Goal: Task Accomplishment & Management: Complete application form

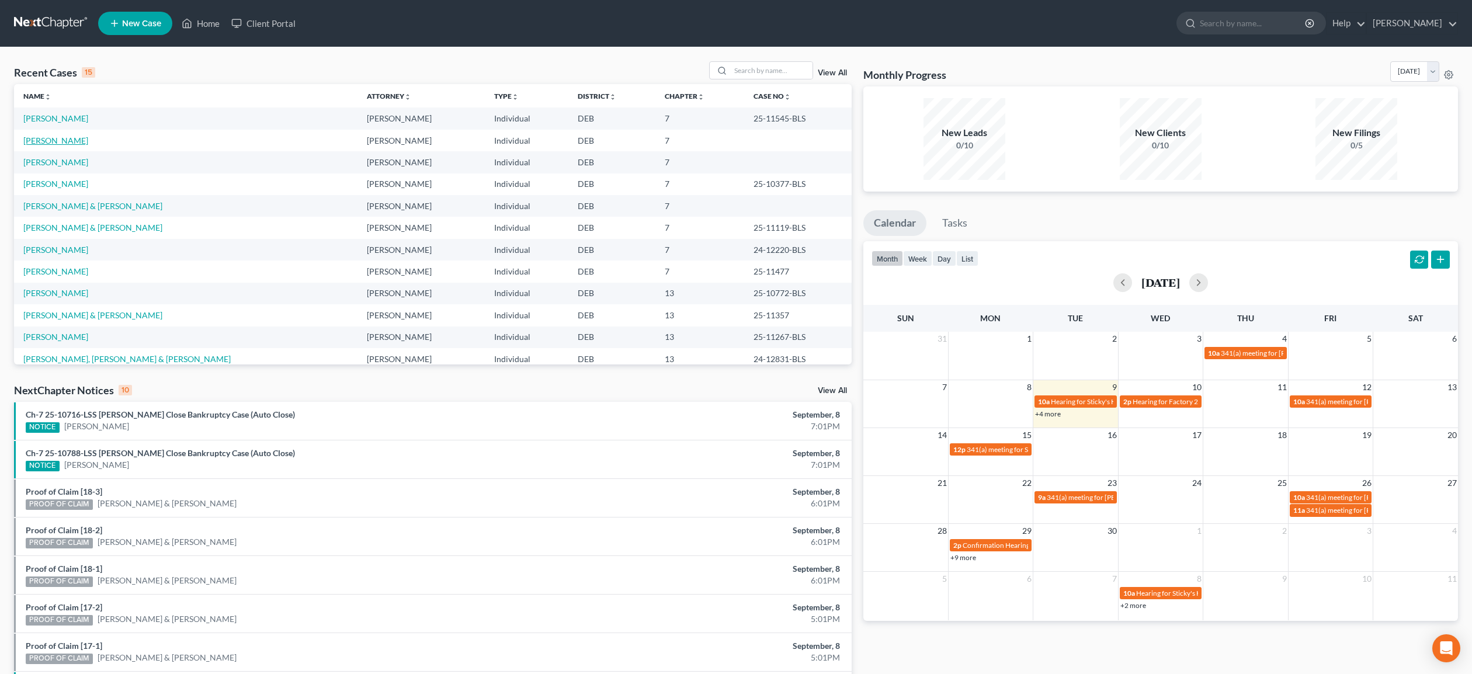
click at [63, 143] on link "[PERSON_NAME]" at bounding box center [55, 140] width 65 height 10
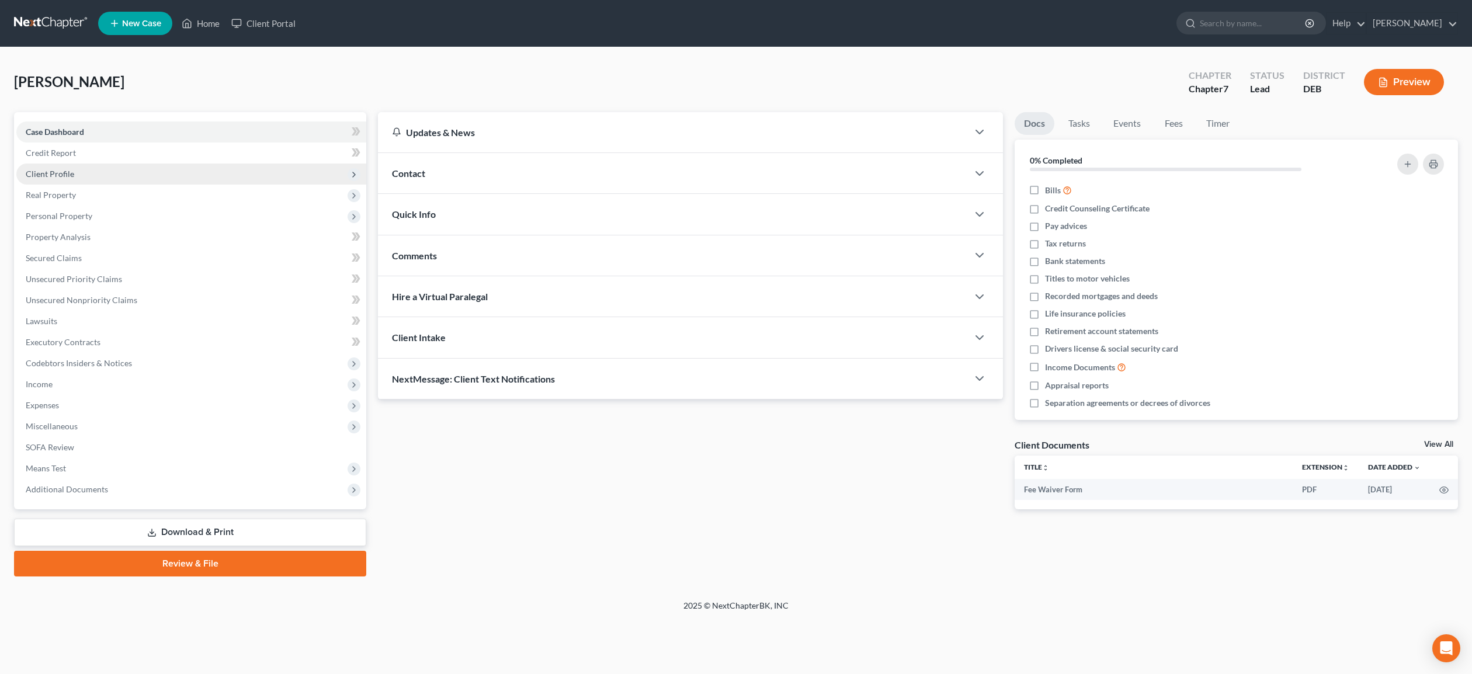
click at [55, 176] on span "Client Profile" at bounding box center [50, 174] width 48 height 10
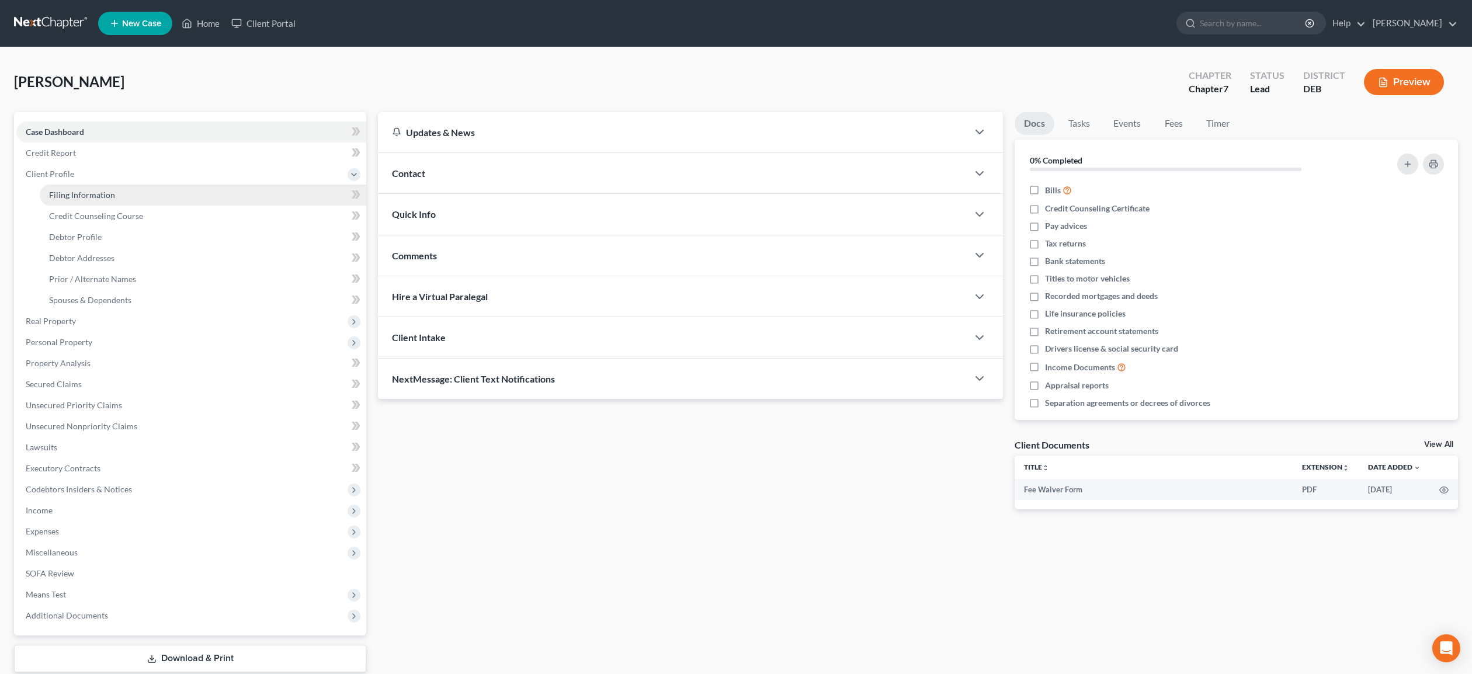
click at [71, 196] on span "Filing Information" at bounding box center [82, 195] width 66 height 10
select select "1"
select select "0"
select select "7"
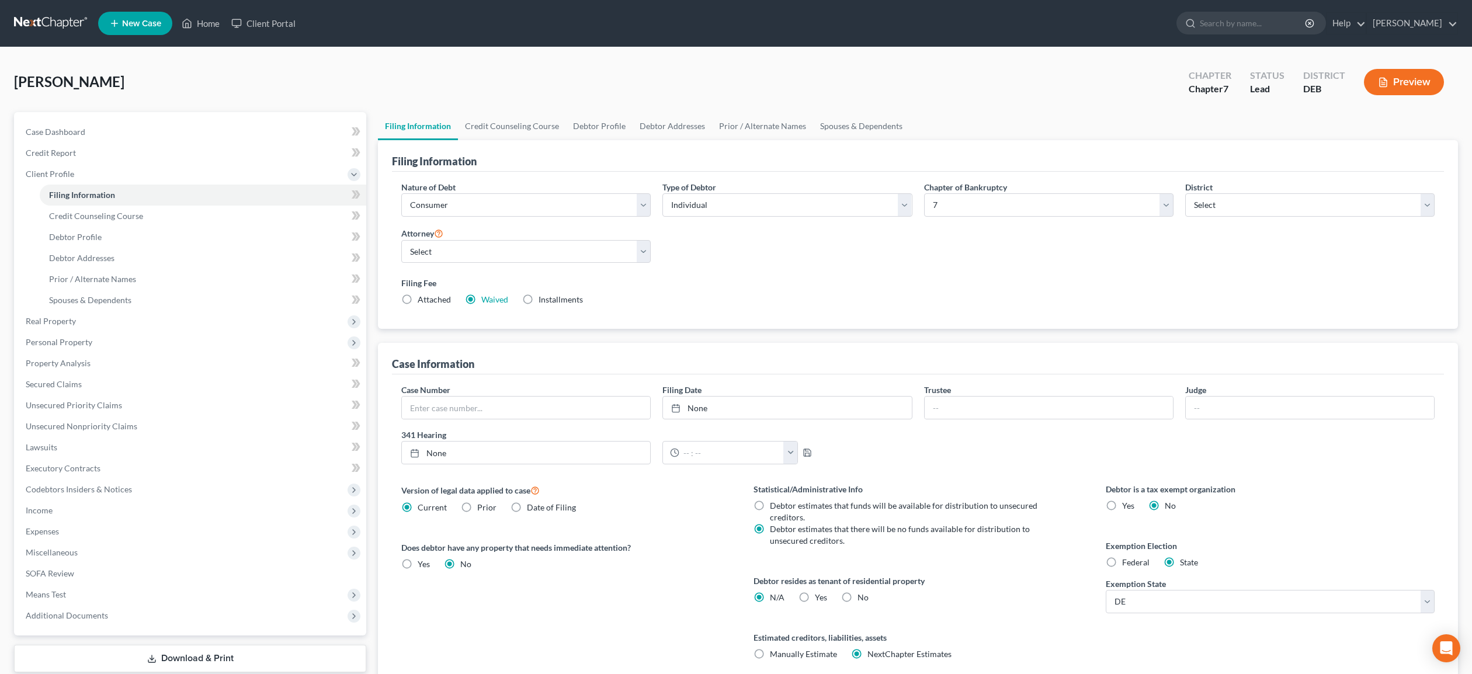
scroll to position [84, 0]
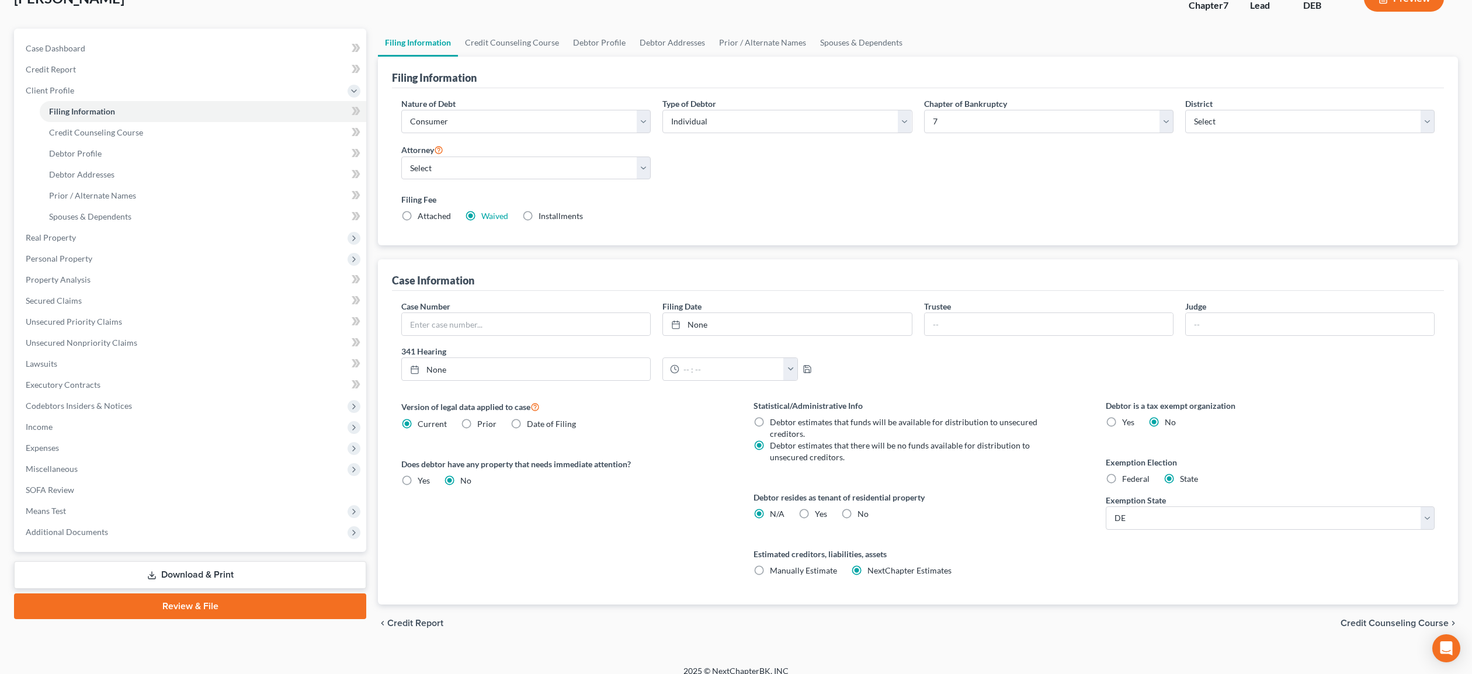
click at [857, 508] on label "No" at bounding box center [862, 514] width 11 height 12
click at [862, 508] on input "No" at bounding box center [866, 512] width 8 height 8
radio input "true"
radio input "false"
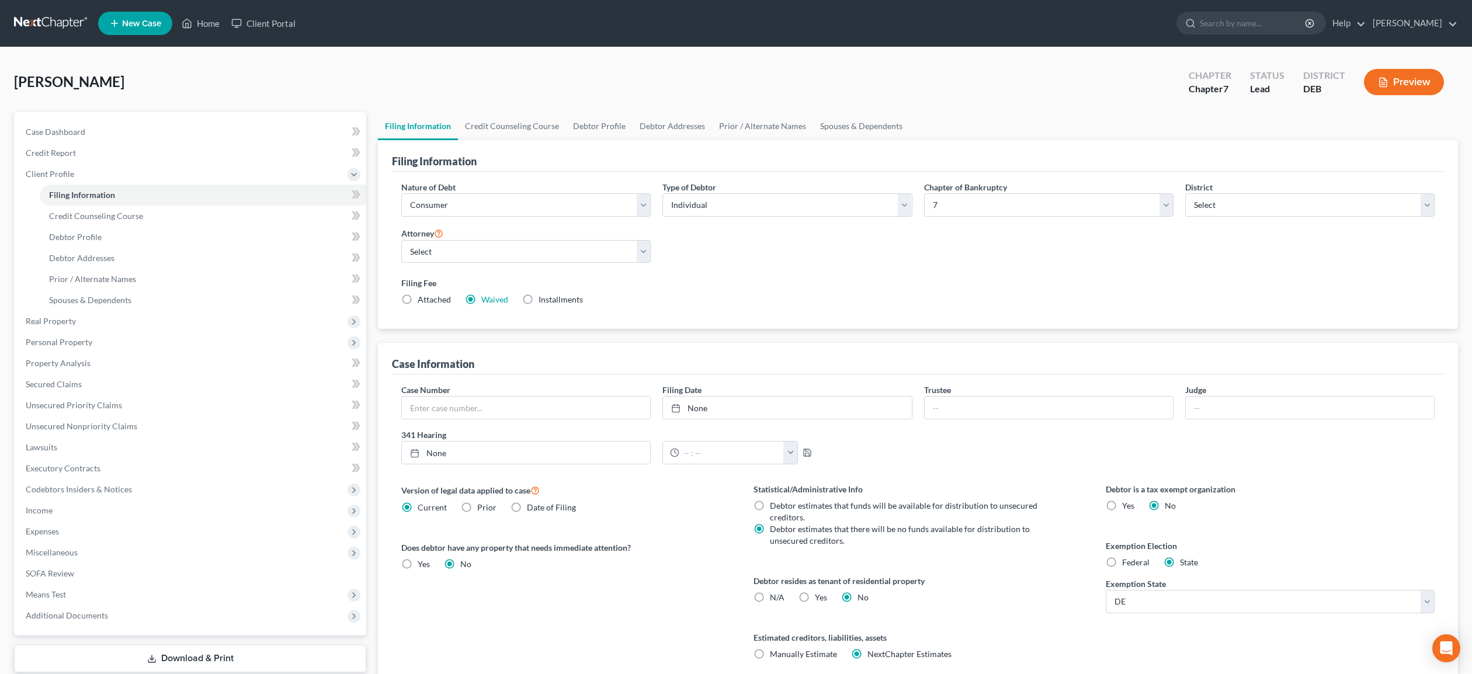
scroll to position [2, 0]
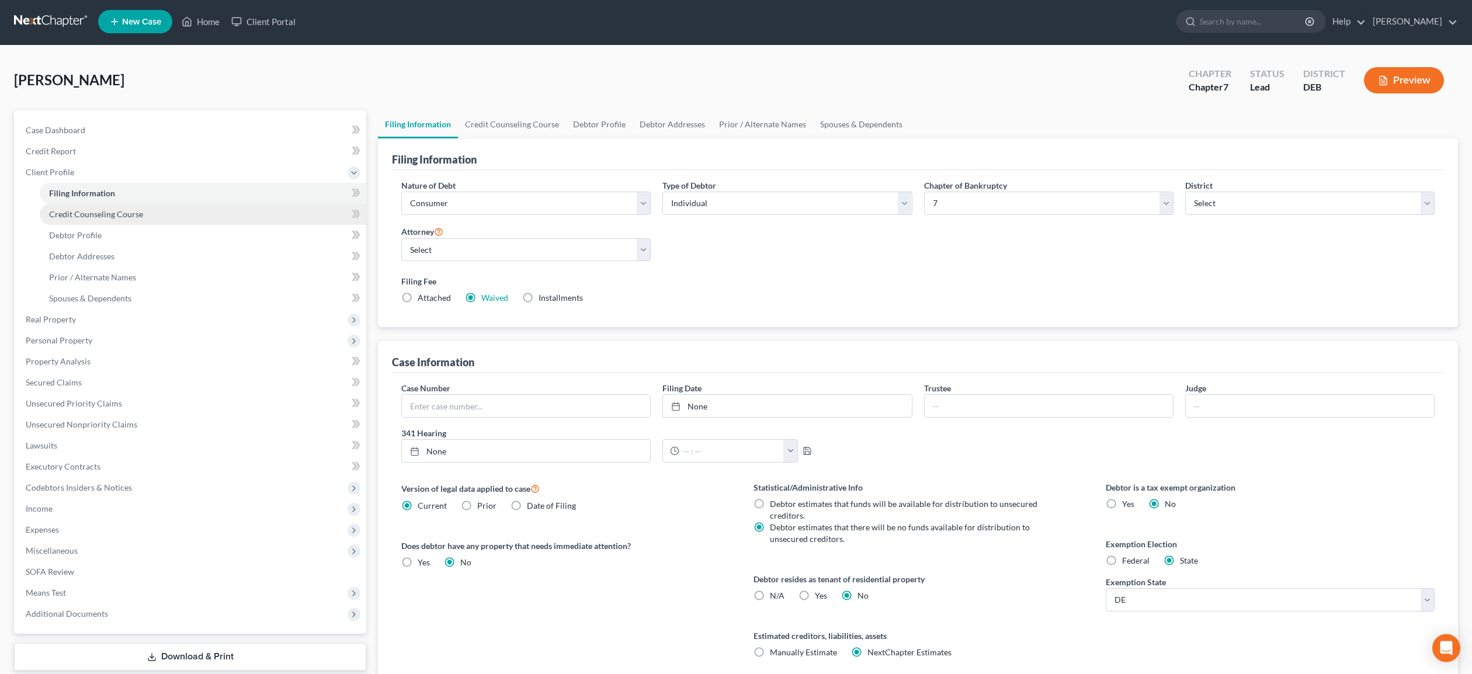
click at [72, 211] on span "Credit Counseling Course" at bounding box center [96, 214] width 94 height 10
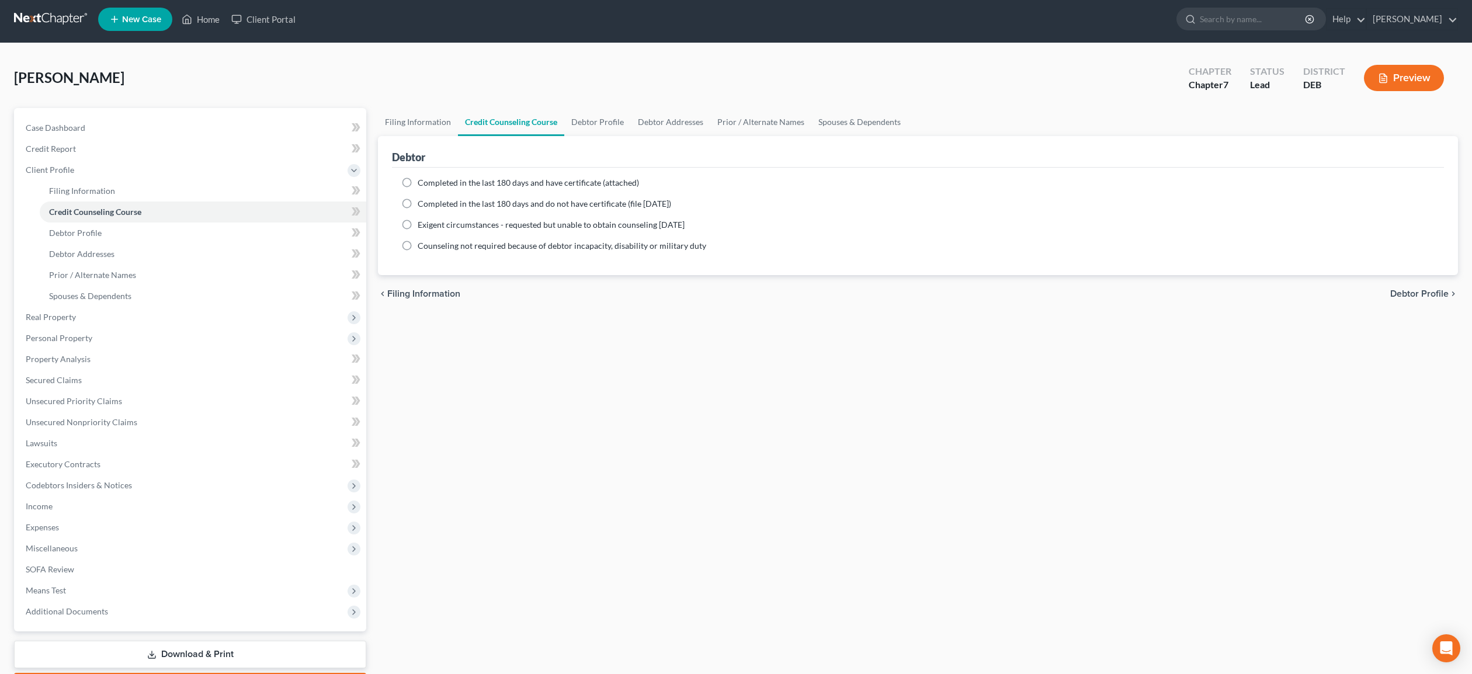
scroll to position [2, 0]
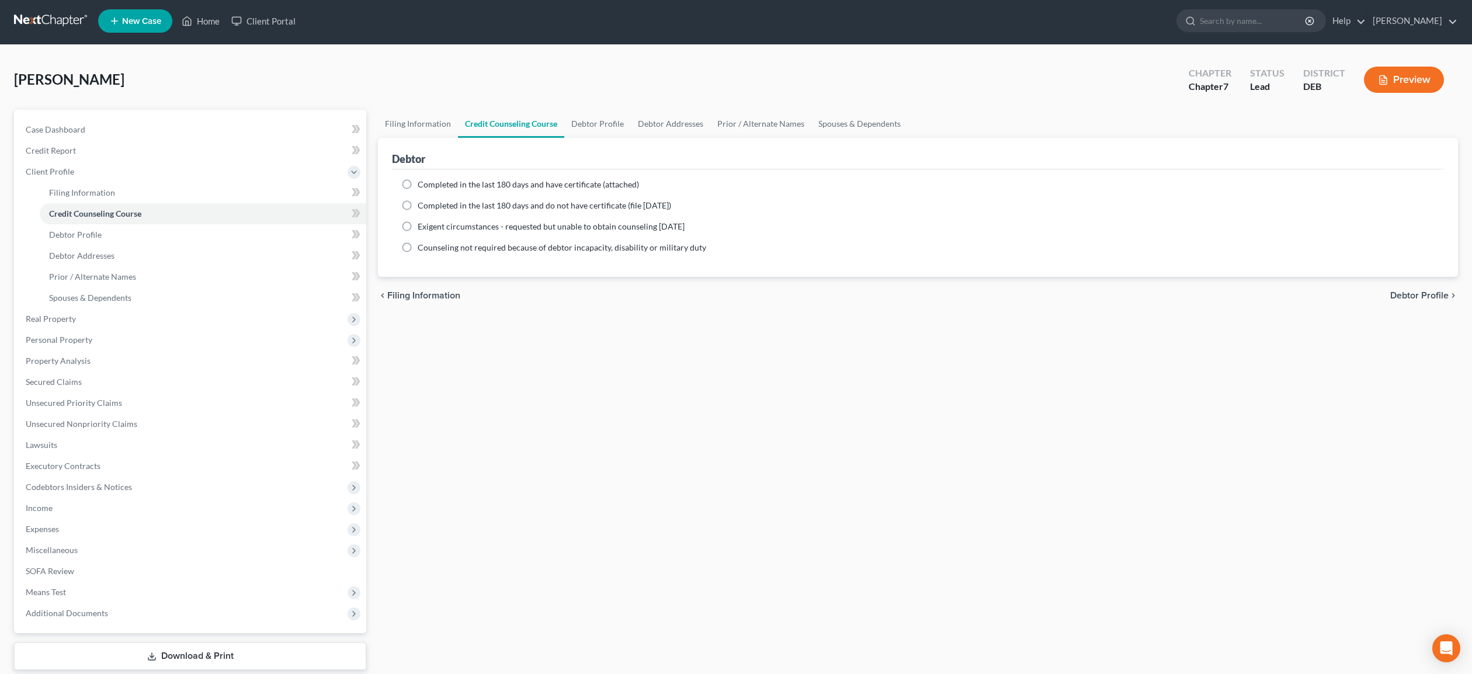
click at [418, 207] on label "Completed in the last 180 days and do not have certificate (file [DATE])" at bounding box center [544, 206] width 253 height 12
click at [422, 207] on input "Completed in the last 180 days and do not have certificate (file [DATE])" at bounding box center [426, 204] width 8 height 8
radio input "true"
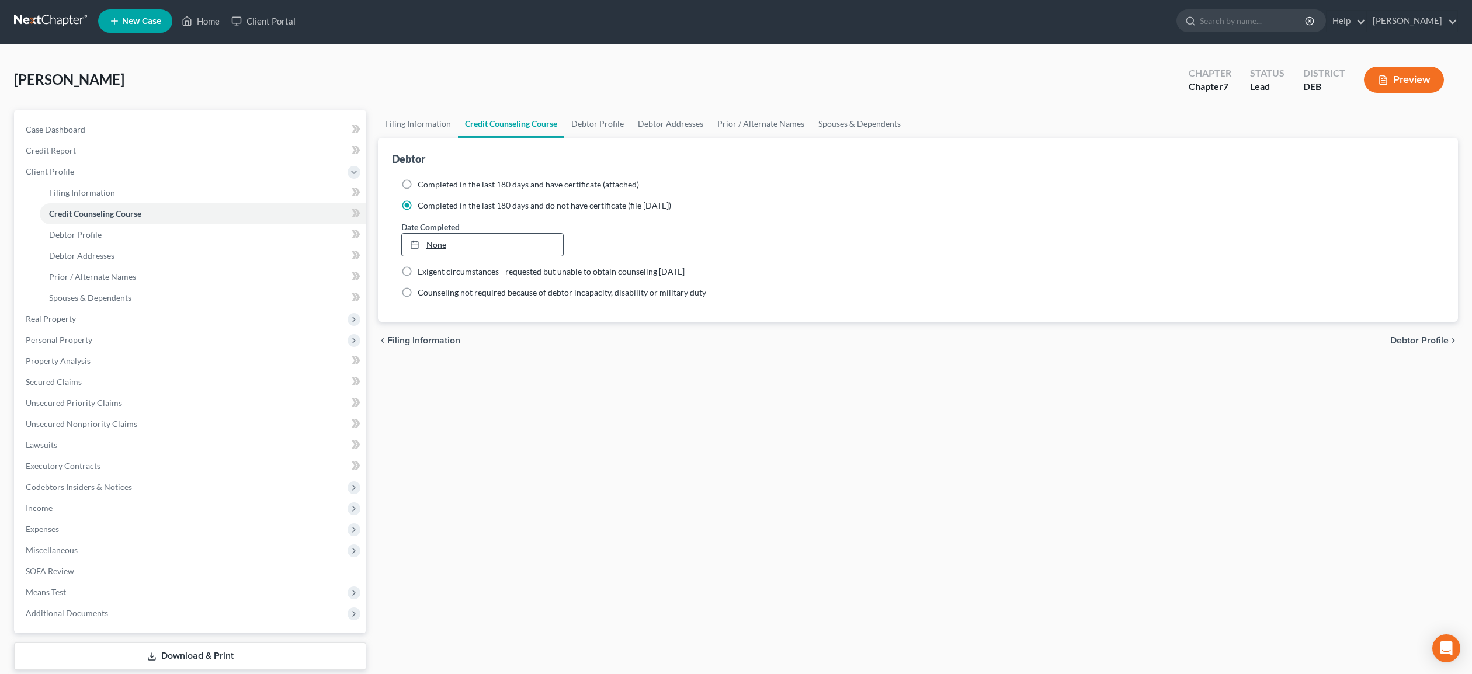
click at [429, 246] on link "None" at bounding box center [482, 245] width 161 height 22
type input "[DATE]"
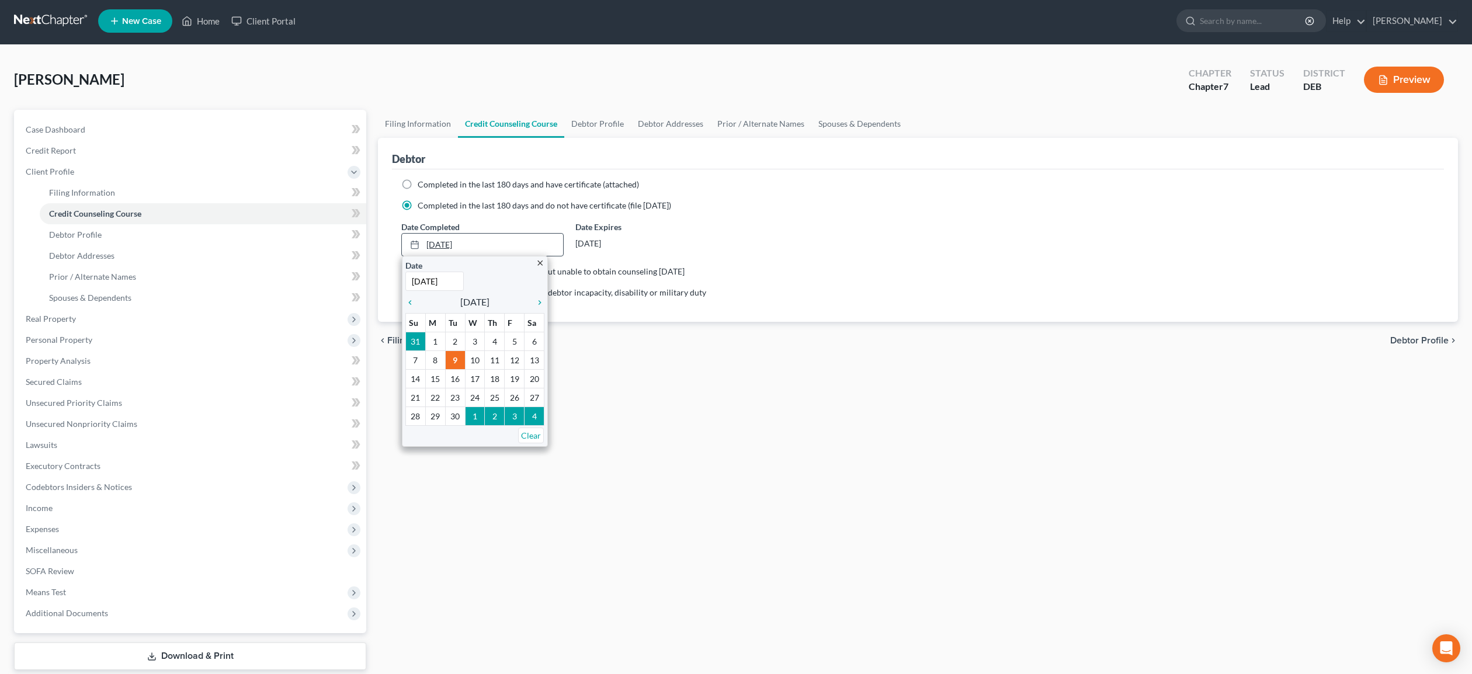
scroll to position [0, 0]
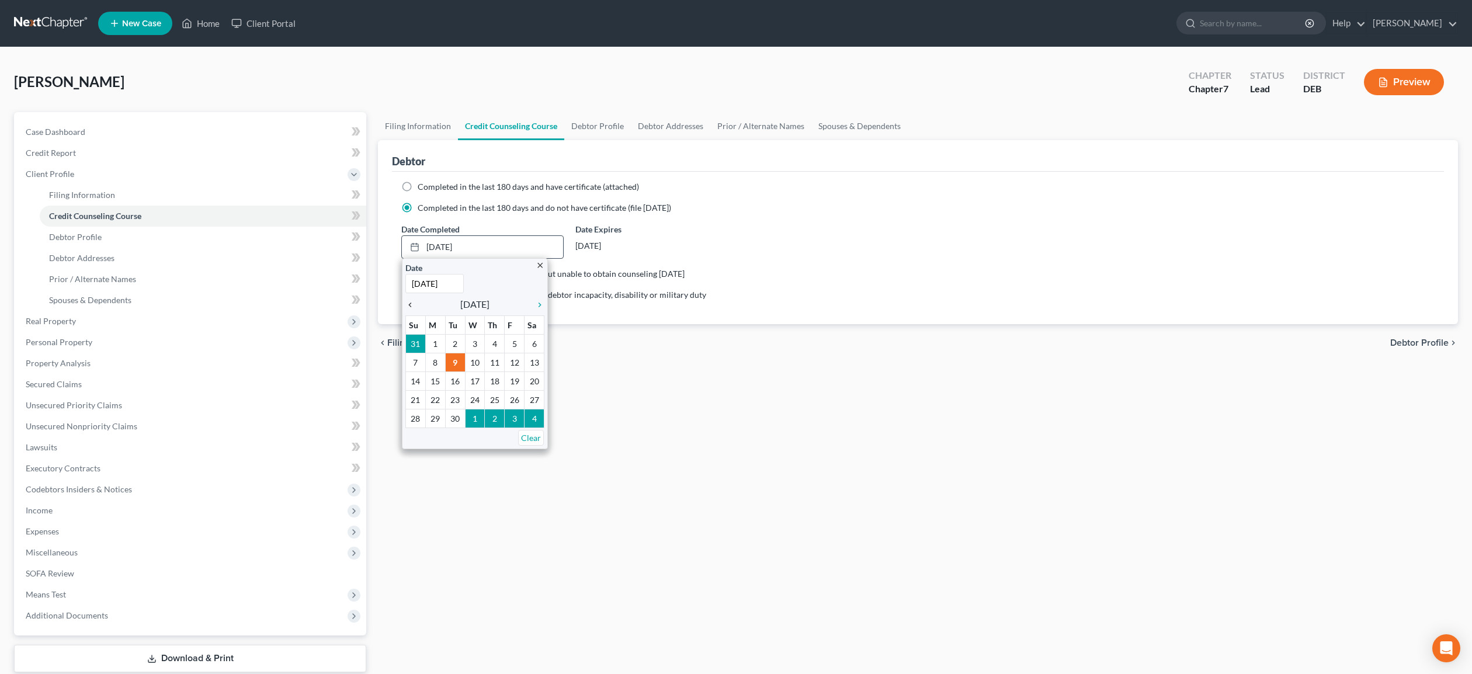
click at [411, 301] on icon "chevron_left" at bounding box center [412, 304] width 15 height 9
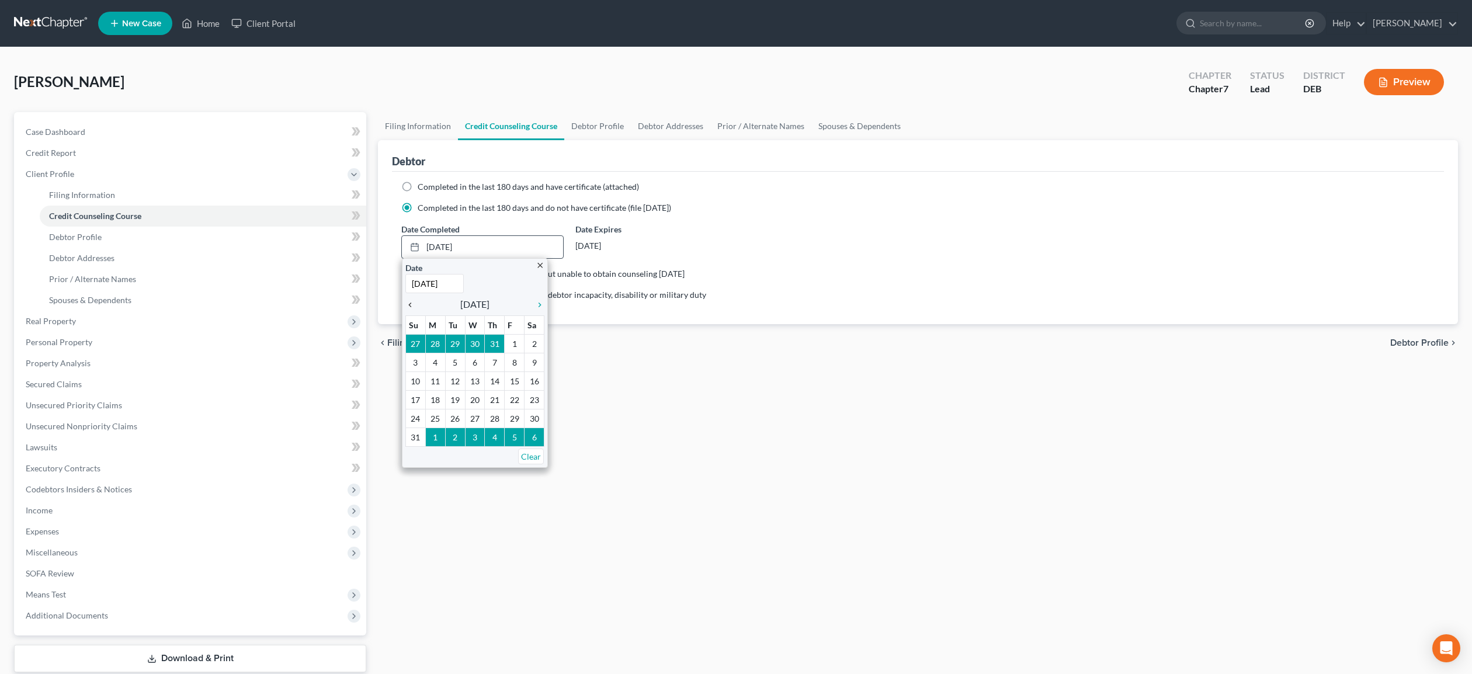
click at [411, 302] on icon "chevron_left" at bounding box center [412, 304] width 15 height 9
click at [411, 301] on icon "chevron_left" at bounding box center [412, 304] width 15 height 9
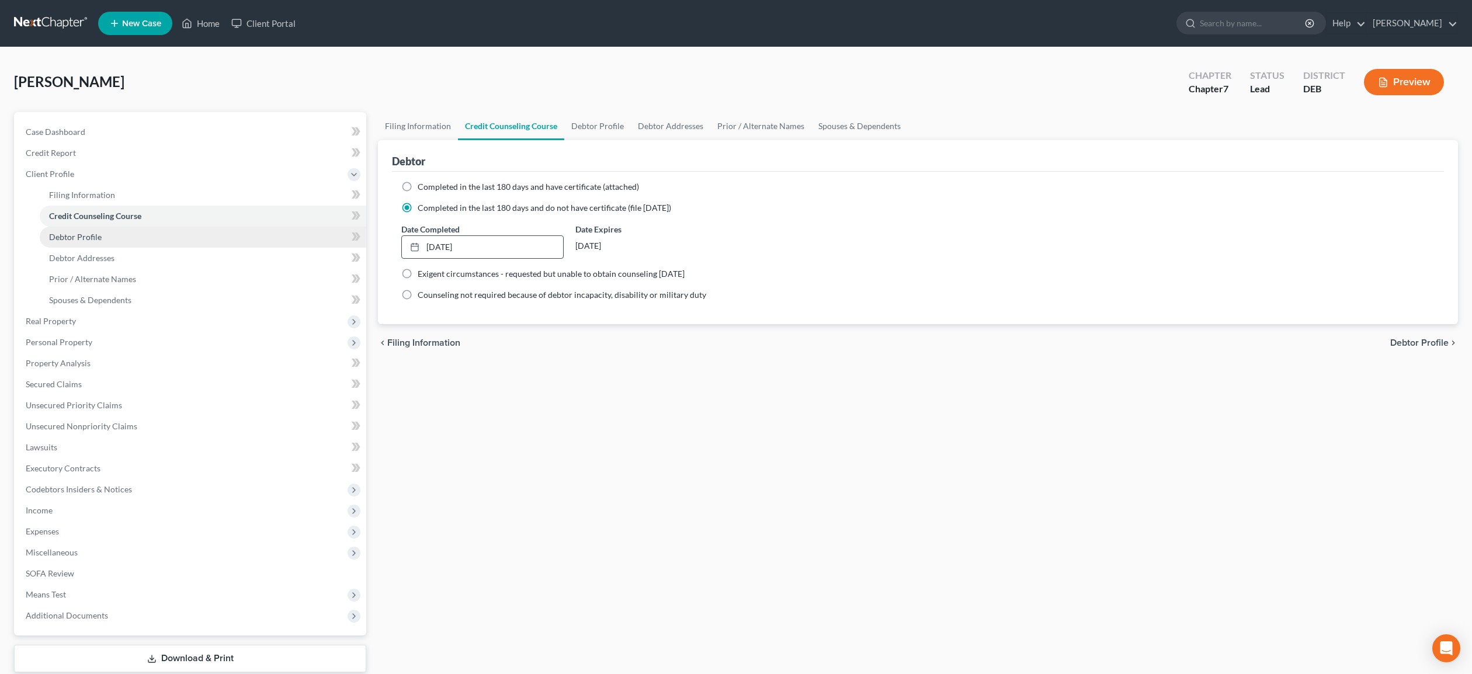
click at [91, 238] on span "Debtor Profile" at bounding box center [75, 237] width 53 height 10
select select "0"
select select "4"
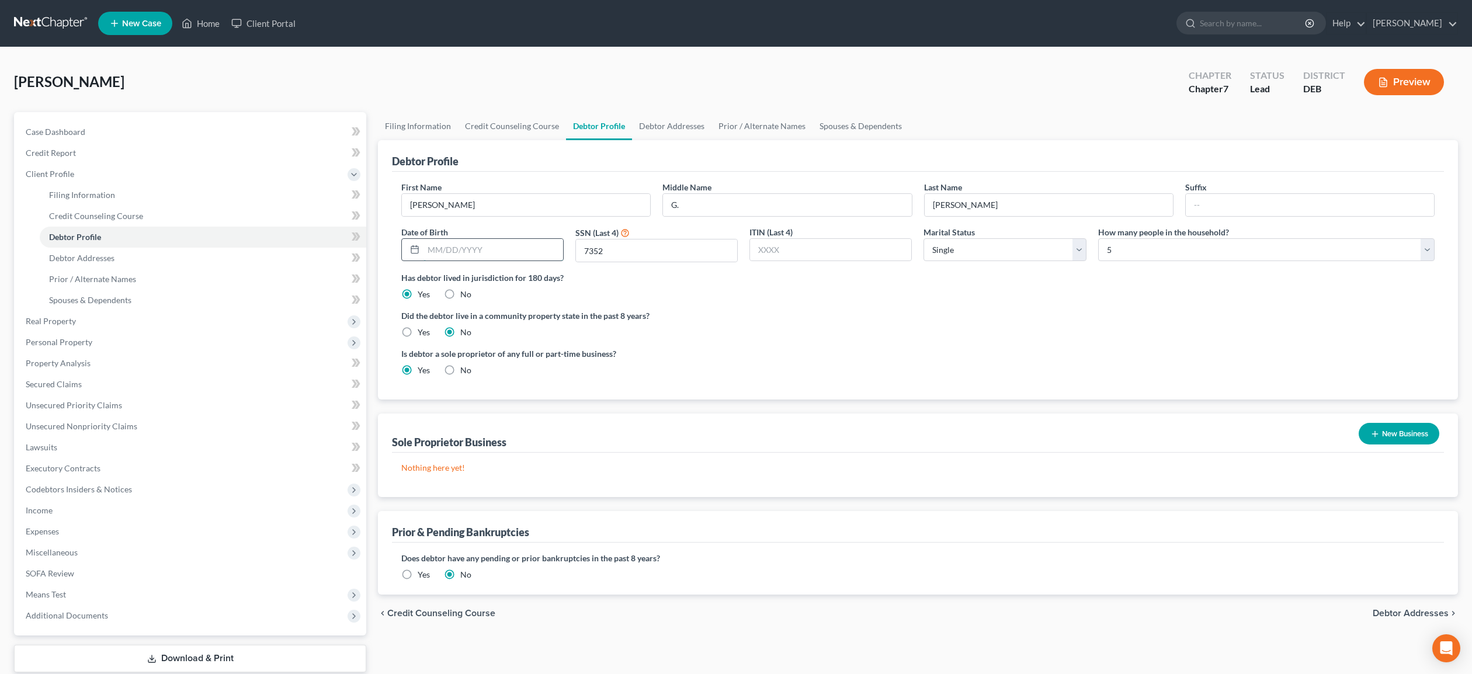
click at [434, 249] on input "text" at bounding box center [493, 250] width 140 height 22
type input "[DATE]"
click at [460, 368] on label "No" at bounding box center [465, 370] width 11 height 12
click at [465, 368] on input "No" at bounding box center [469, 368] width 8 height 8
radio input "true"
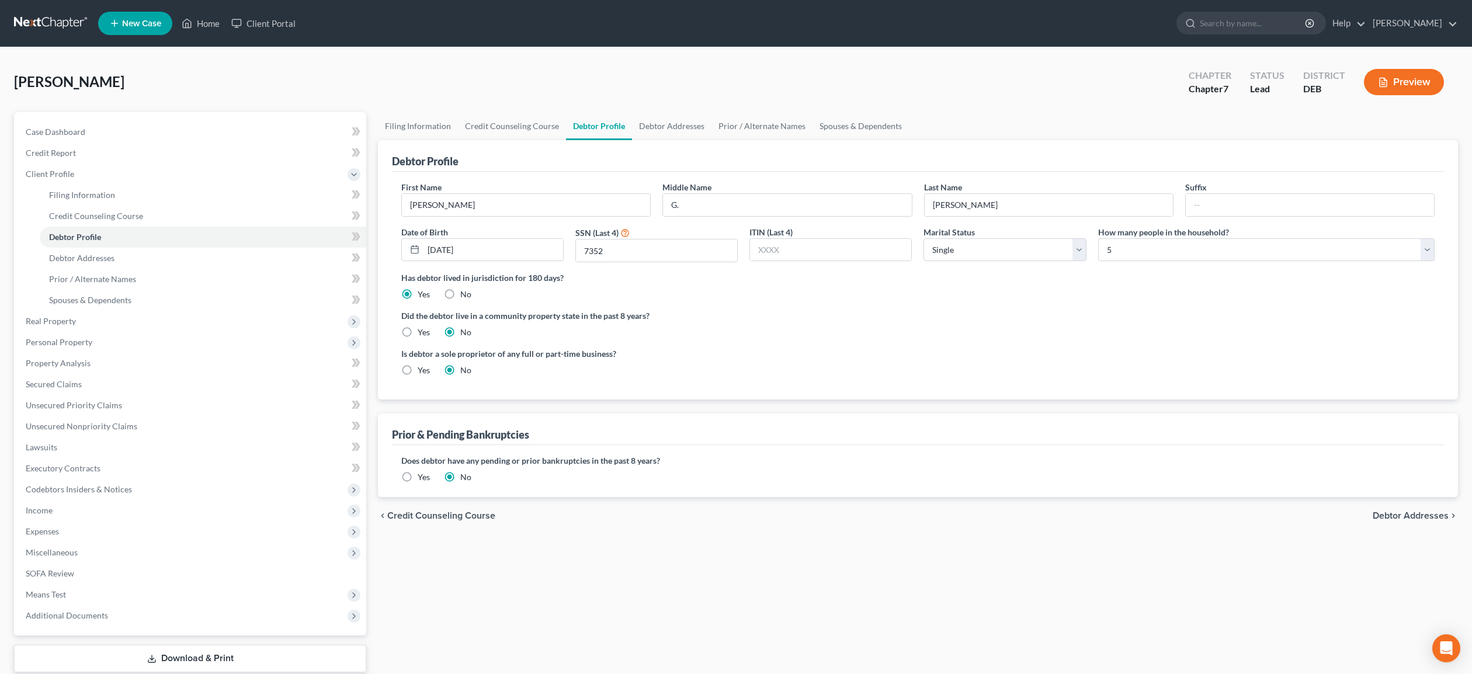
click at [418, 368] on label "Yes" at bounding box center [424, 370] width 12 height 12
click at [422, 368] on input "Yes" at bounding box center [426, 368] width 8 height 8
radio input "true"
radio input "false"
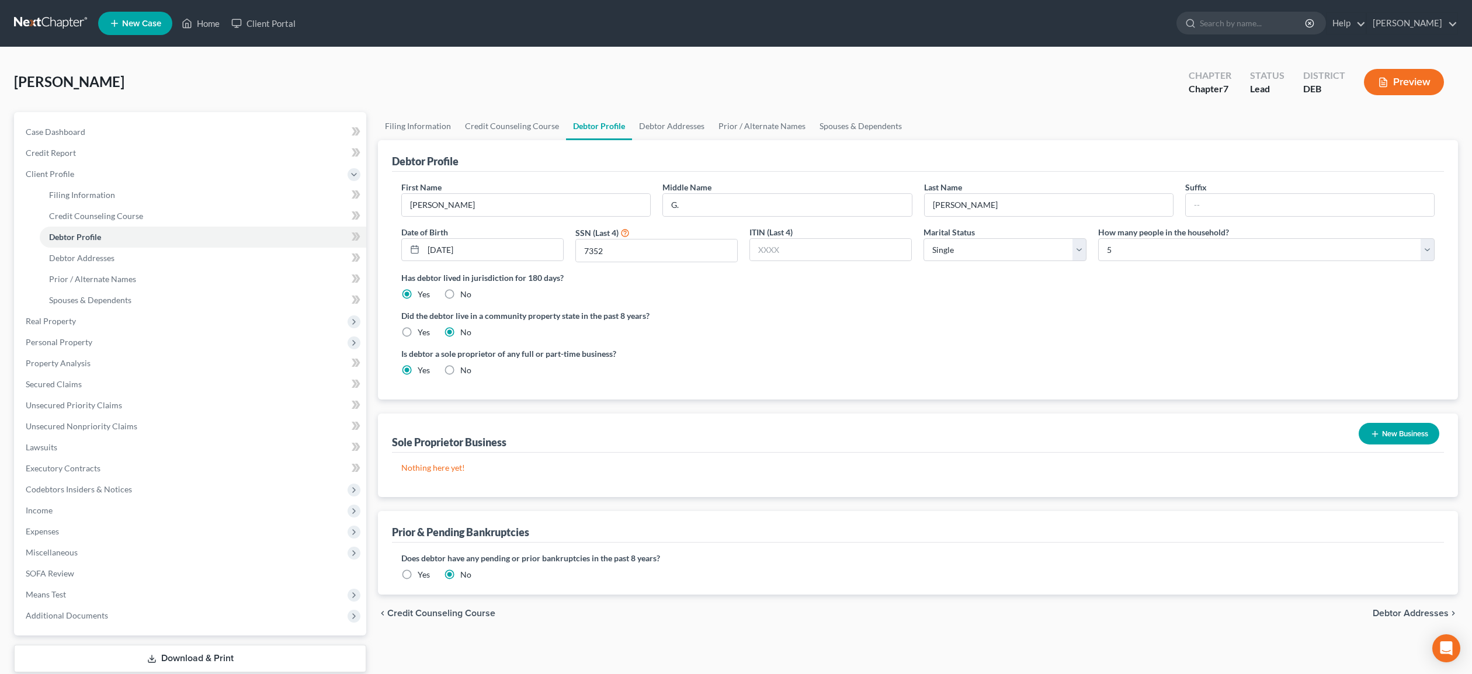
click at [1382, 433] on button "New Business" at bounding box center [1398, 434] width 81 height 22
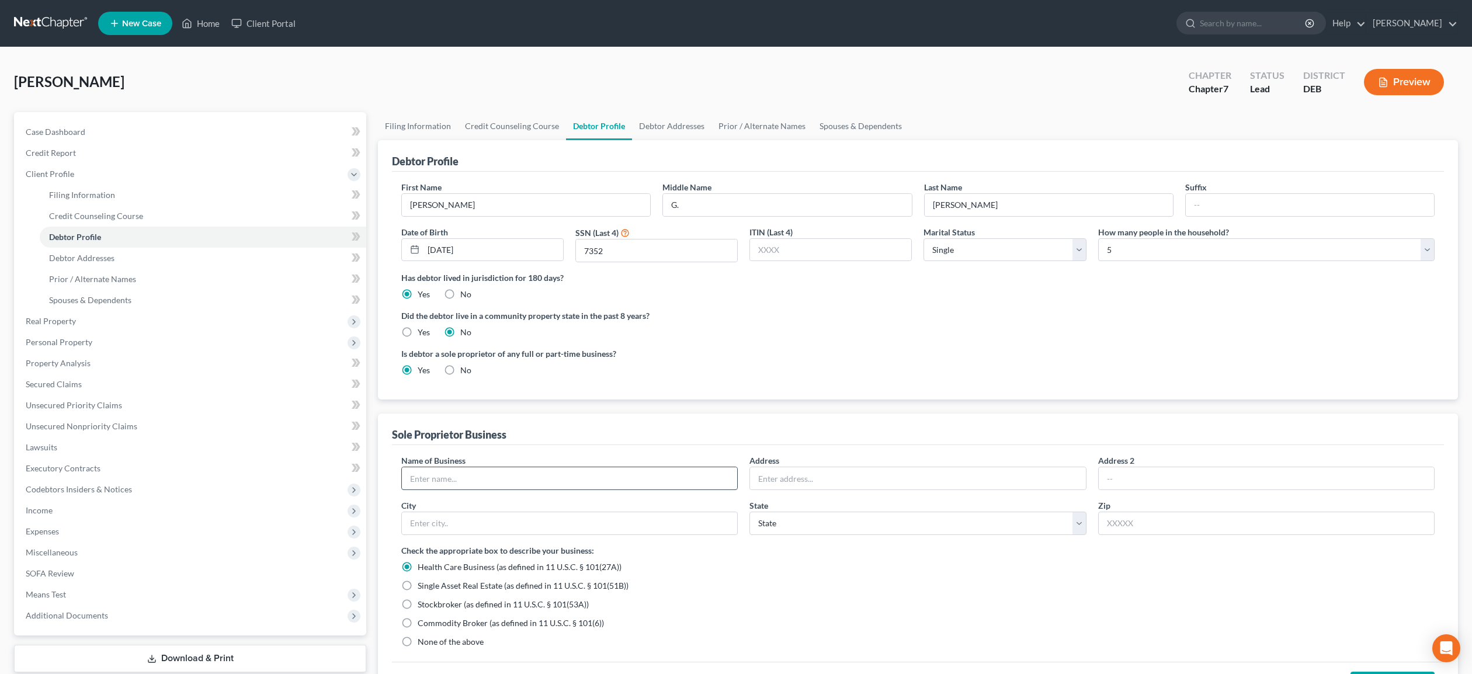
click at [496, 479] on input "text" at bounding box center [569, 478] width 335 height 22
drag, startPoint x: 468, startPoint y: 477, endPoint x: 437, endPoint y: 479, distance: 31.0
click at [436, 478] on input "Selling INternet CLothing on the Internet" at bounding box center [569, 478] width 335 height 22
click at [442, 472] on input "Selling CLothing on the Internet" at bounding box center [569, 478] width 335 height 22
type input "Selling Clothing on the Internet"
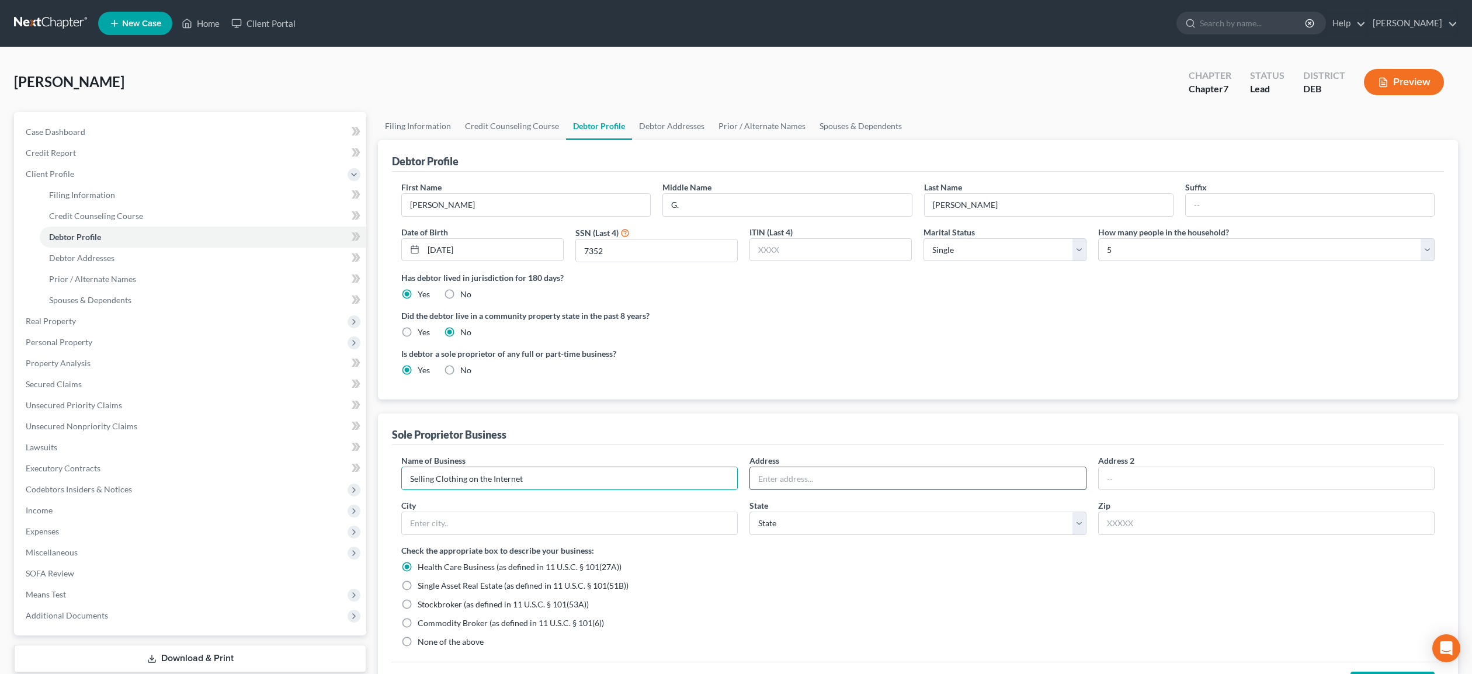
click at [778, 483] on input "text" at bounding box center [917, 478] width 335 height 22
click at [827, 478] on input "text" at bounding box center [917, 478] width 335 height 22
click at [813, 482] on input "[STREET_ADDRESS]" at bounding box center [917, 478] width 335 height 22
type input "[STREET_ADDRESS][US_STATE]"
click at [556, 528] on input "text" at bounding box center [569, 523] width 335 height 22
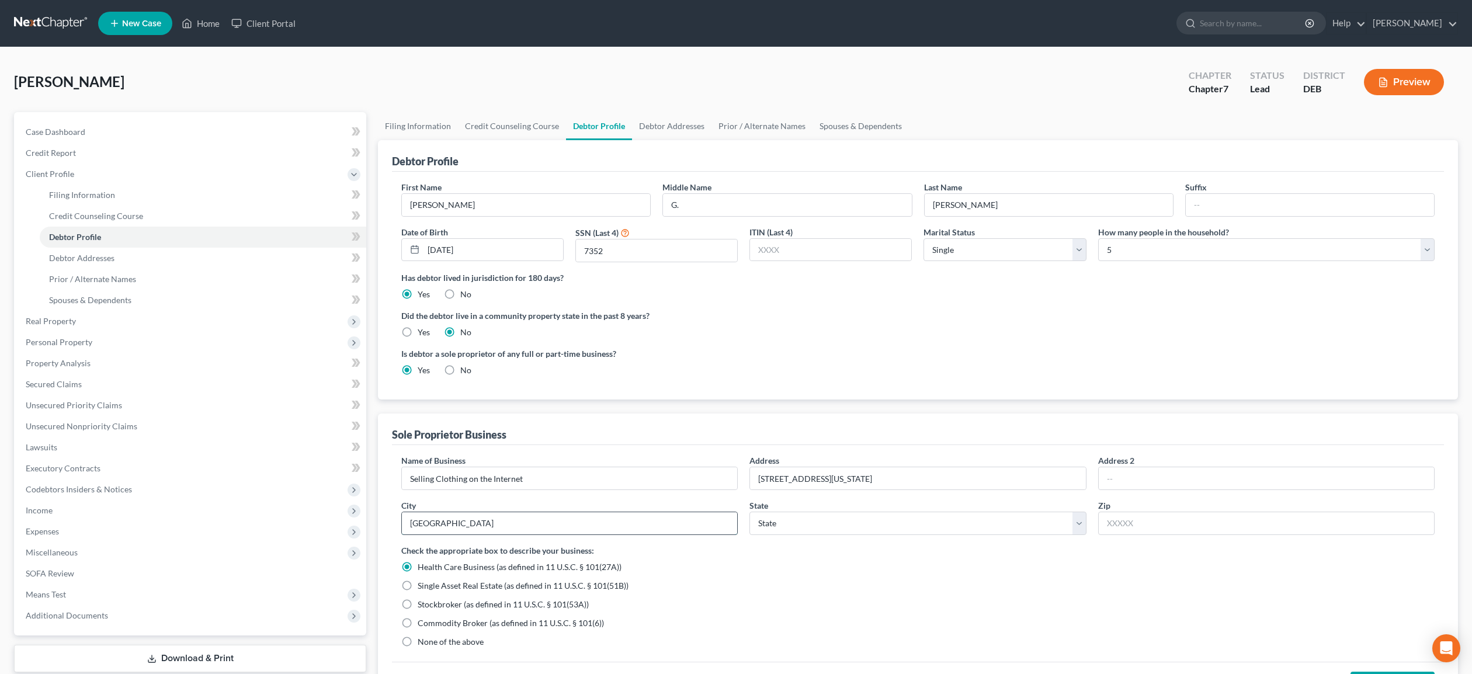
type input "[GEOGRAPHIC_DATA]"
click at [749, 512] on select "State [US_STATE] AK AR AZ CA CO CT DE DC [GEOGRAPHIC_DATA] [GEOGRAPHIC_DATA] GU…" at bounding box center [917, 523] width 336 height 23
select select "7"
click option "DE" at bounding box center [0, 0] width 0 height 0
click at [1160, 526] on input "text" at bounding box center [1266, 523] width 336 height 23
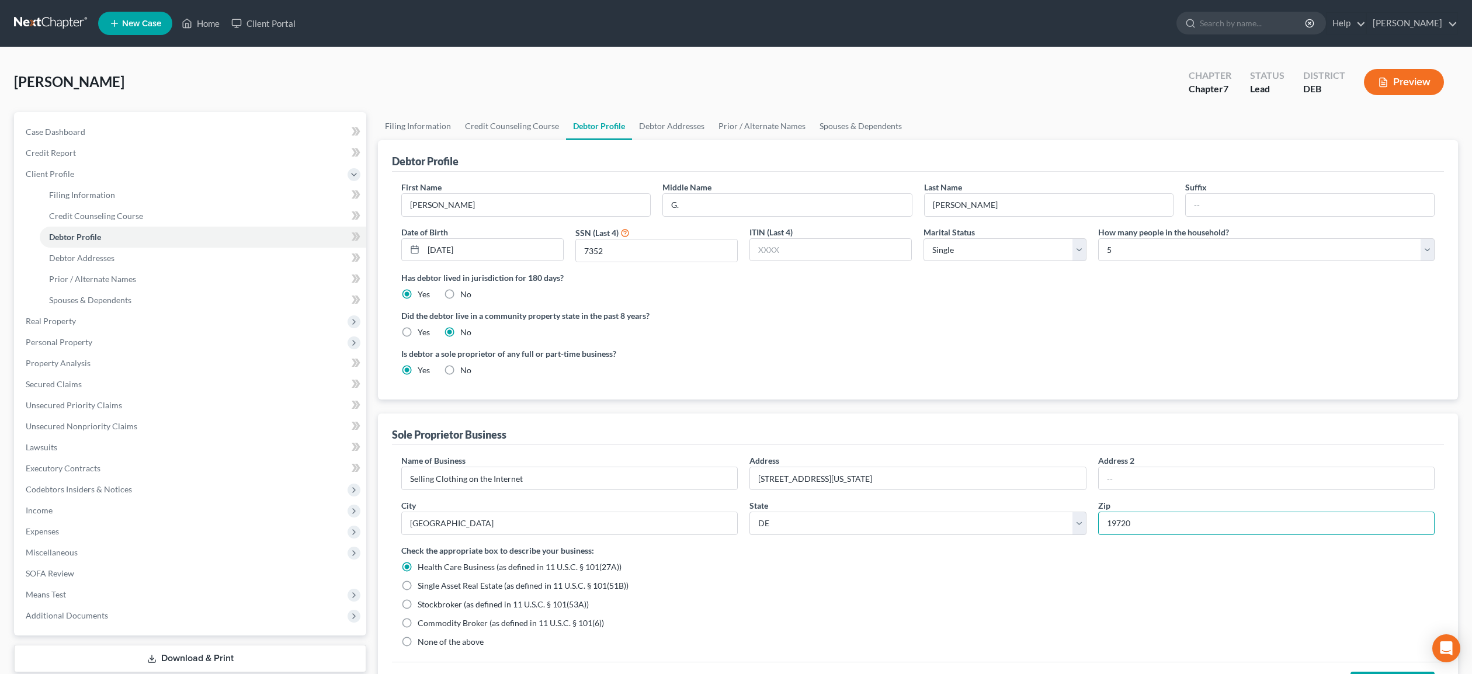
type input "19720"
click at [418, 642] on label "None of the above" at bounding box center [451, 642] width 66 height 12
click at [422, 642] on input "None of the above" at bounding box center [426, 640] width 8 height 8
radio input "true"
radio input "false"
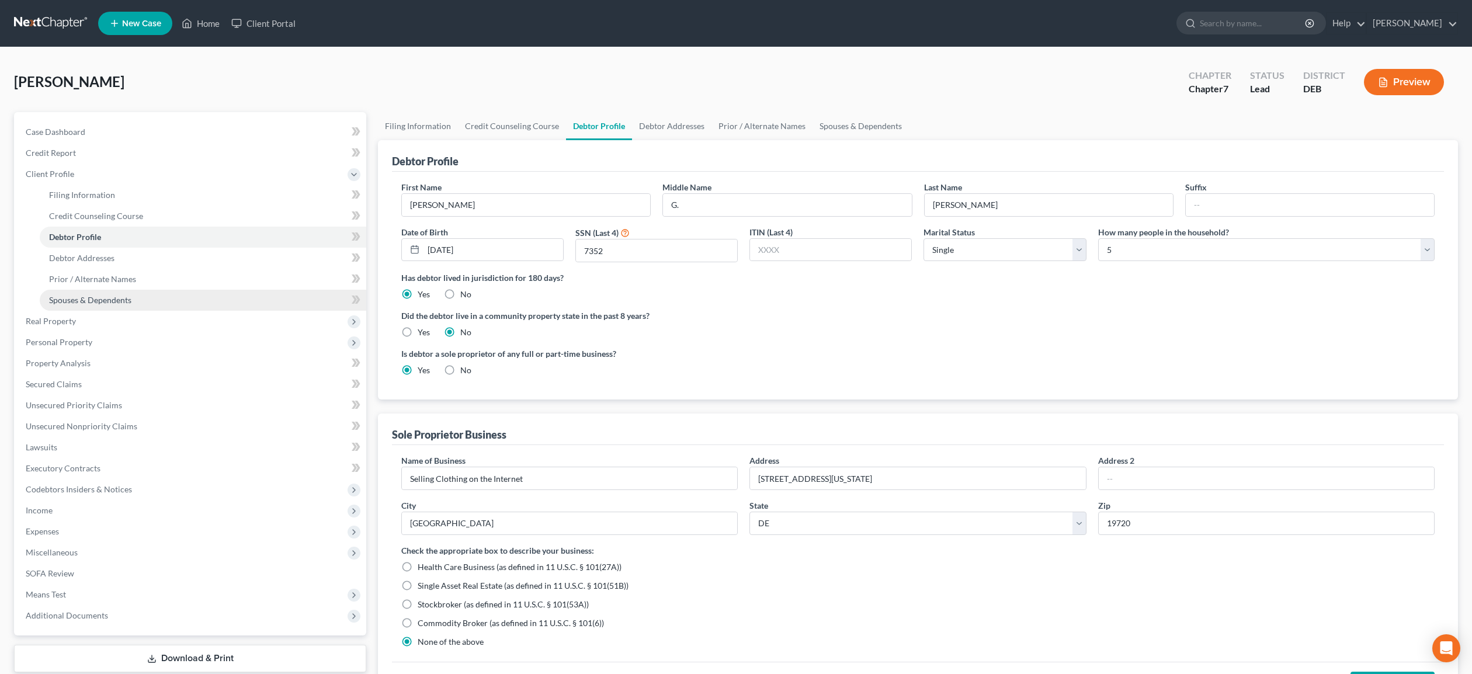
click at [98, 299] on span "Spouses & Dependents" at bounding box center [90, 300] width 82 height 10
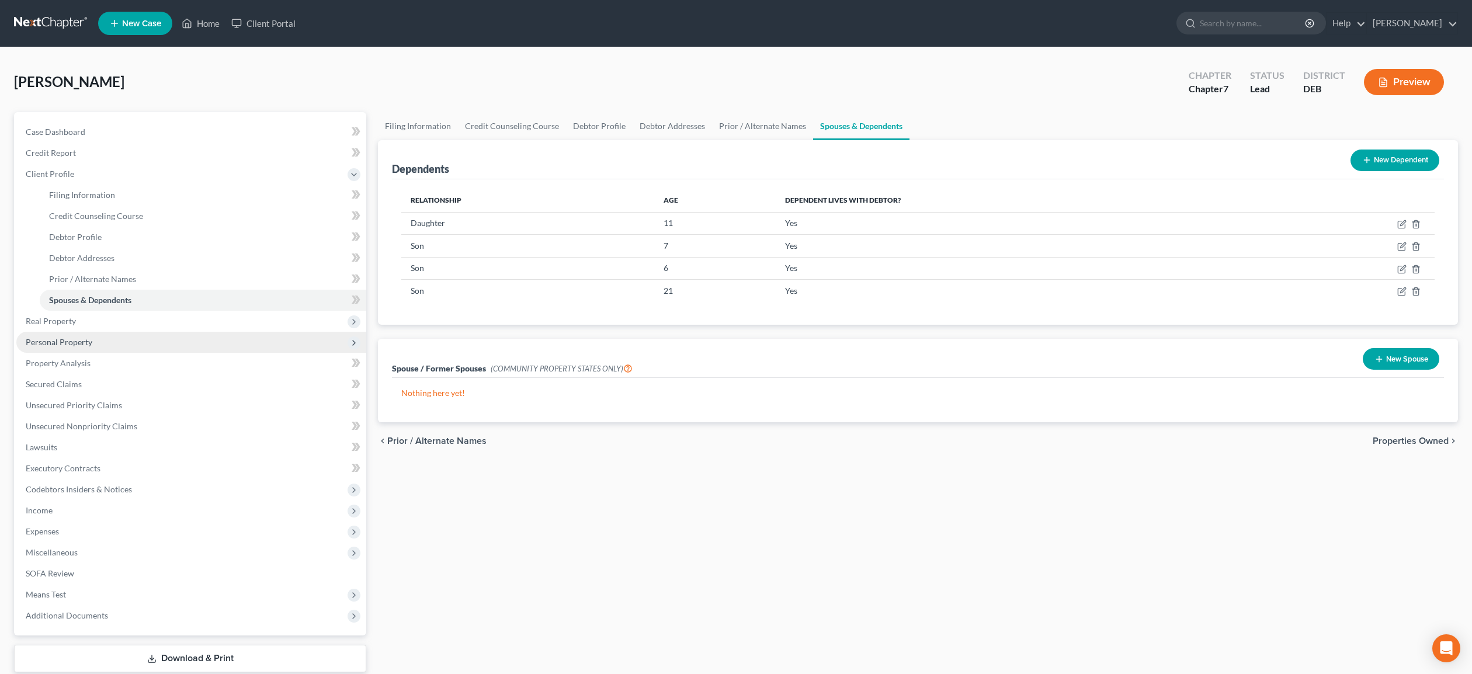
click at [72, 343] on span "Personal Property" at bounding box center [59, 342] width 67 height 10
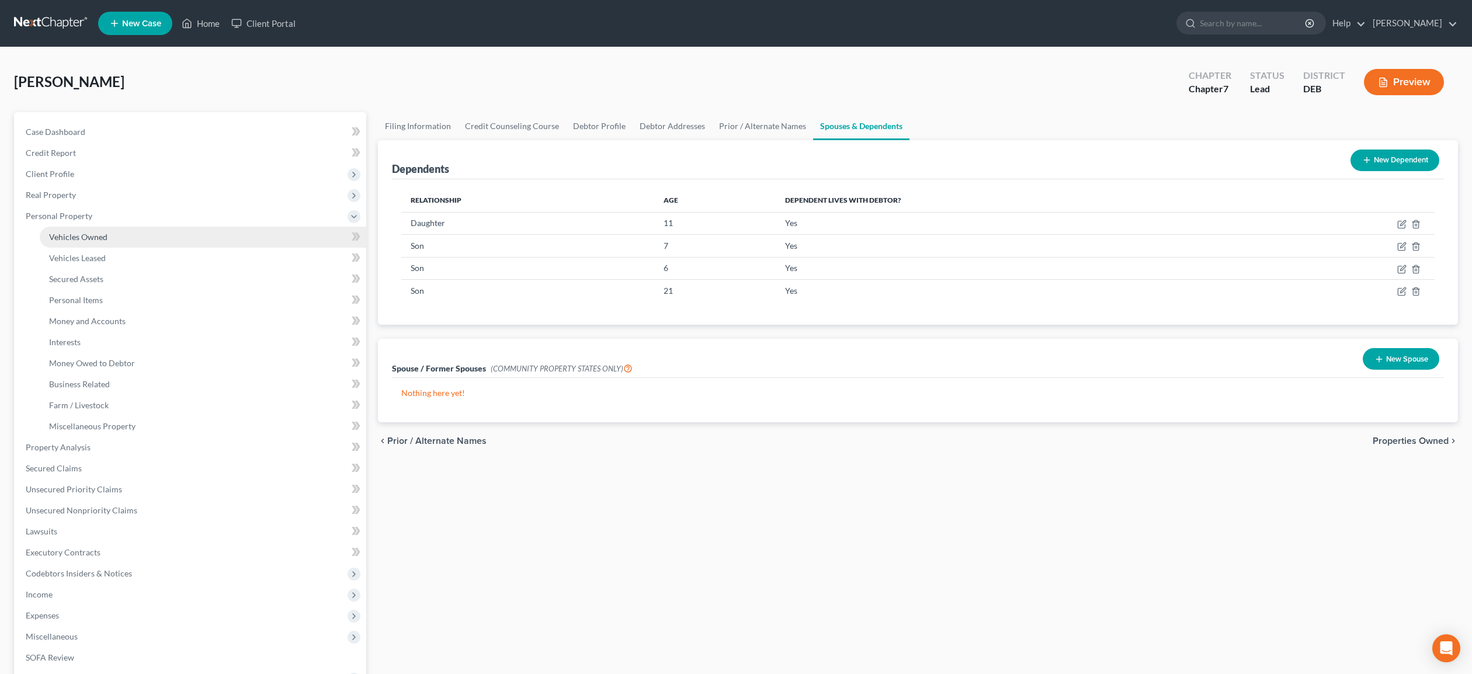
click at [89, 234] on span "Vehicles Owned" at bounding box center [78, 237] width 58 height 10
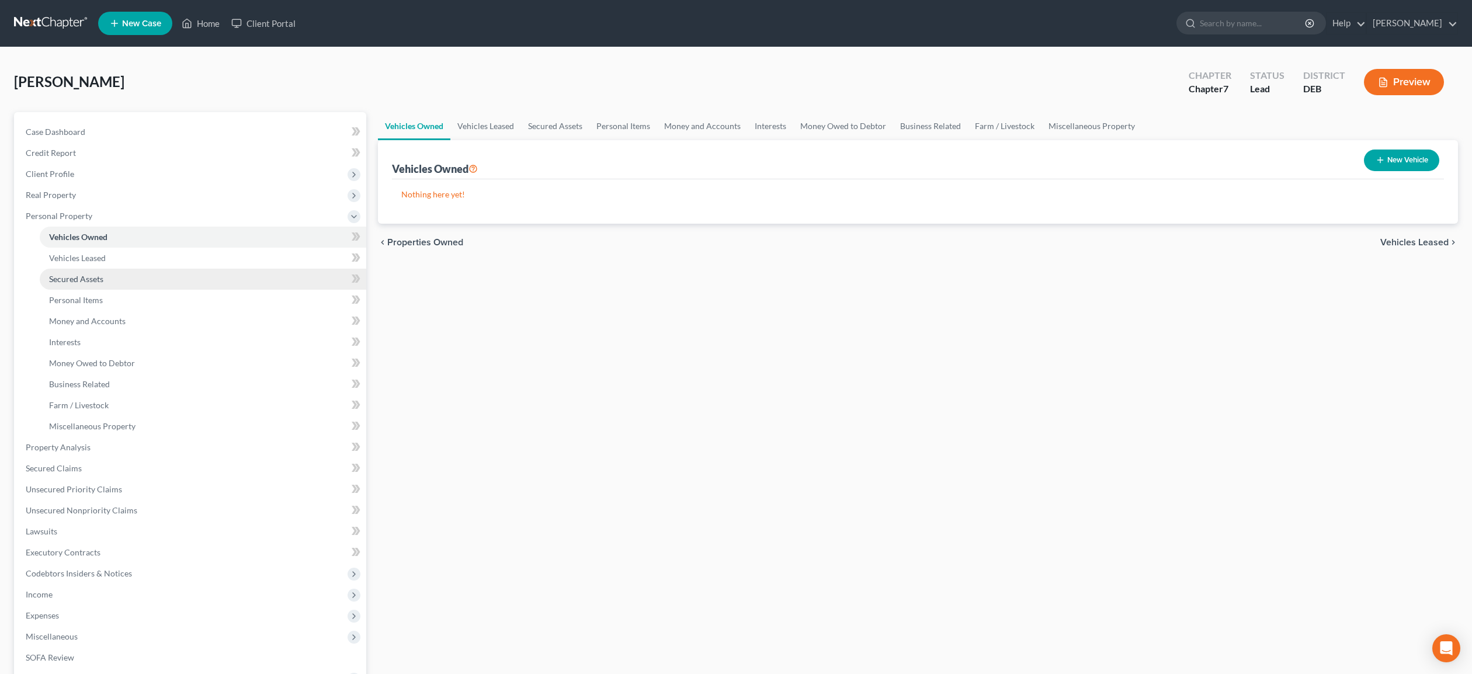
click at [83, 281] on span "Secured Assets" at bounding box center [76, 279] width 54 height 10
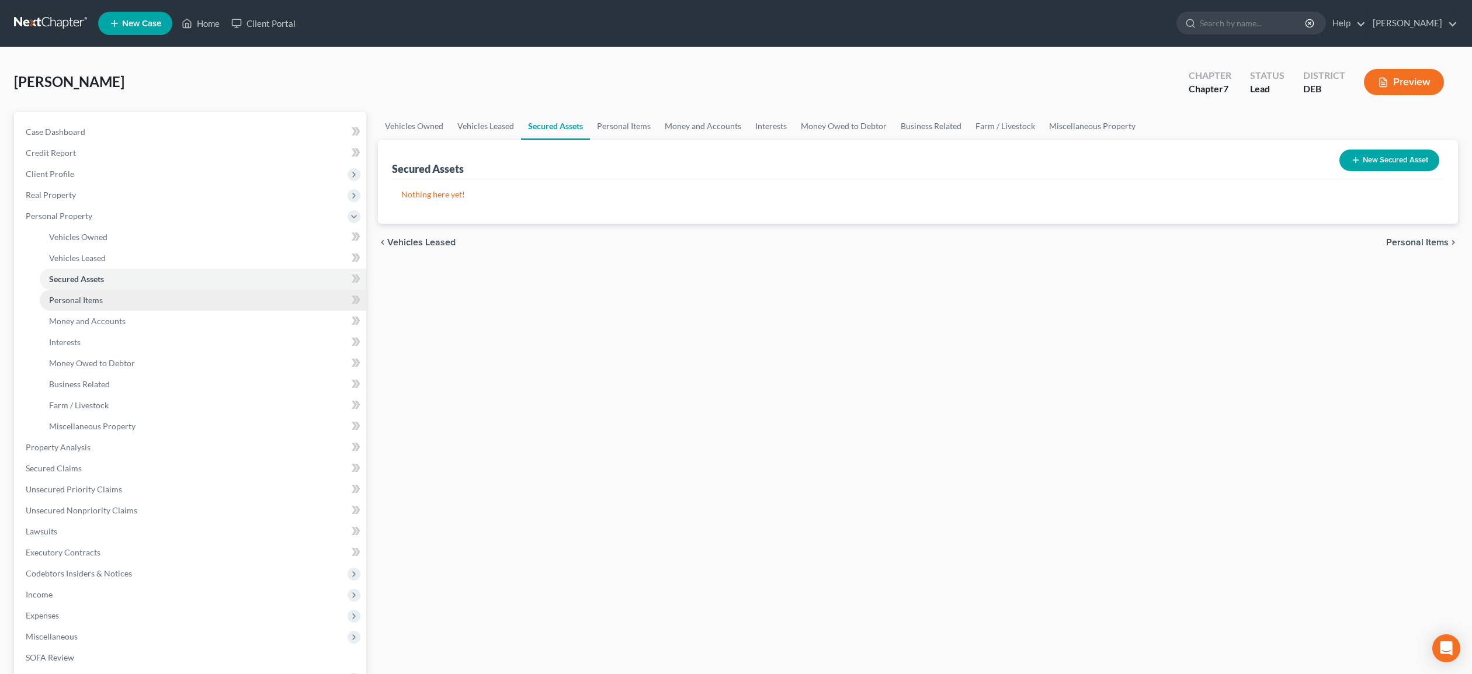
click at [86, 298] on span "Personal Items" at bounding box center [76, 300] width 54 height 10
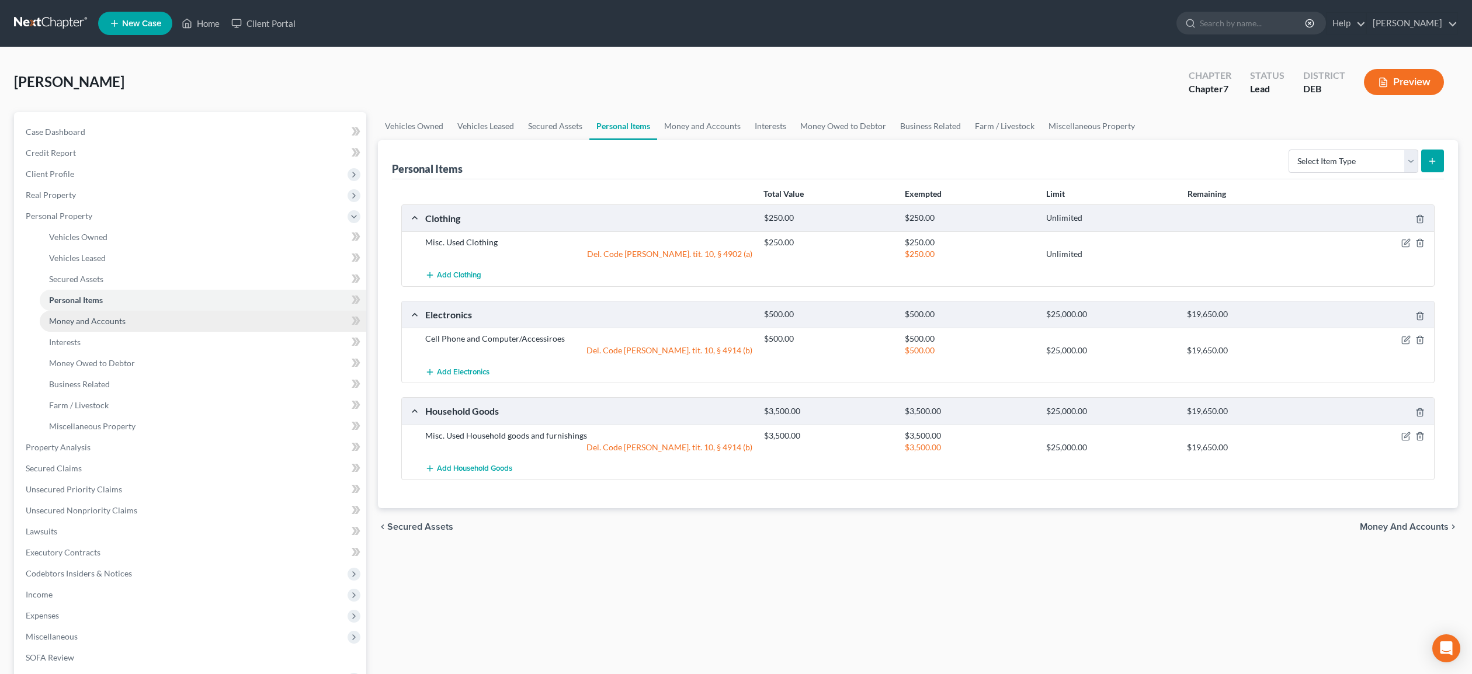
click at [81, 321] on span "Money and Accounts" at bounding box center [87, 321] width 76 height 10
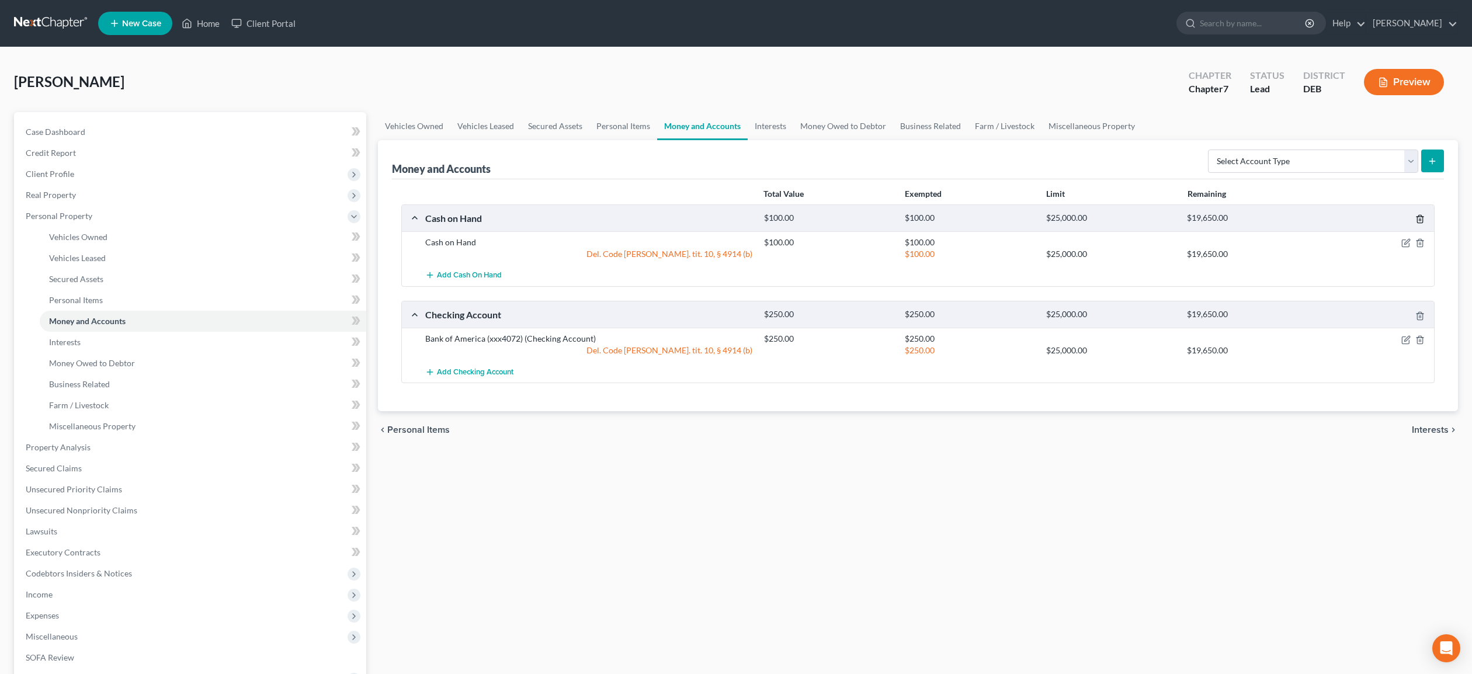
click at [1420, 217] on icon "button" at bounding box center [1419, 218] width 9 height 9
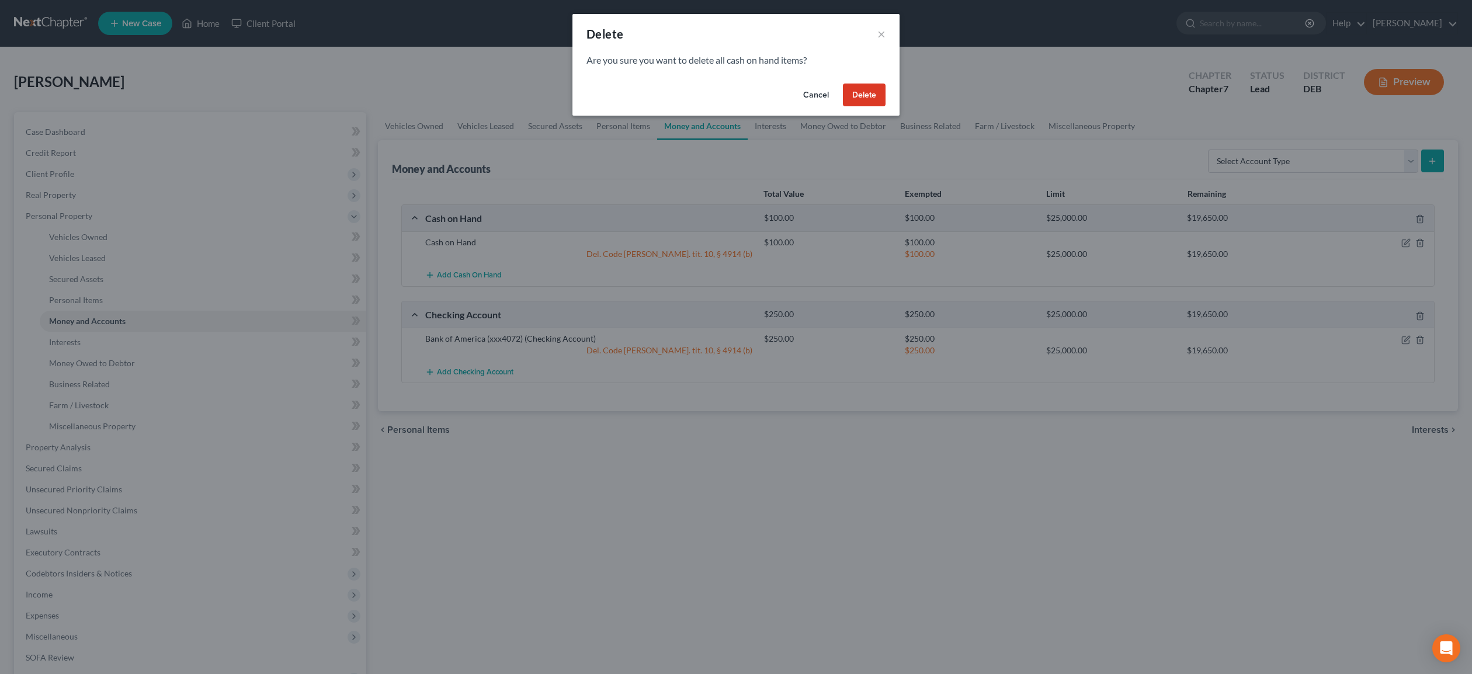
click at [864, 88] on button "Delete" at bounding box center [864, 95] width 43 height 23
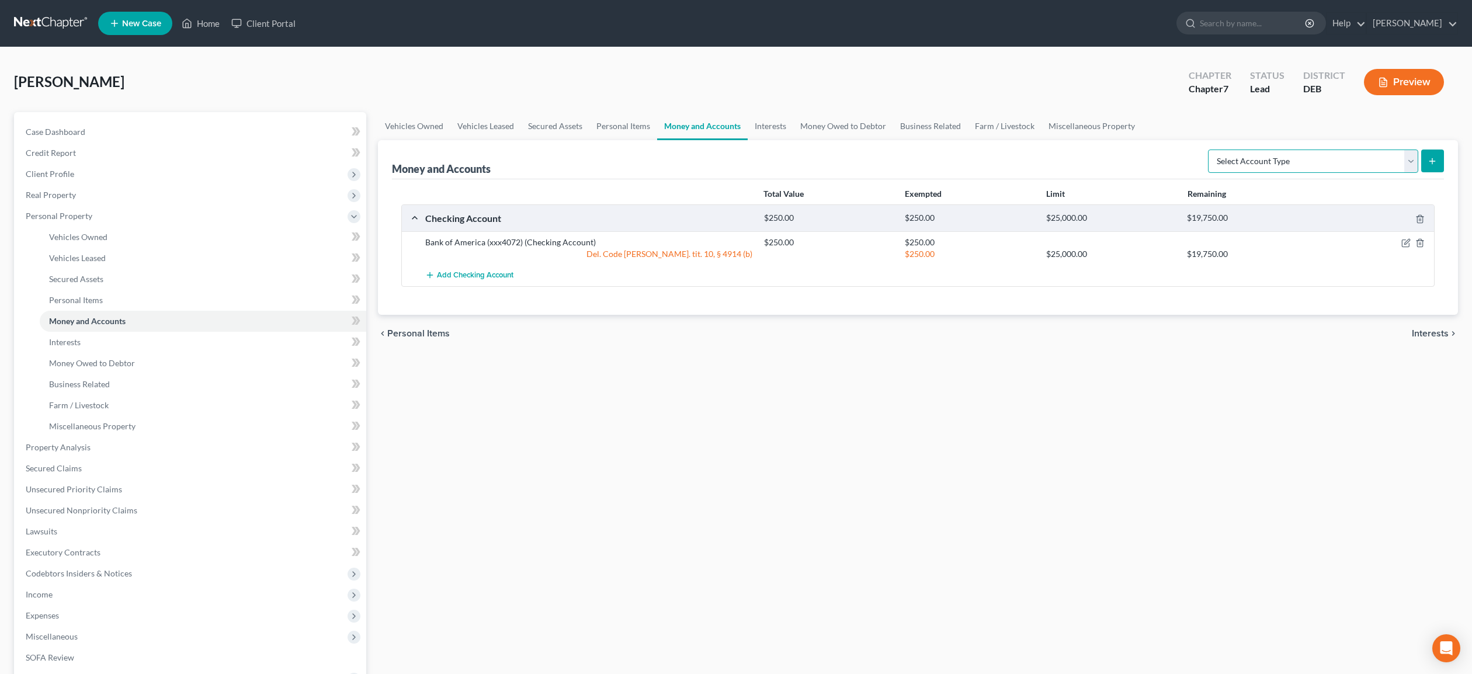
click at [1208, 149] on select "Select Account Type Brokerage Cash on Hand Certificates of Deposit Checking Acc…" at bounding box center [1313, 160] width 210 height 23
select select "cash_on_hand"
click option "Cash on Hand" at bounding box center [0, 0] width 0 height 0
drag, startPoint x: 1434, startPoint y: 158, endPoint x: 1395, endPoint y: 168, distance: 39.9
click at [1432, 158] on icon "submit" at bounding box center [1431, 160] width 9 height 9
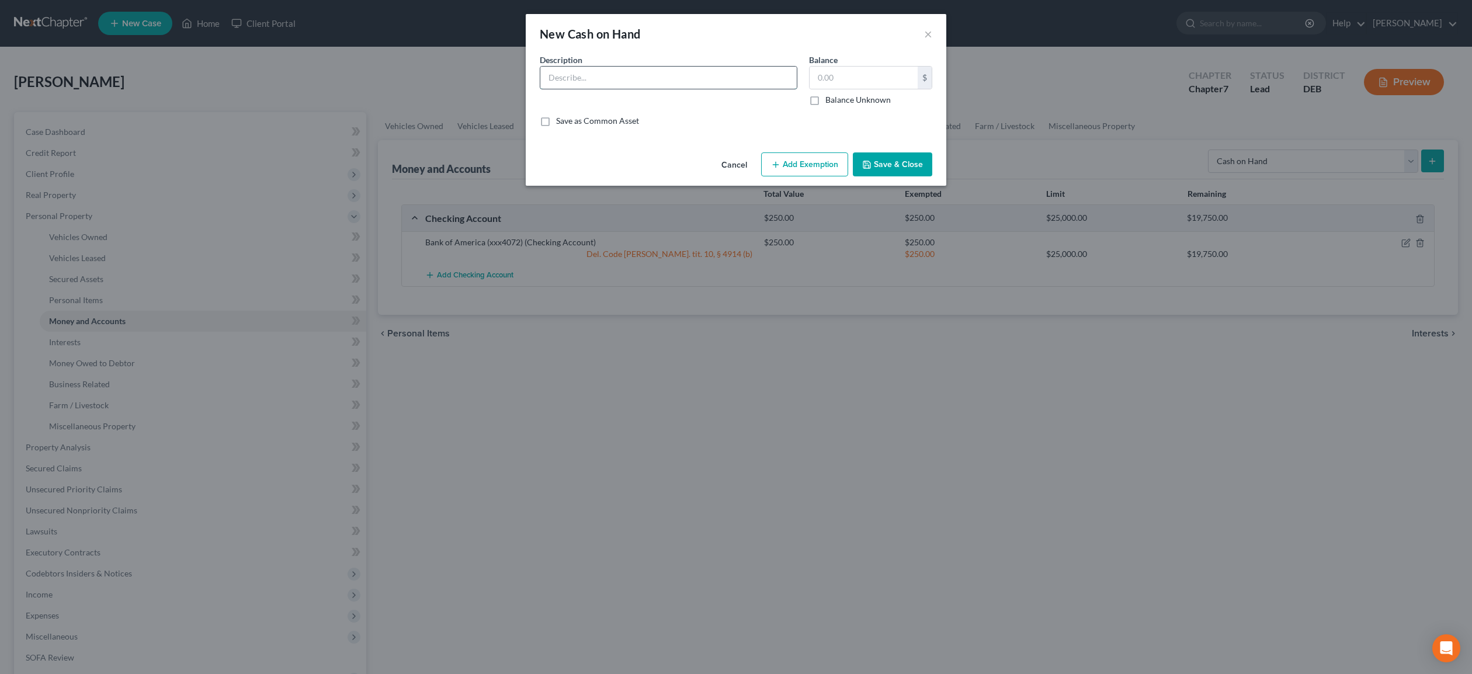
click at [585, 79] on input "text" at bounding box center [668, 78] width 256 height 22
click at [579, 77] on input "Cash onHand" at bounding box center [668, 78] width 256 height 22
type input "Cash on Hand"
click at [844, 78] on input "text" at bounding box center [863, 78] width 108 height 22
type input "25.00"
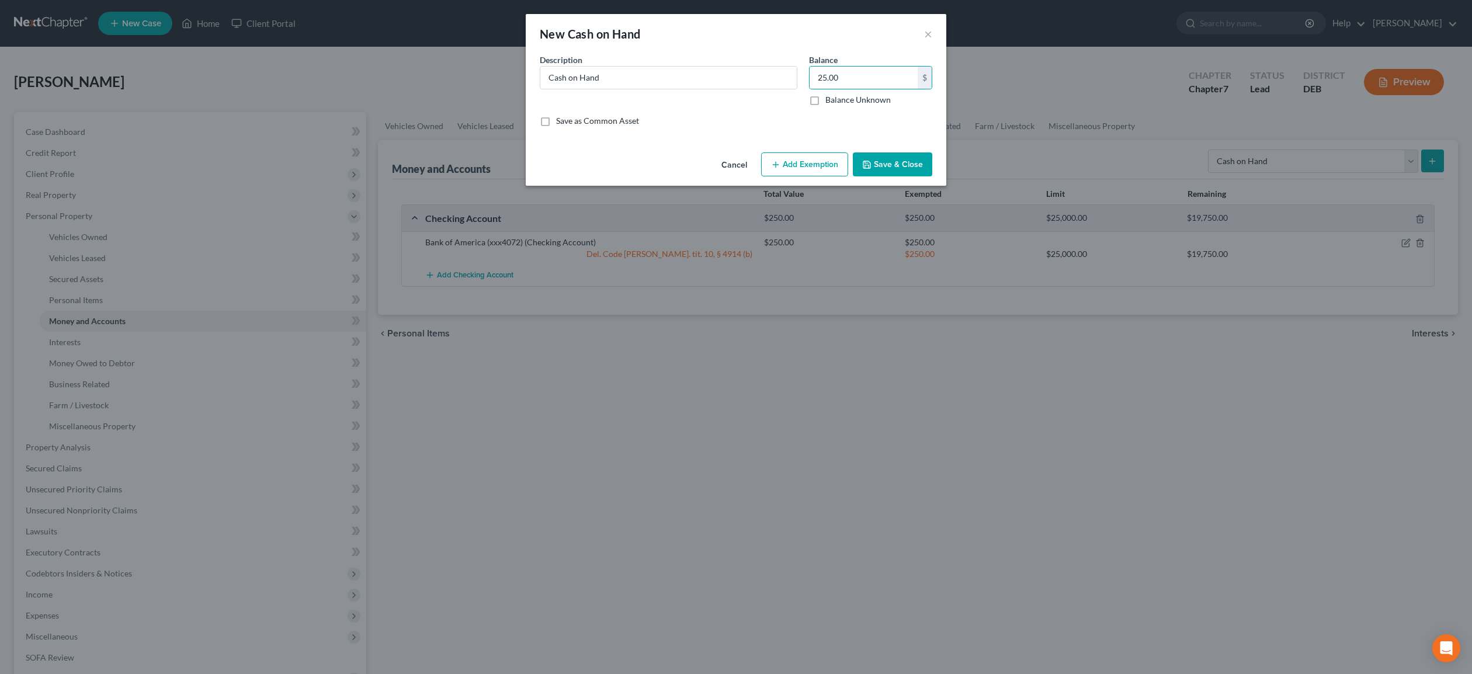
click at [819, 160] on button "Add Exemption" at bounding box center [804, 164] width 87 height 25
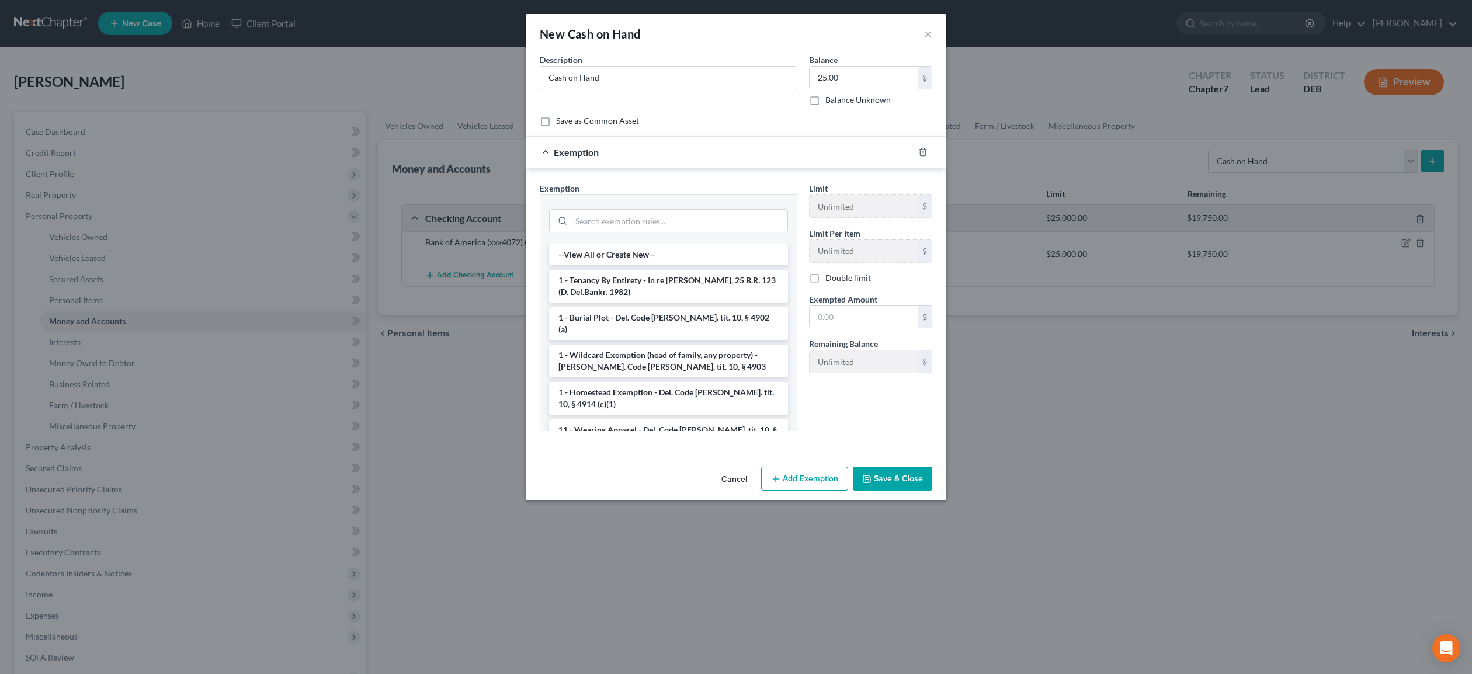
click at [868, 328] on div "$" at bounding box center [870, 316] width 123 height 23
click at [859, 321] on input "text" at bounding box center [863, 317] width 108 height 22
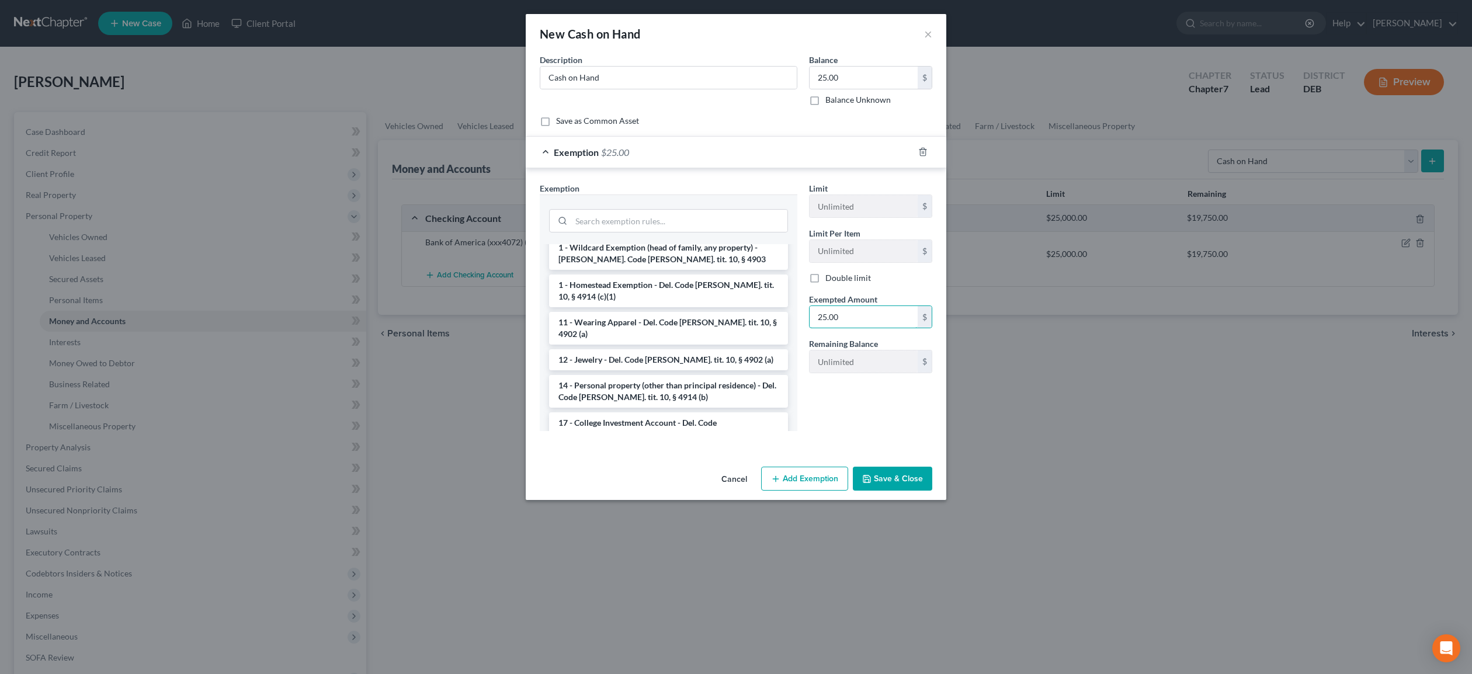
scroll to position [113, 0]
type input "25.00"
click at [663, 370] on li "14 - Personal property (other than principal residence) - Del. Code [PERSON_NAM…" at bounding box center [668, 386] width 239 height 33
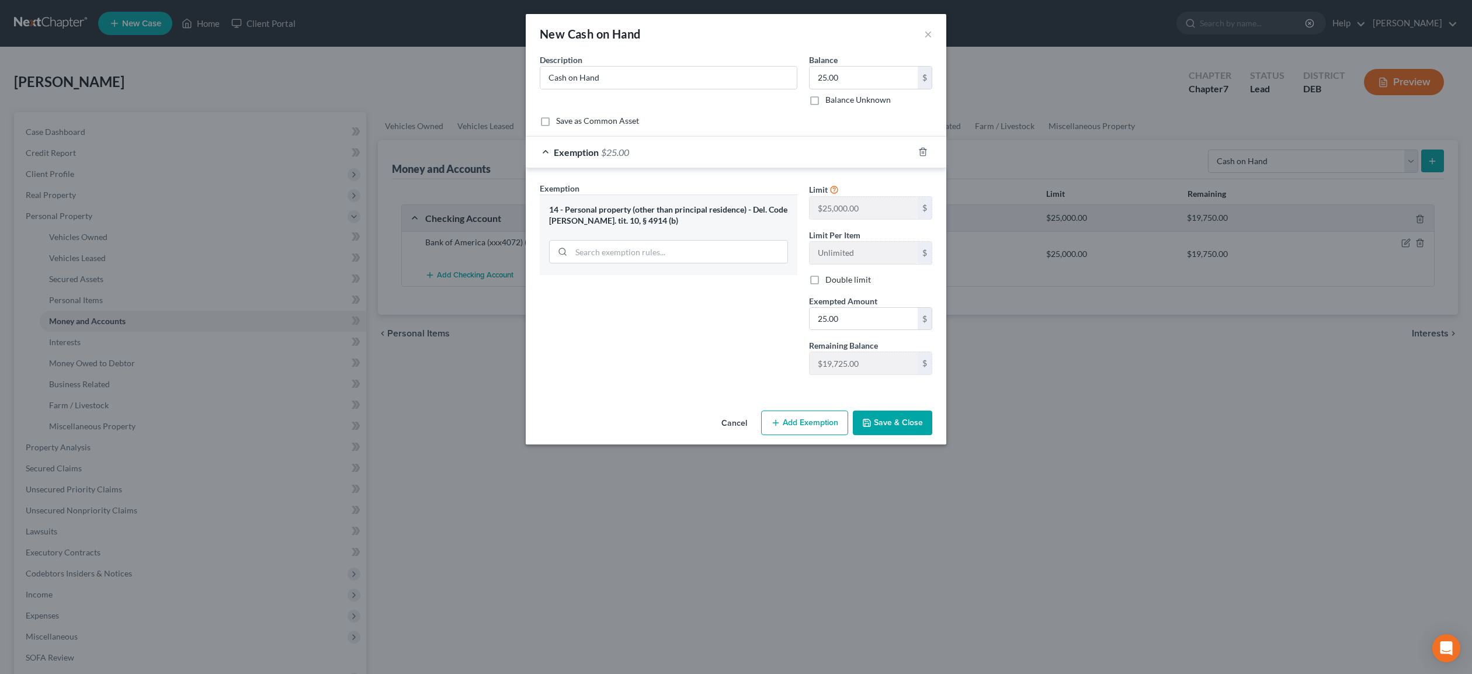
click at [893, 418] on button "Save & Close" at bounding box center [892, 423] width 79 height 25
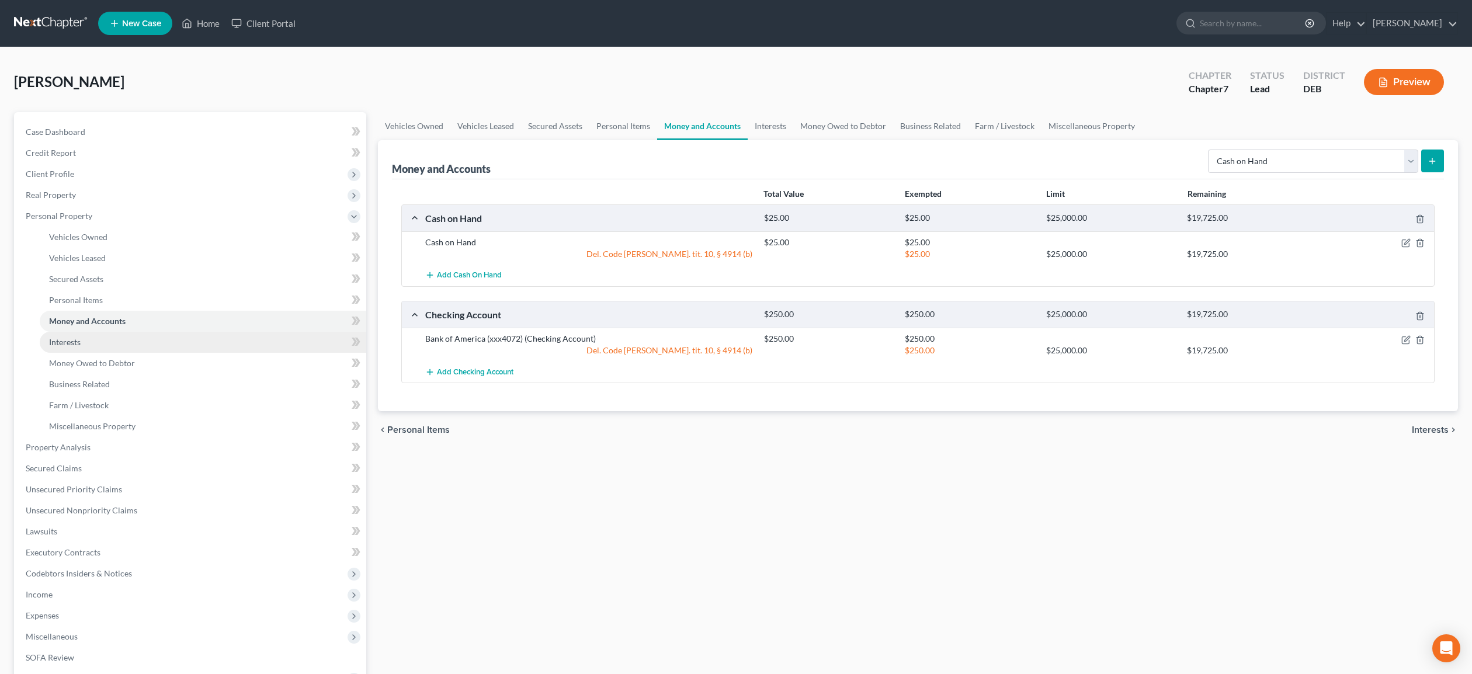
click at [48, 342] on link "Interests" at bounding box center [203, 342] width 326 height 21
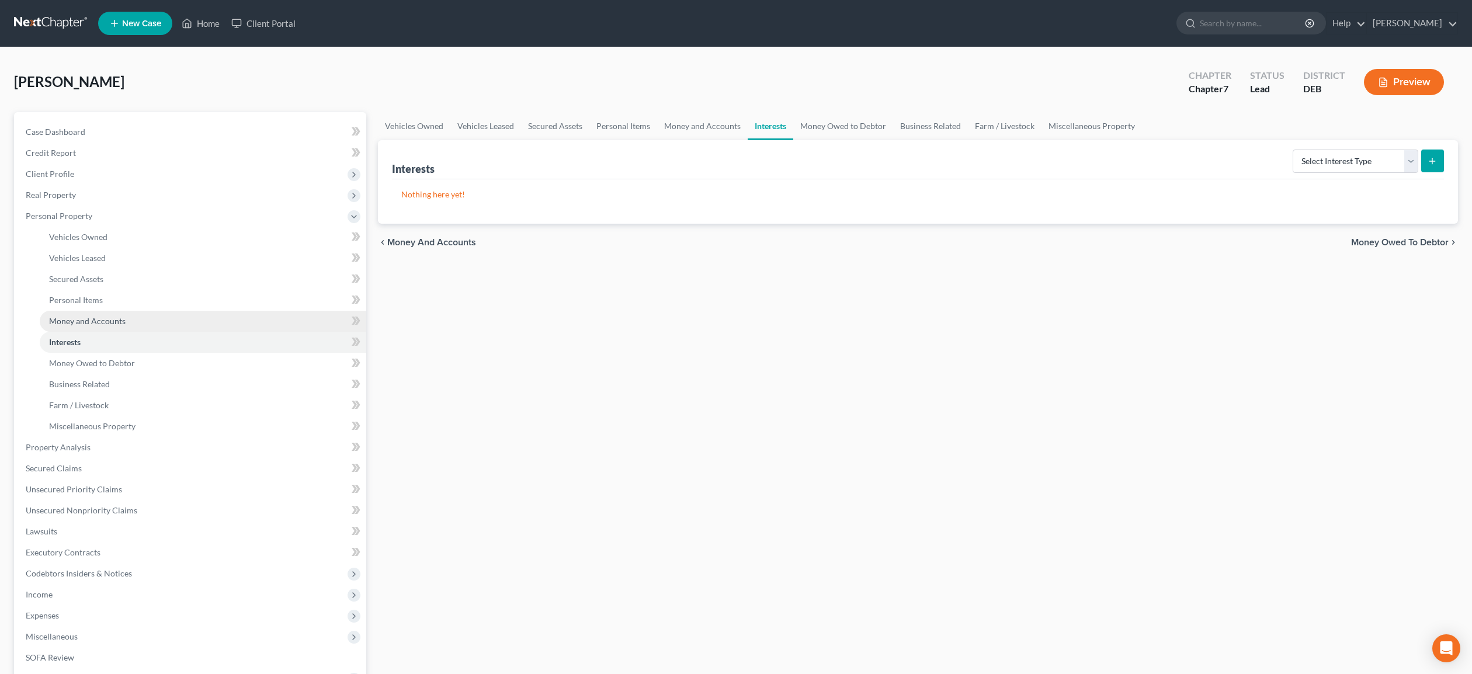
click at [76, 326] on link "Money and Accounts" at bounding box center [203, 321] width 326 height 21
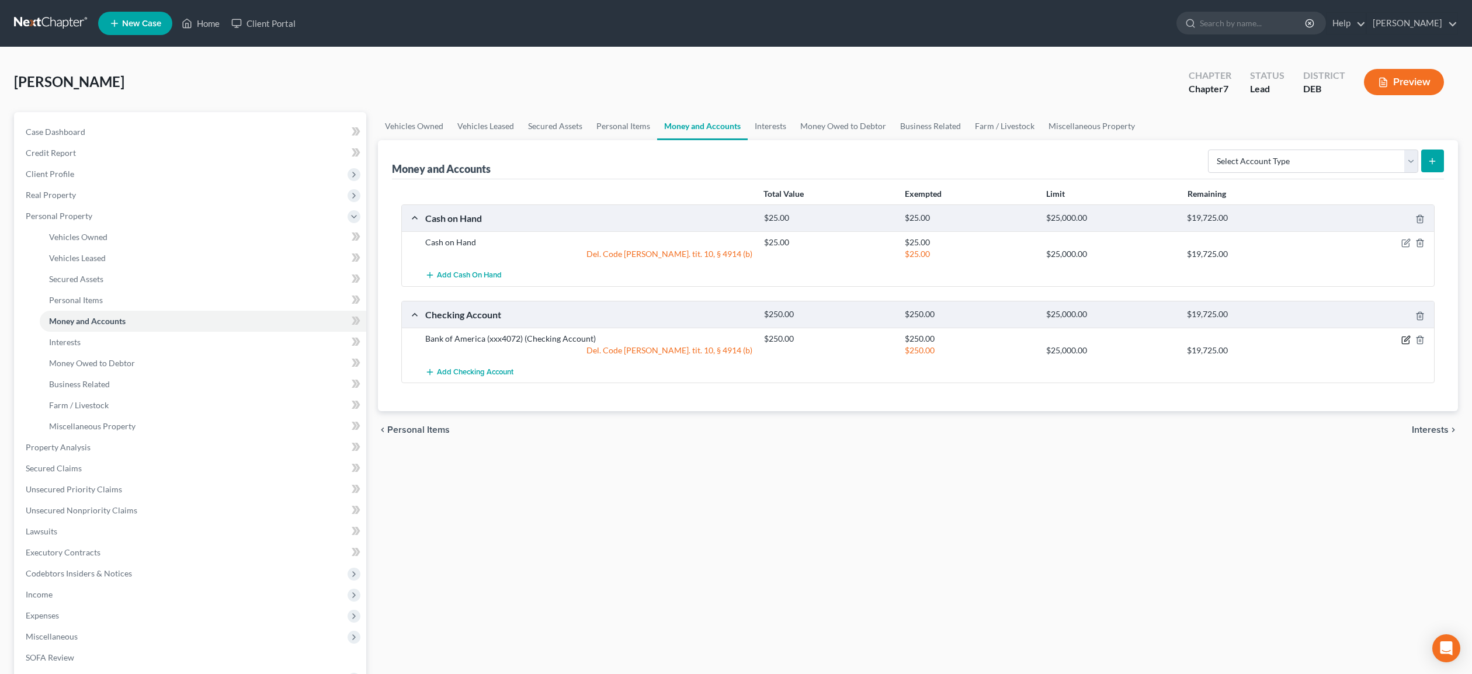
click at [1406, 340] on icon "button" at bounding box center [1406, 338] width 5 height 5
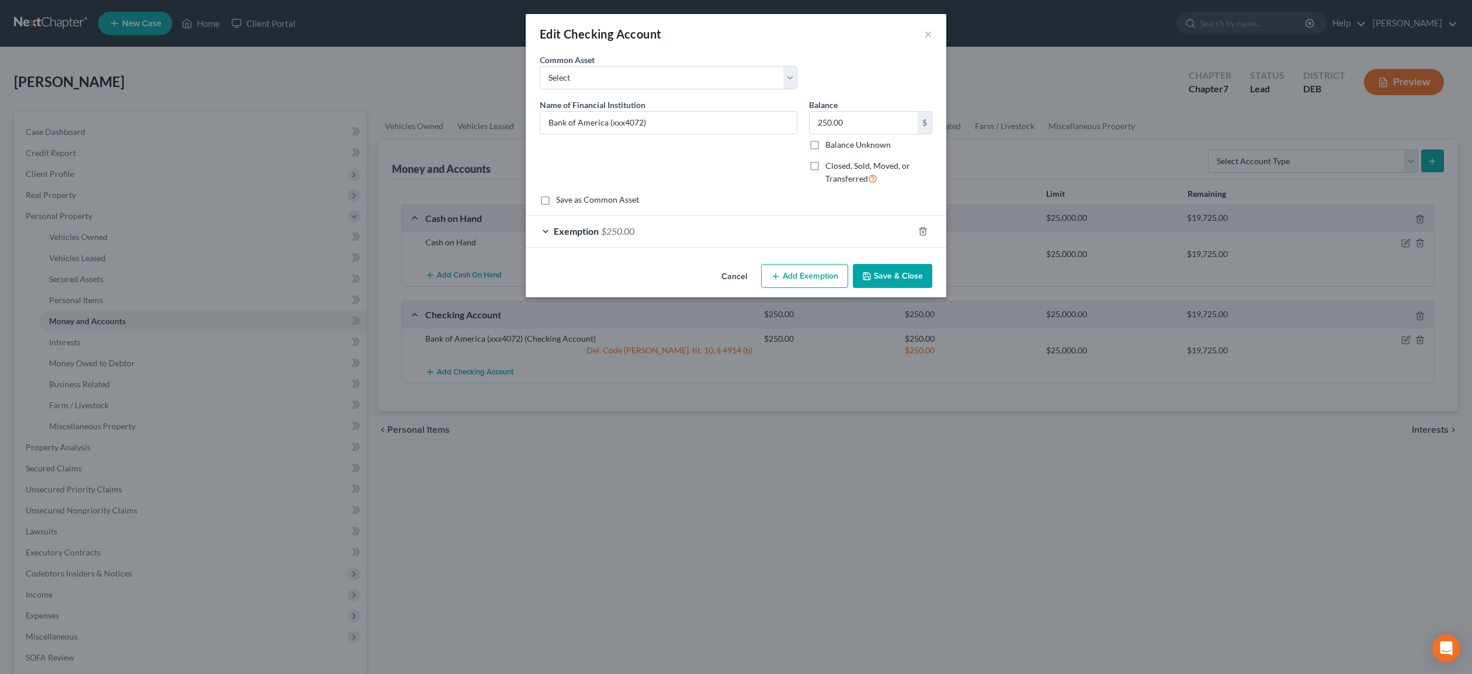
click at [900, 273] on button "Save & Close" at bounding box center [892, 276] width 79 height 25
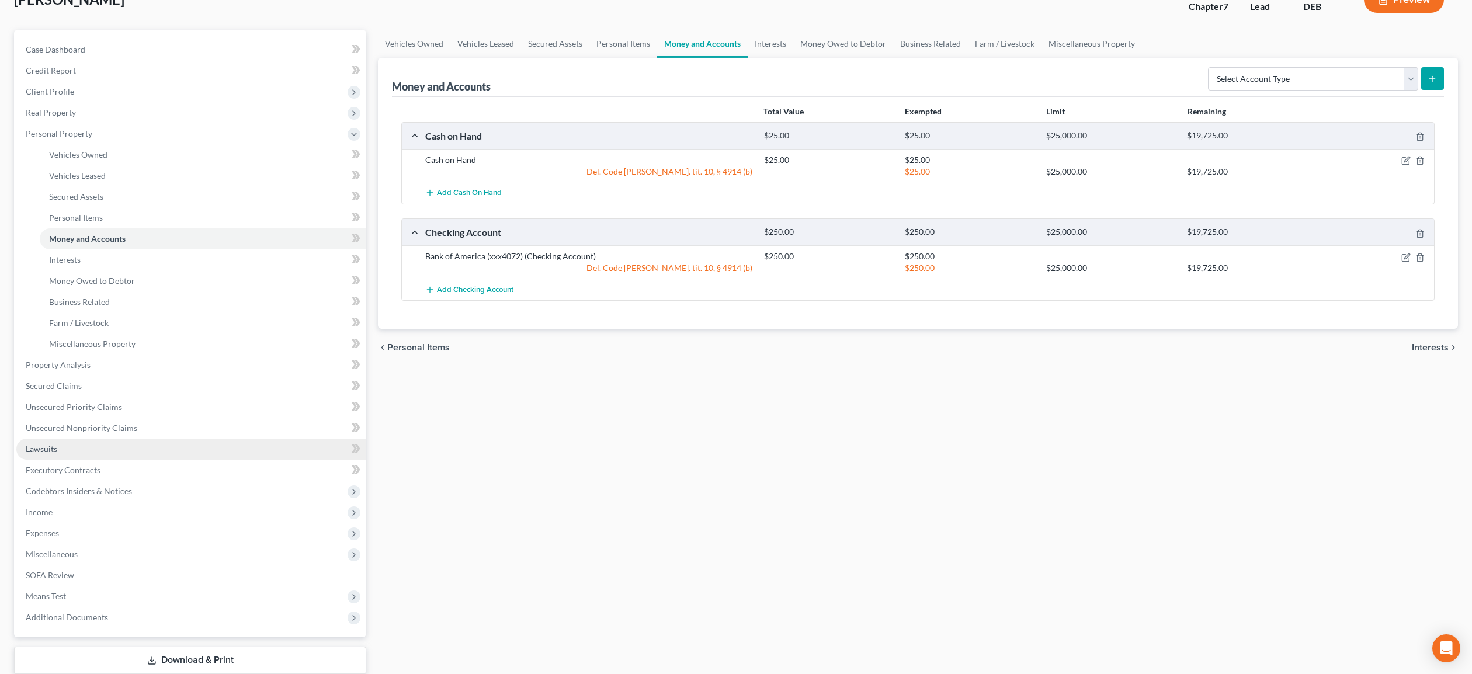
scroll to position [84, 0]
click at [114, 425] on span "Unsecured Nonpriority Claims" at bounding box center [82, 427] width 112 height 10
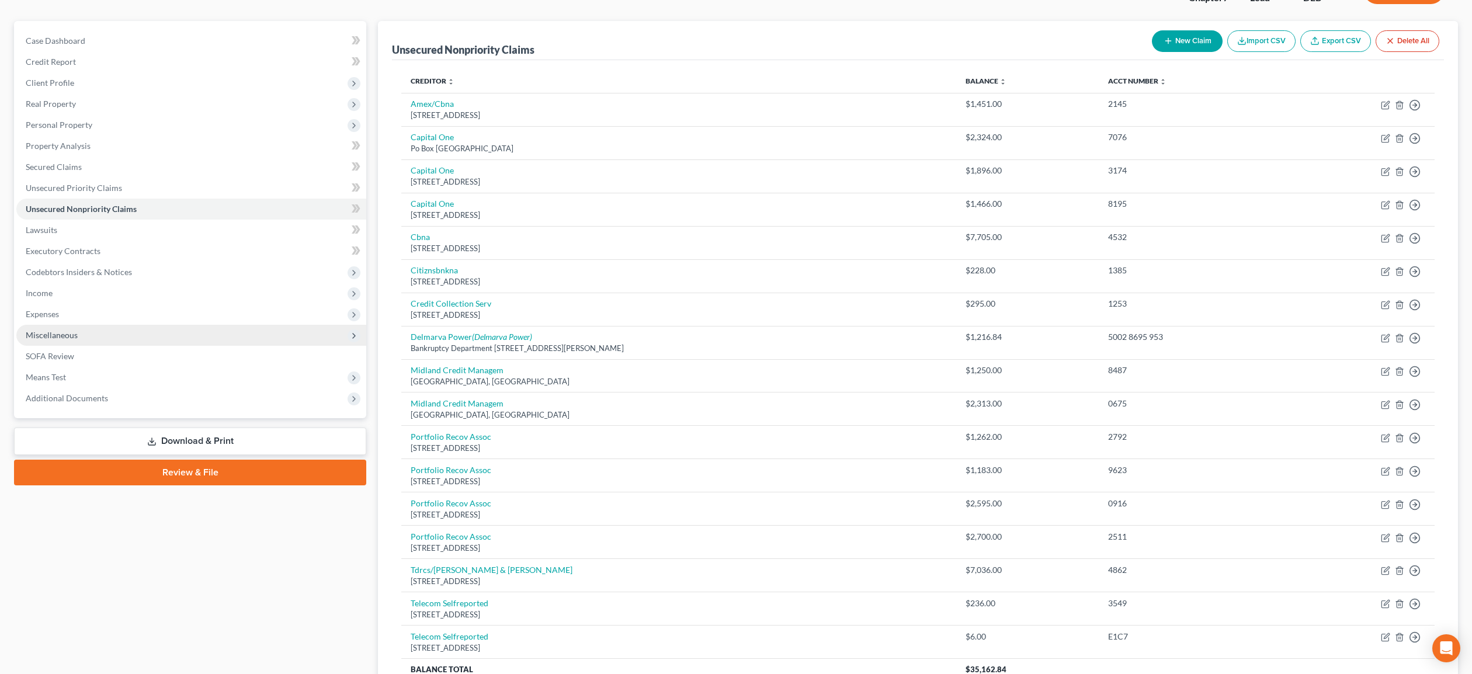
scroll to position [109, 0]
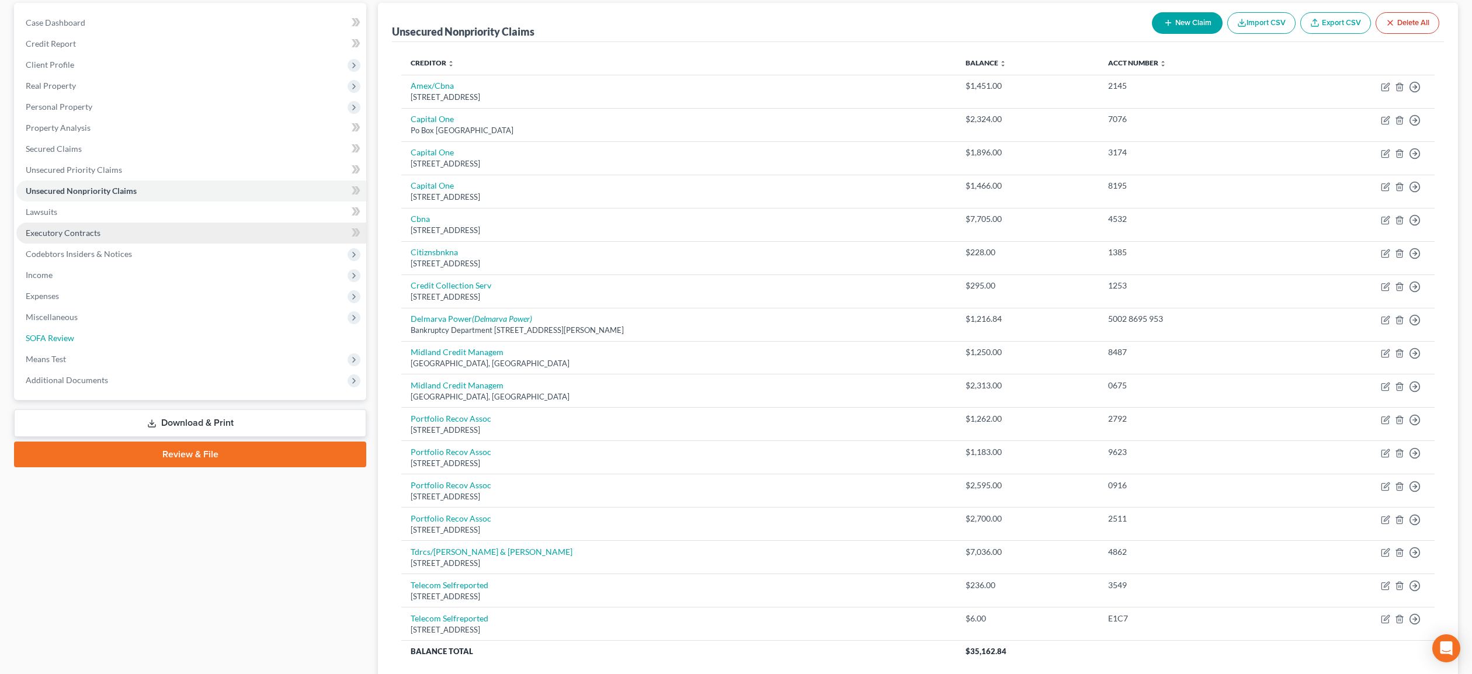
click at [54, 335] on span "SOFA Review" at bounding box center [50, 338] width 48 height 10
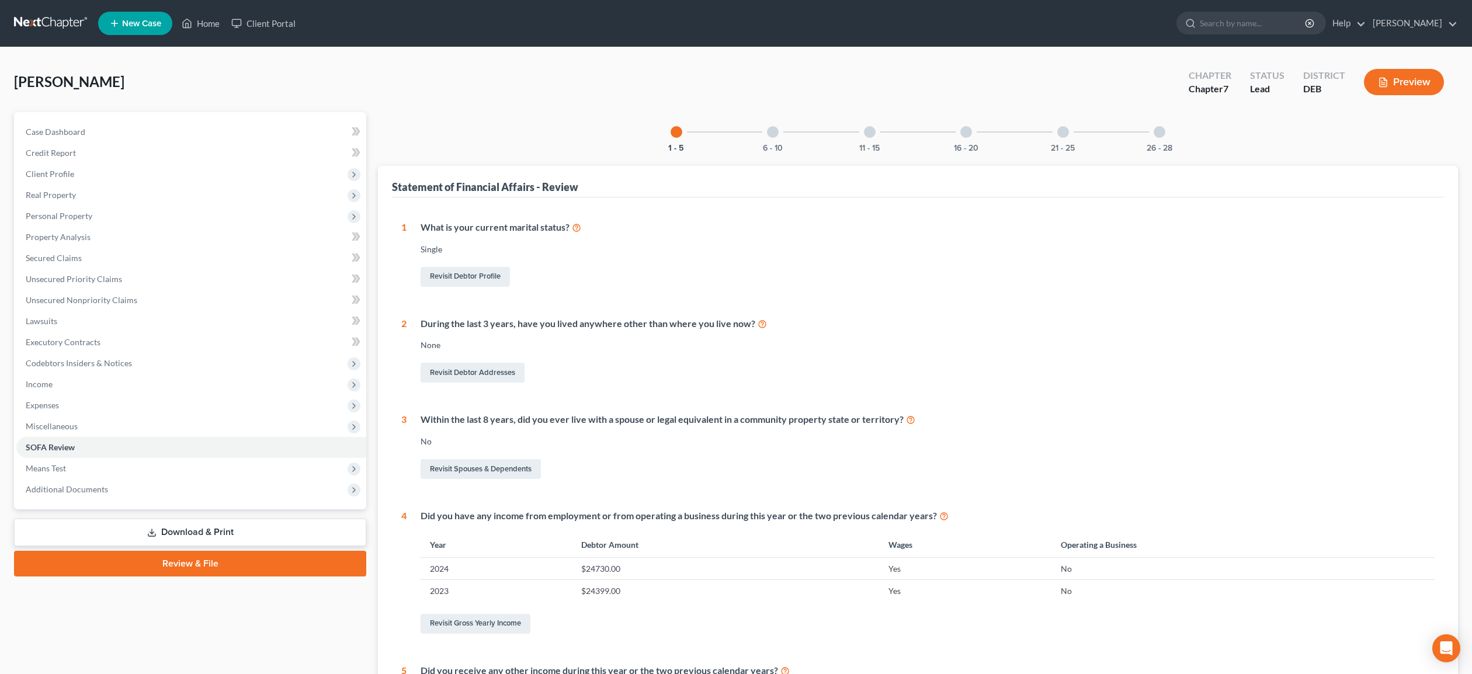
scroll to position [1, 0]
click at [196, 563] on link "Review & File" at bounding box center [190, 563] width 352 height 26
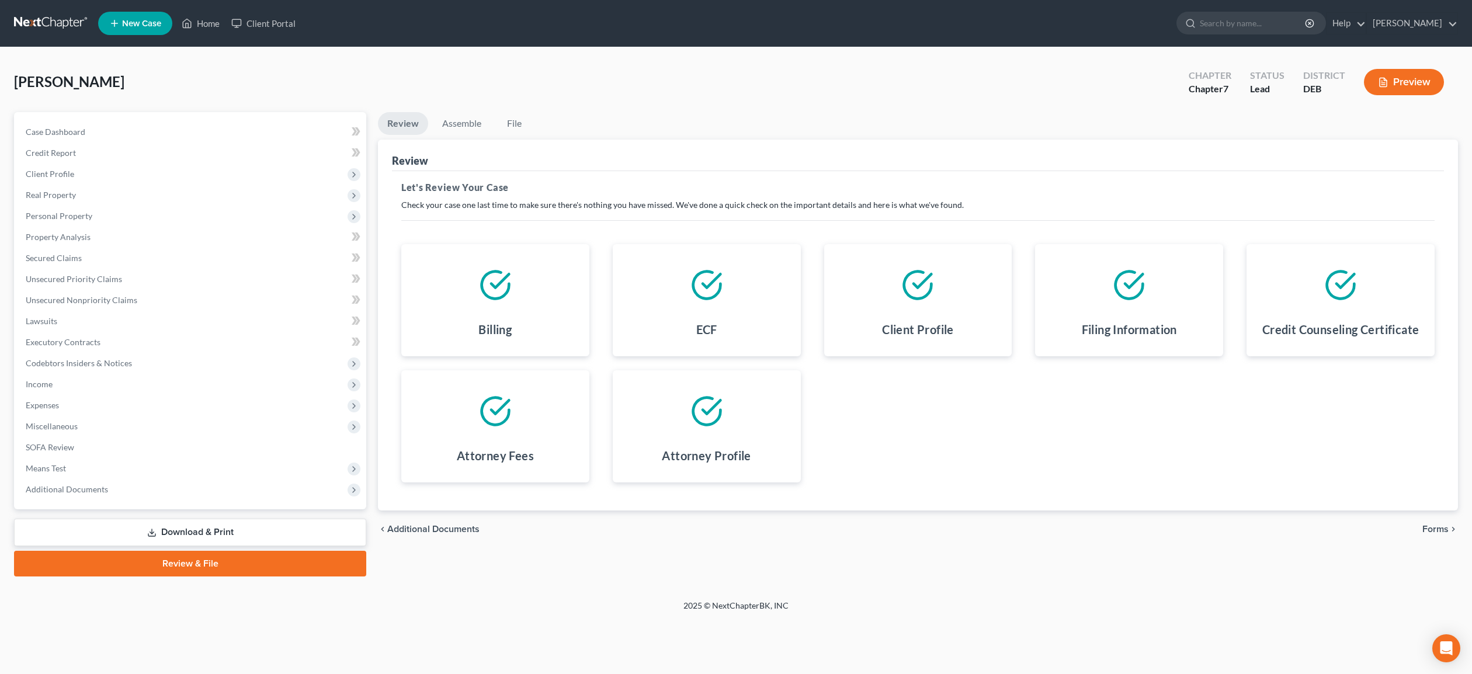
click at [194, 534] on link "Download & Print" at bounding box center [190, 532] width 352 height 27
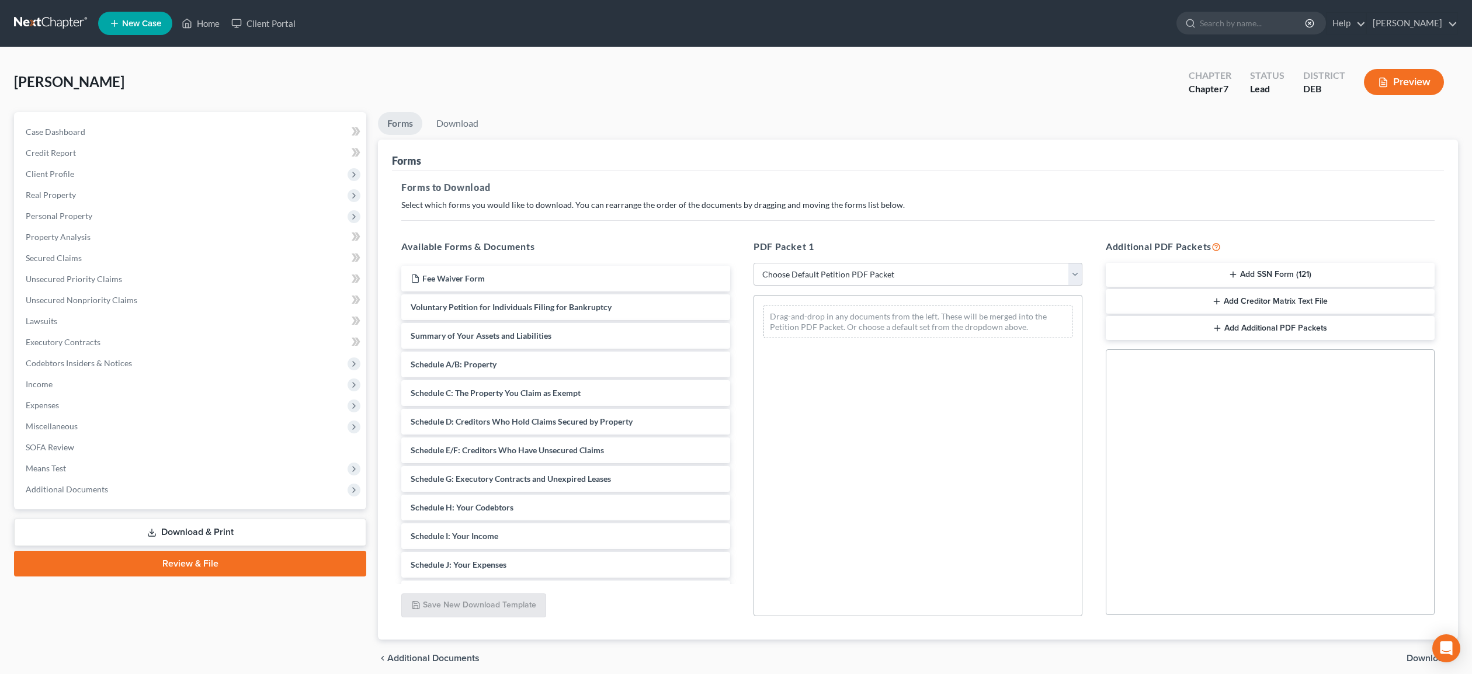
click at [219, 568] on link "Review & File" at bounding box center [190, 564] width 352 height 26
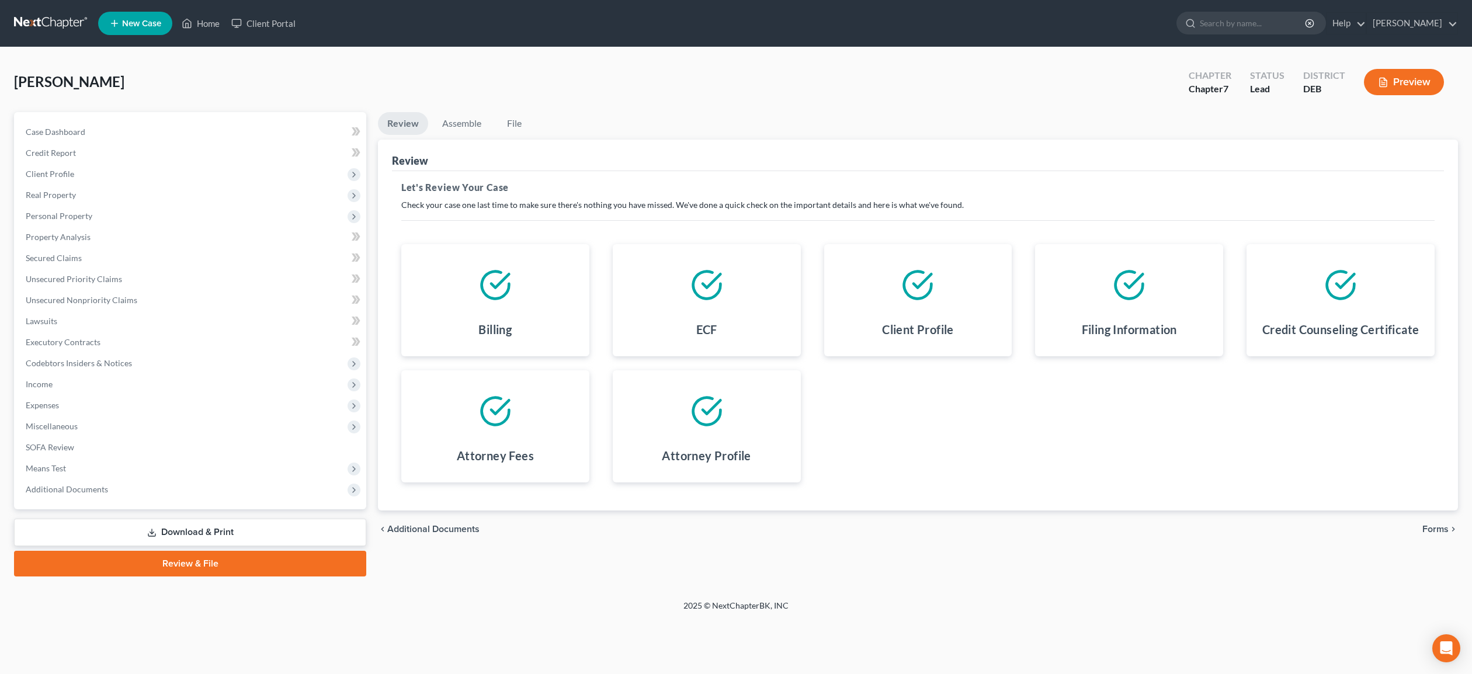
click at [234, 559] on link "Review & File" at bounding box center [190, 564] width 352 height 26
click at [468, 119] on link "Assemble" at bounding box center [462, 123] width 58 height 23
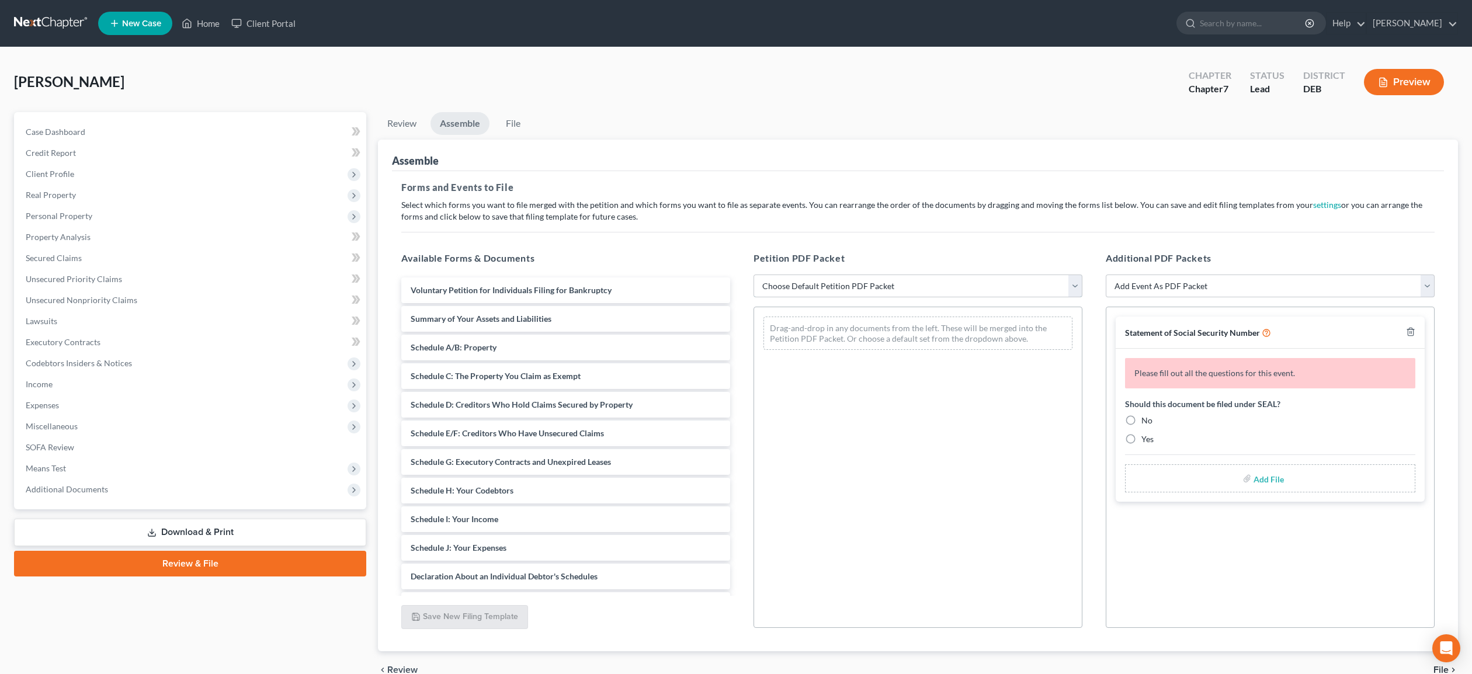
select select "0"
click option "Complete Bankruptcy Petition (all forms and schedules)" at bounding box center [0, 0] width 0 height 0
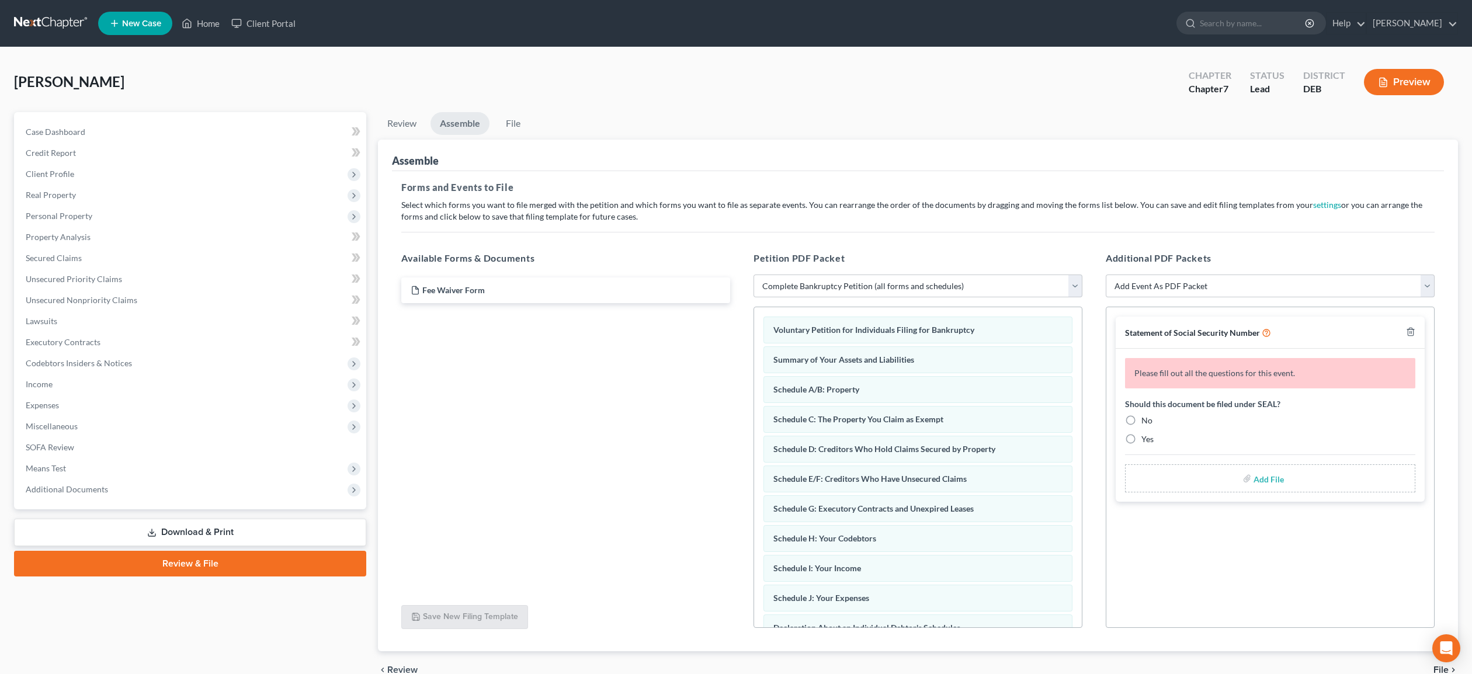
click at [1141, 419] on label "No" at bounding box center [1146, 421] width 11 height 12
click at [1146, 419] on input "No" at bounding box center [1150, 419] width 8 height 8
radio input "true"
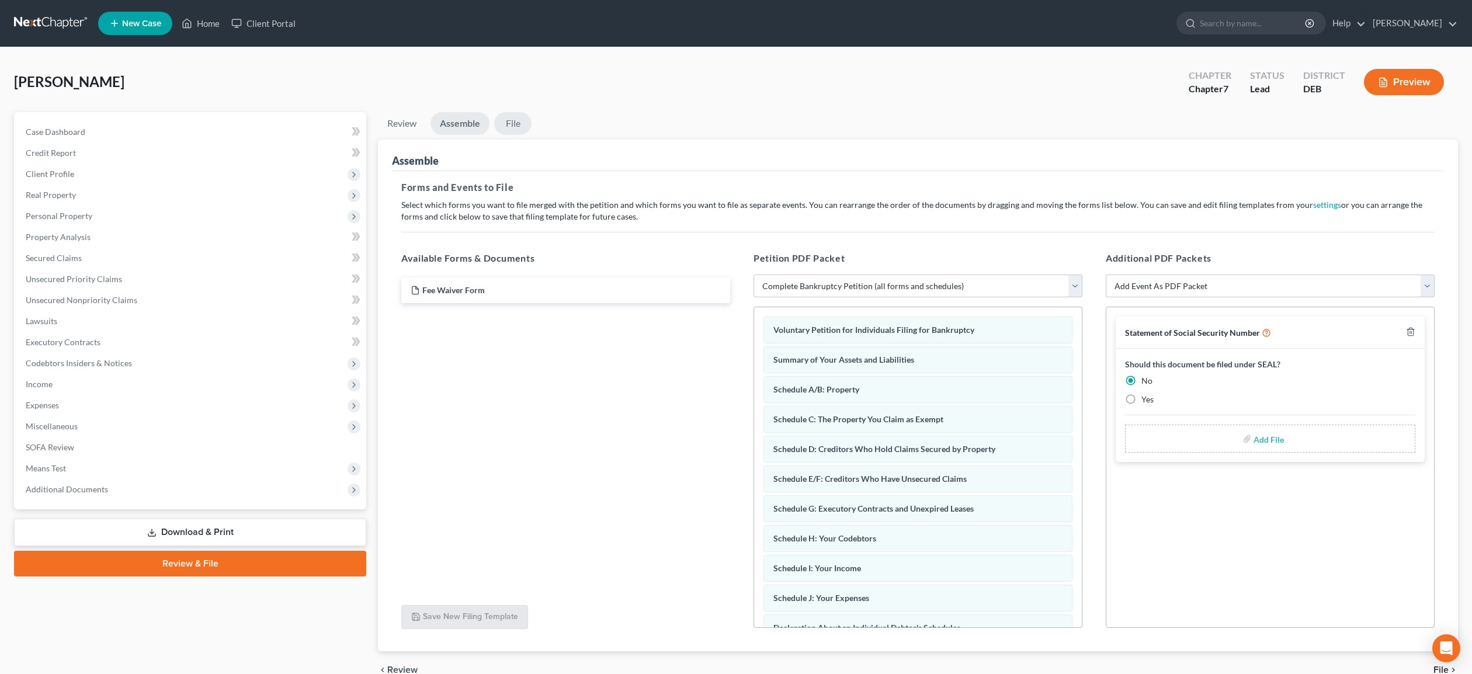
click at [519, 125] on link "File" at bounding box center [512, 123] width 37 height 23
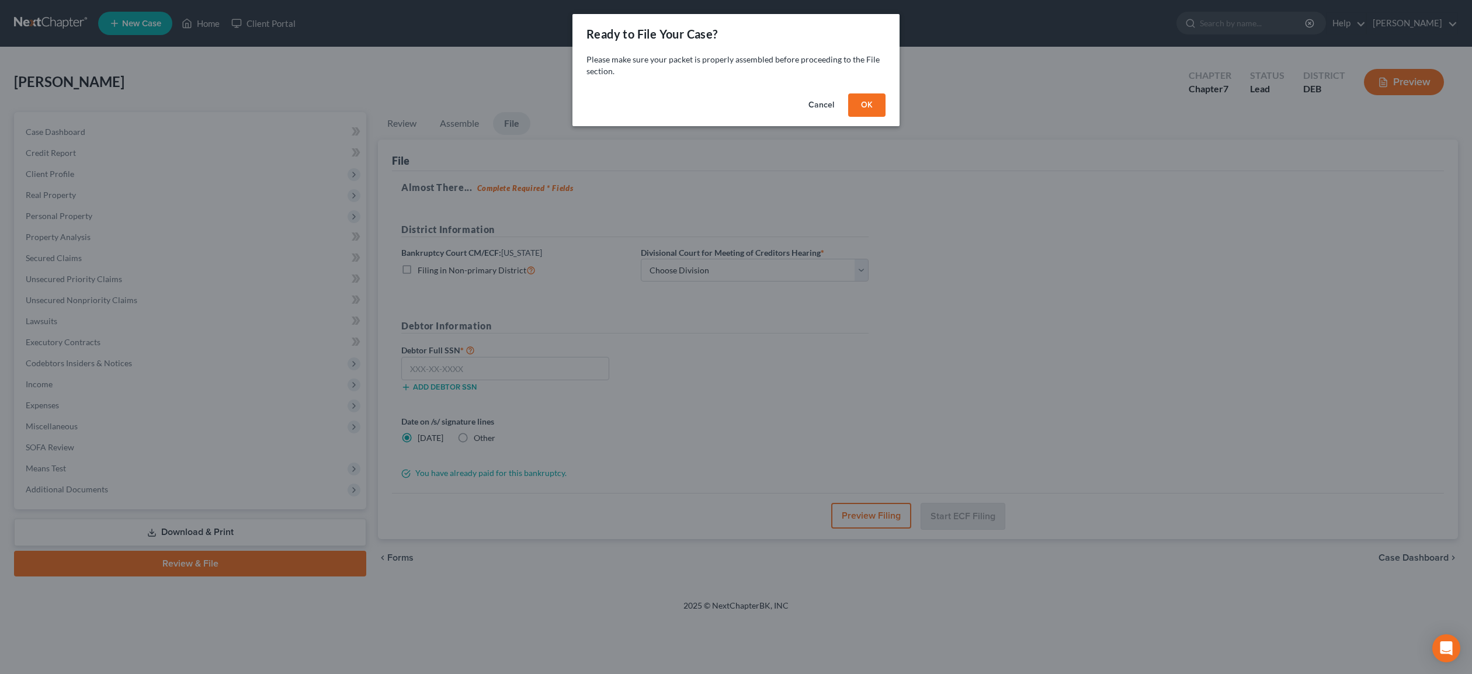
click at [870, 107] on button "OK" at bounding box center [866, 104] width 37 height 23
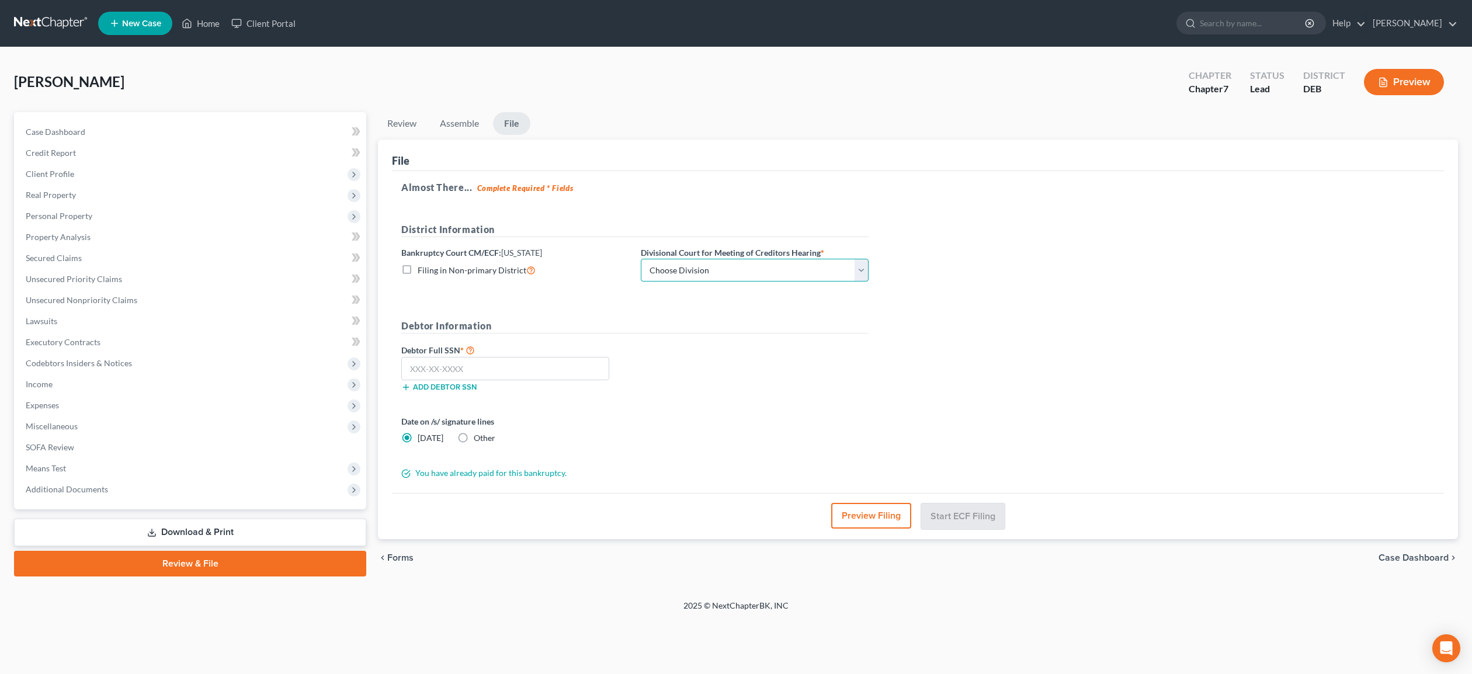
select select "0"
click option "Wilmington" at bounding box center [0, 0] width 0 height 0
click at [490, 363] on input "text" at bounding box center [505, 368] width 208 height 23
type input "580-21-7352"
drag, startPoint x: 454, startPoint y: 435, endPoint x: 470, endPoint y: 432, distance: 16.0
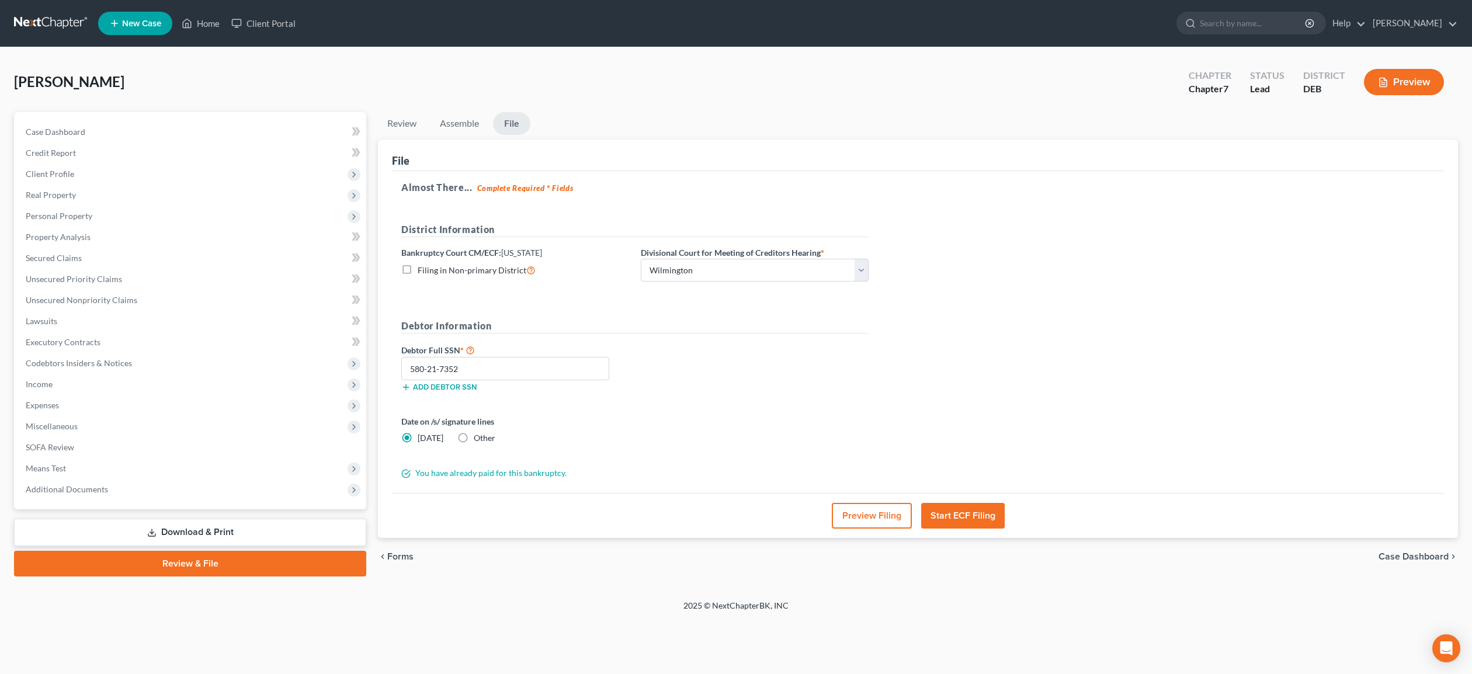
click at [474, 436] on label "Other" at bounding box center [485, 438] width 22 height 12
click at [478, 436] on input "Other" at bounding box center [482, 436] width 8 height 8
radio input "true"
radio input "false"
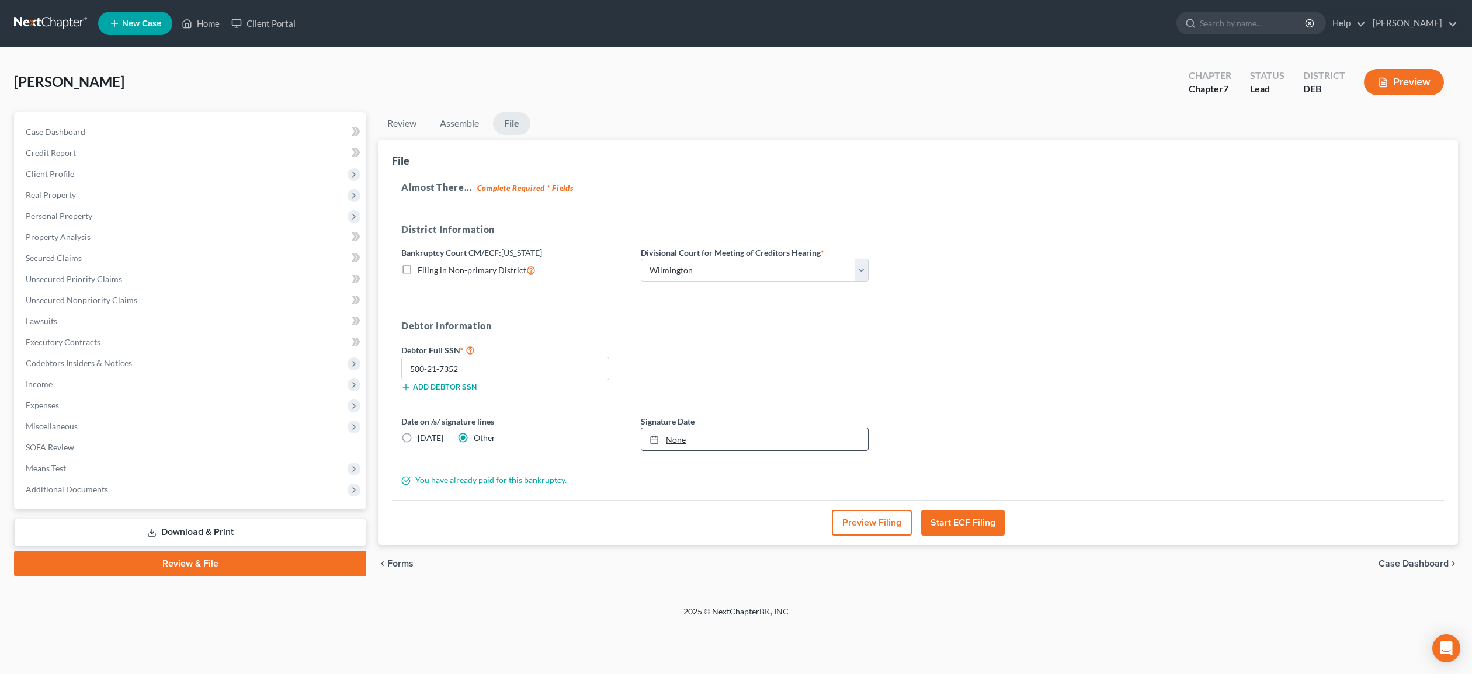
click at [681, 439] on link "None" at bounding box center [754, 439] width 227 height 22
type input "[DATE]"
click at [969, 523] on button "Start ECF Filing" at bounding box center [963, 523] width 84 height 26
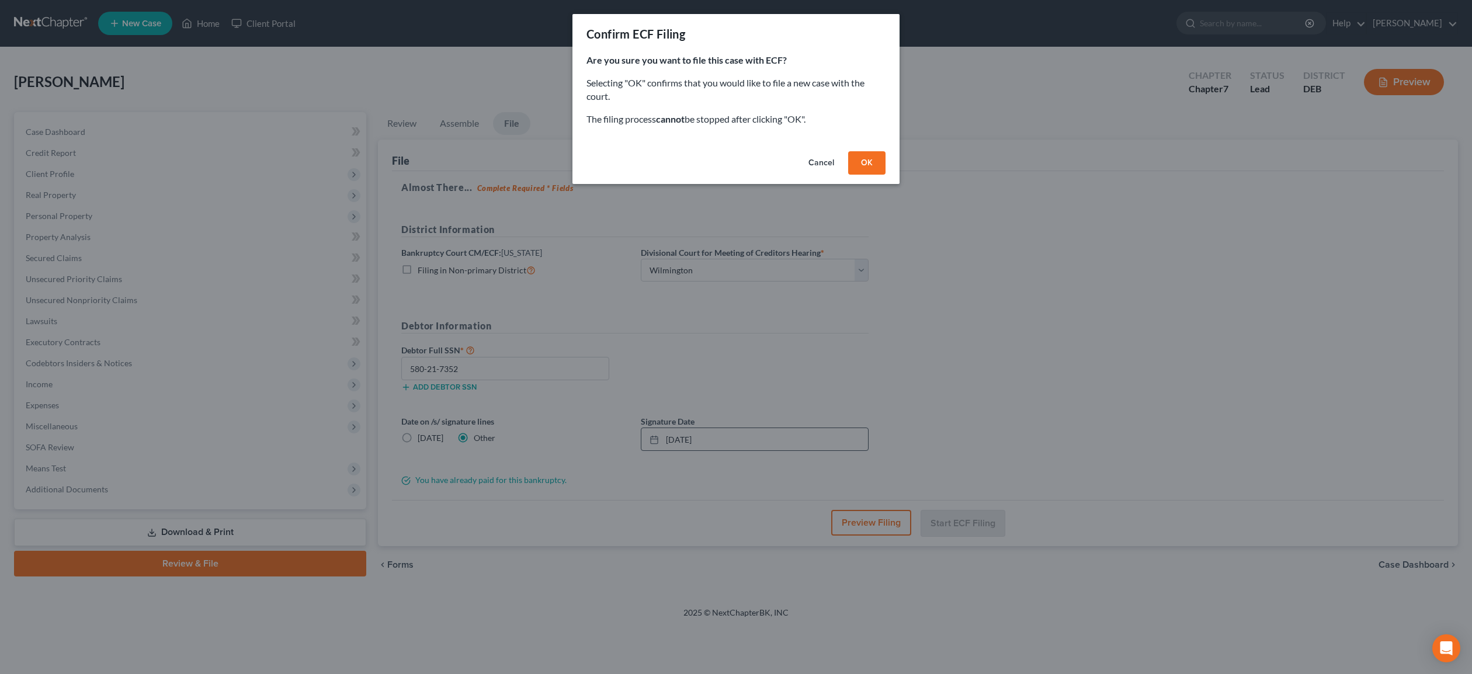
click at [867, 169] on button "OK" at bounding box center [866, 162] width 37 height 23
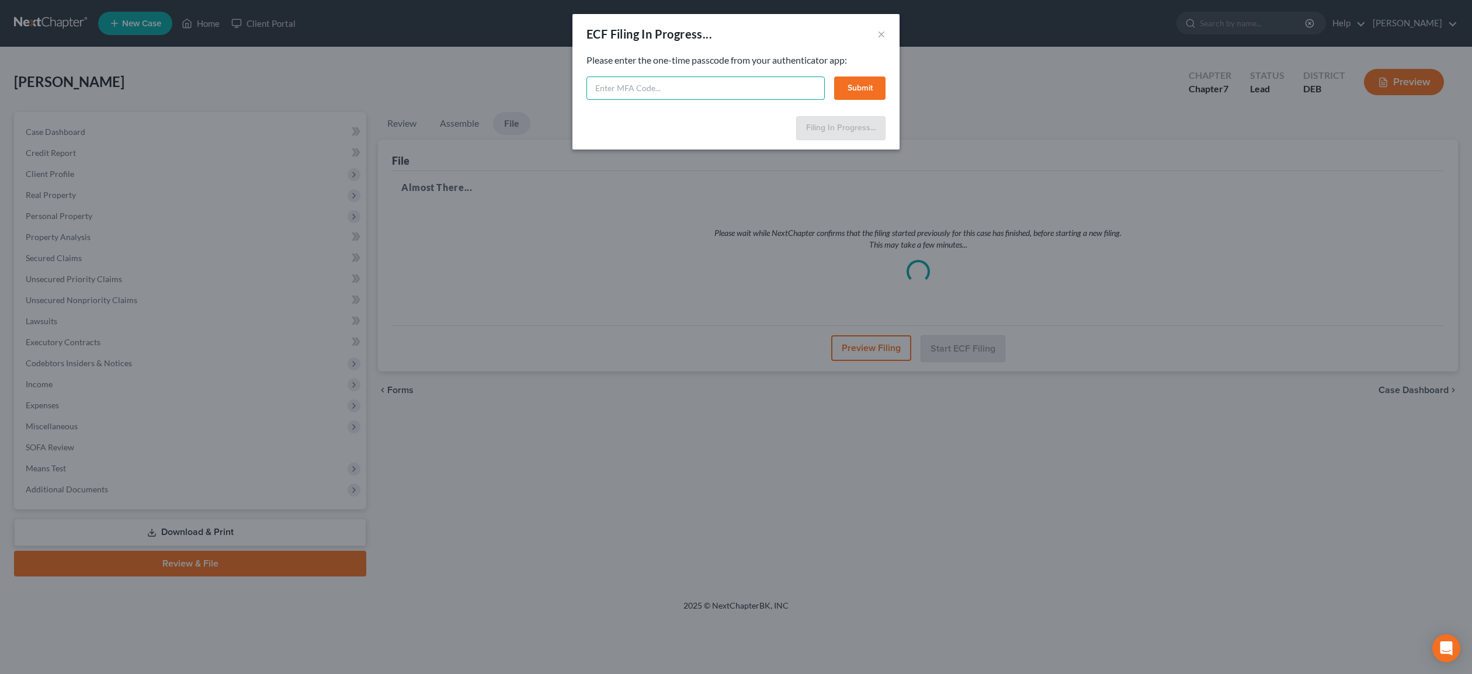
click at [691, 90] on input "text" at bounding box center [705, 87] width 238 height 23
type input "426908"
click at [856, 91] on button "Submit" at bounding box center [859, 87] width 51 height 23
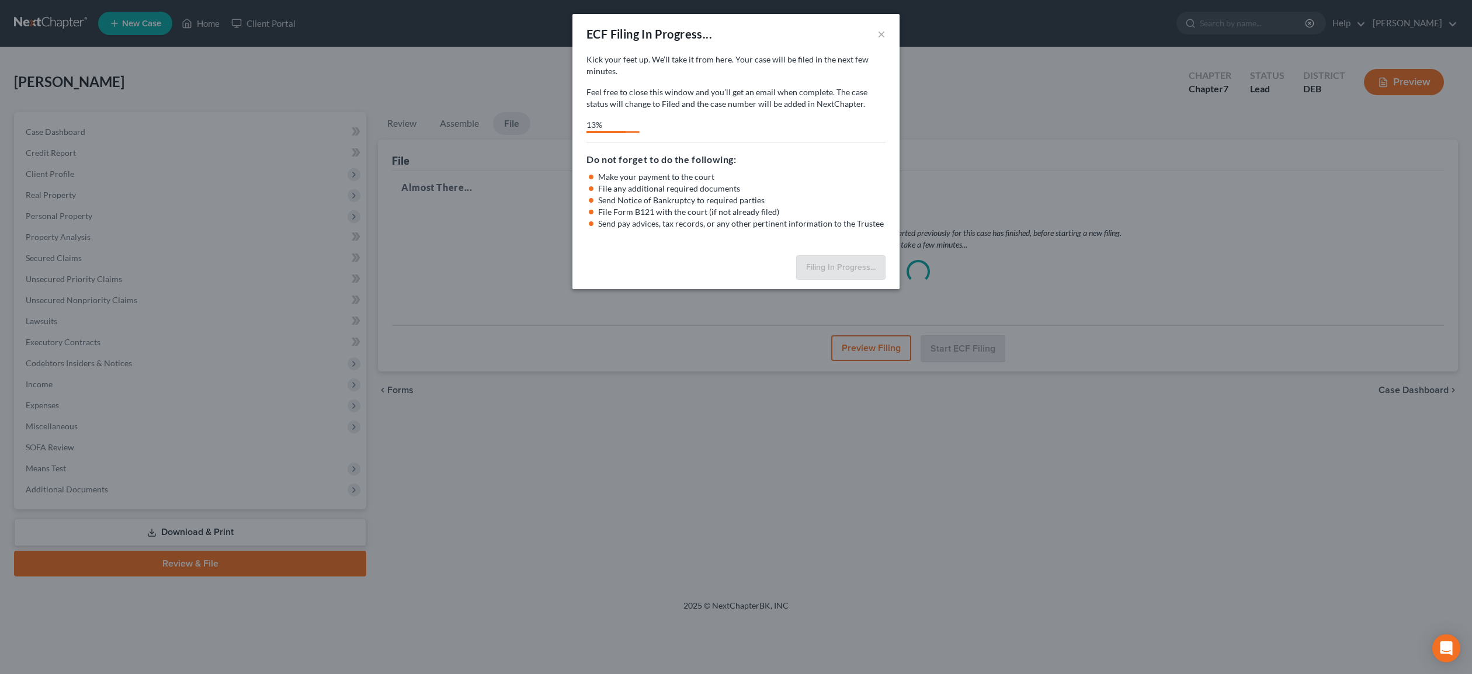
select select "0"
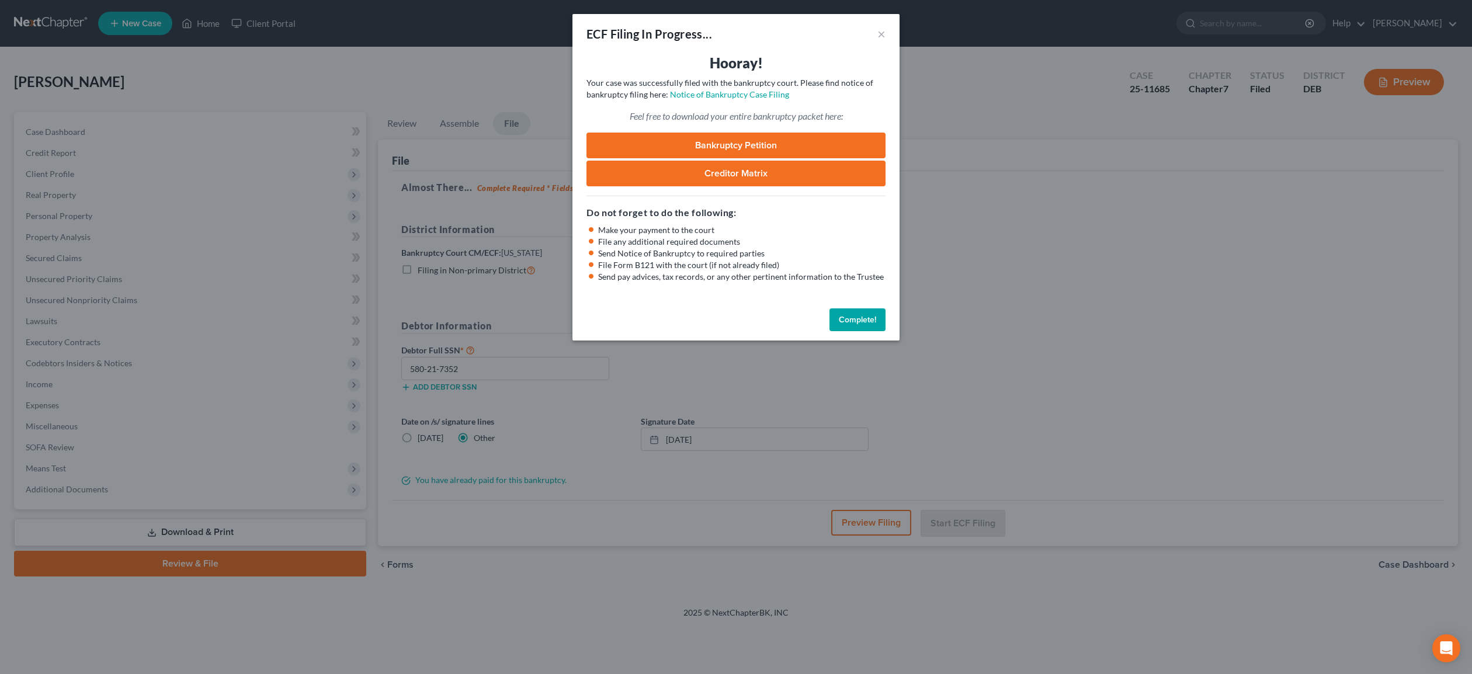
click at [867, 321] on button "Complete!" at bounding box center [857, 319] width 56 height 23
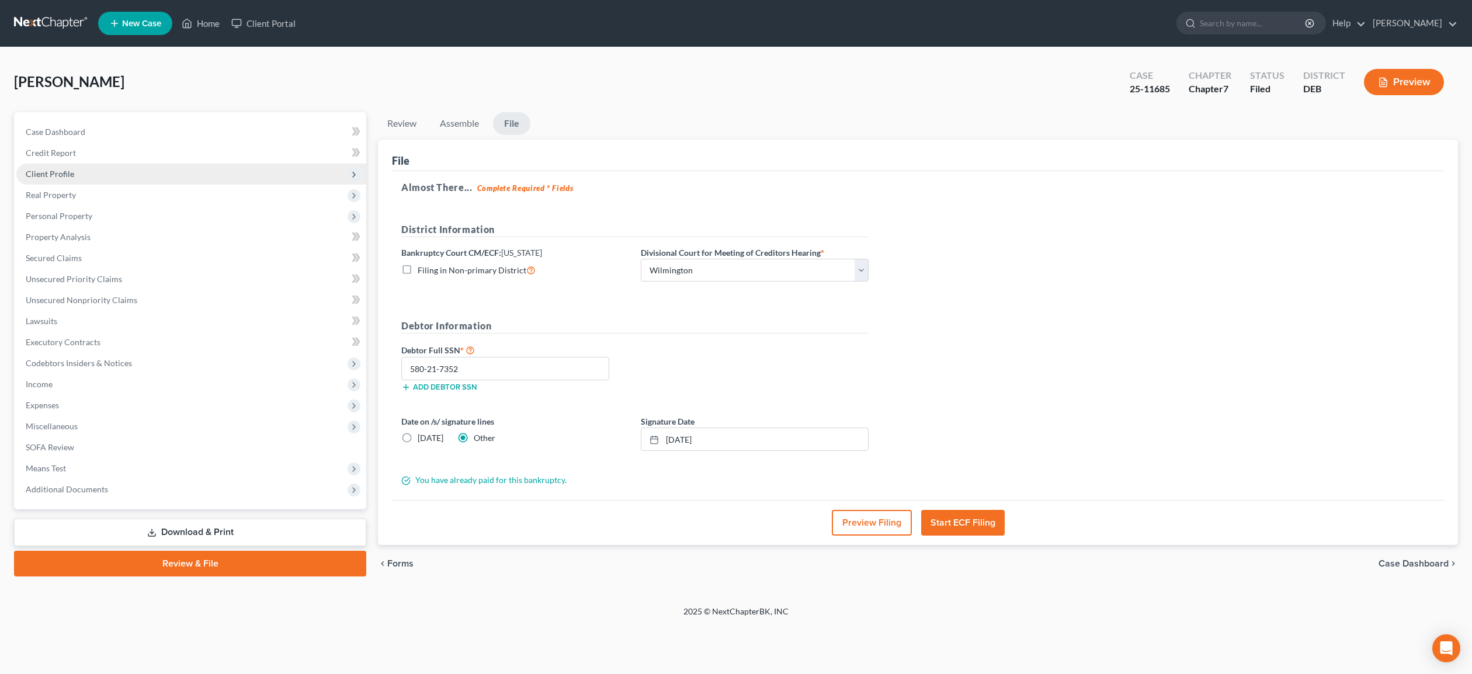
click at [60, 172] on span "Client Profile" at bounding box center [50, 174] width 48 height 10
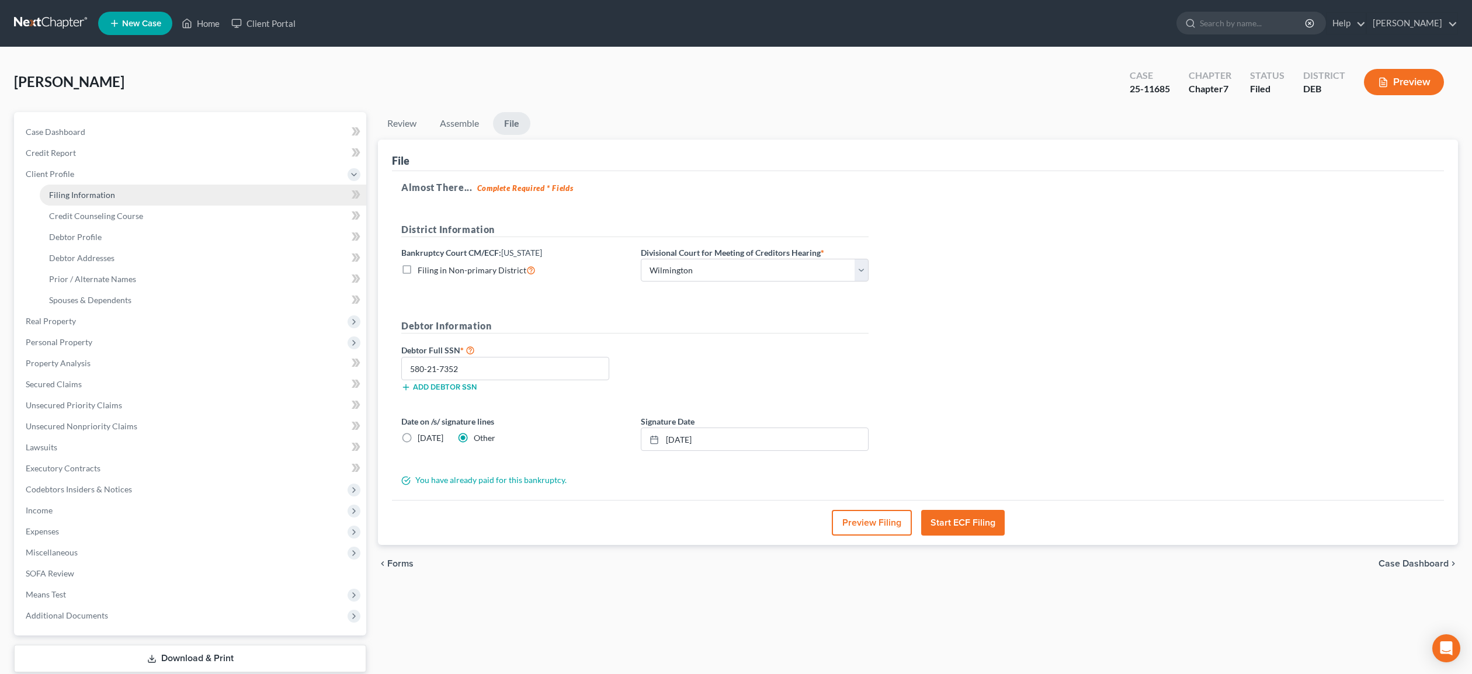
click at [85, 197] on span "Filing Information" at bounding box center [82, 195] width 66 height 10
select select "1"
select select "0"
select select "13"
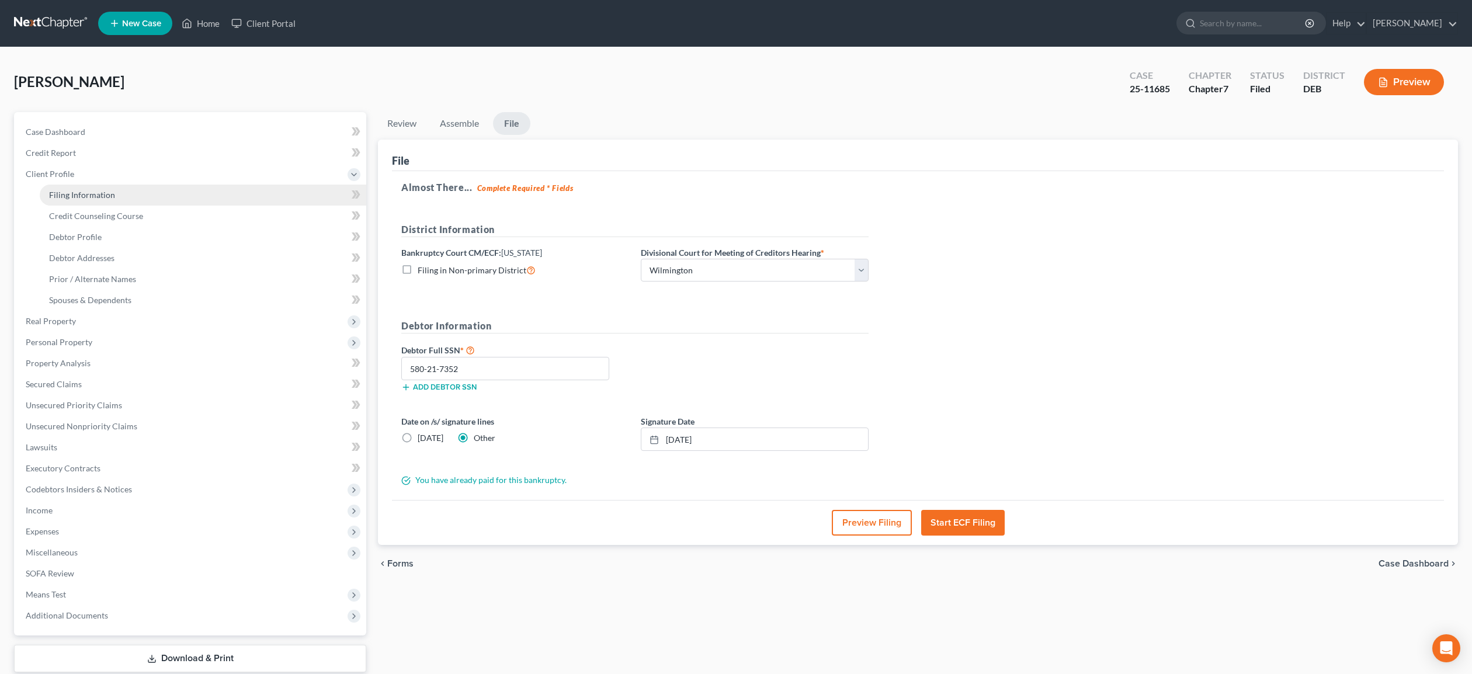
select select "0"
select select "7"
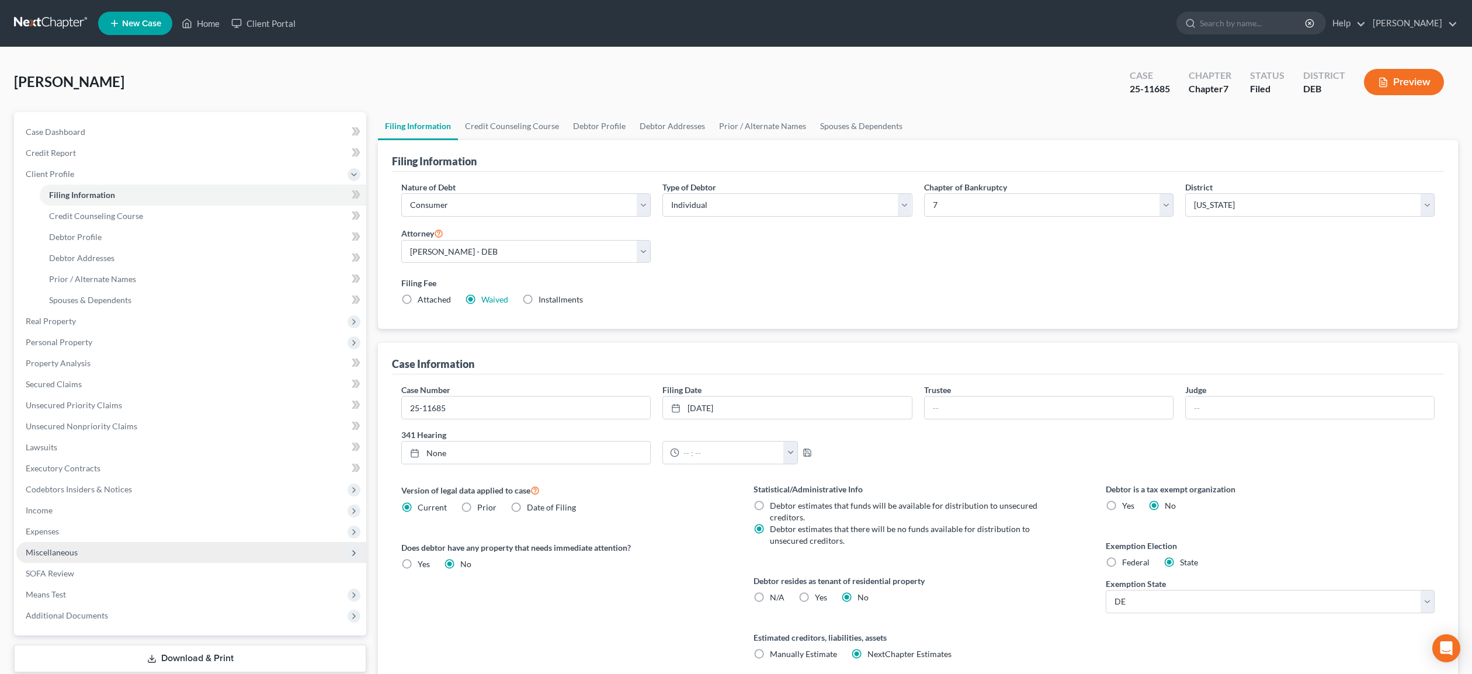
scroll to position [84, 0]
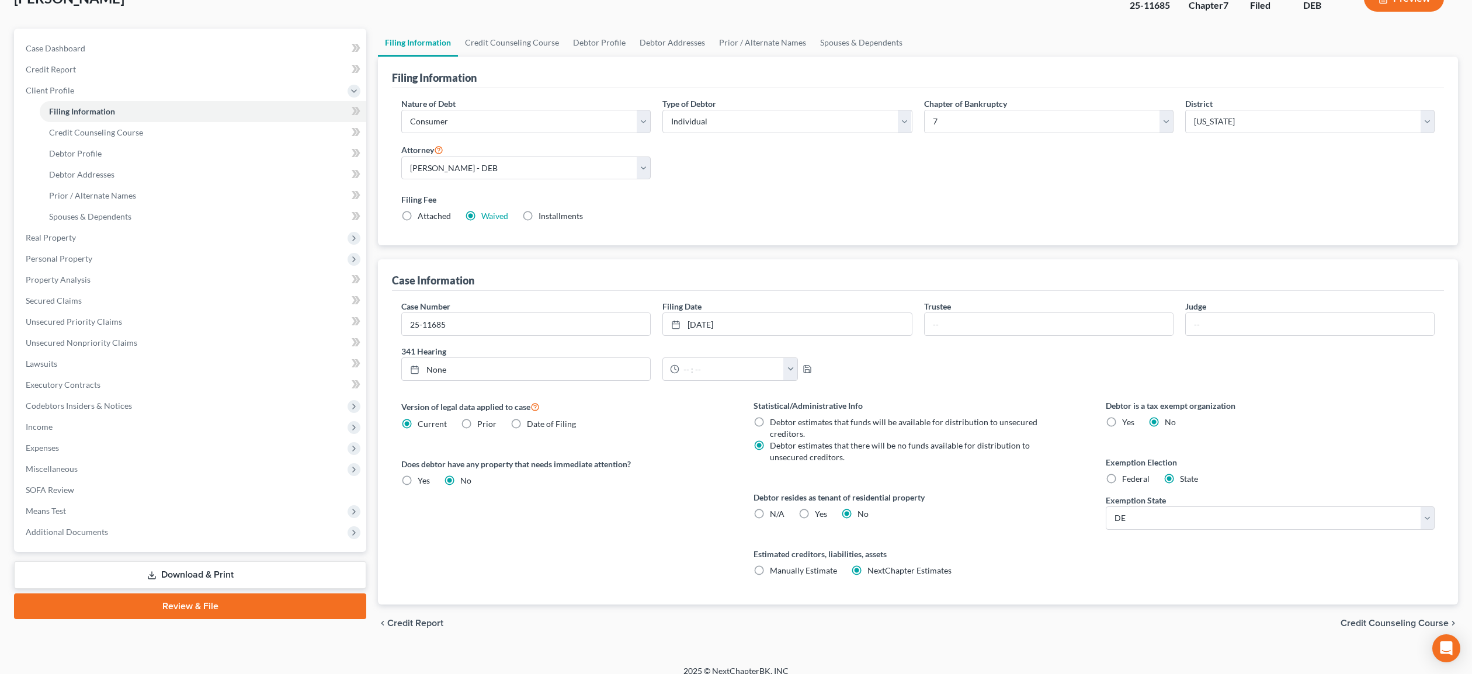
click at [212, 568] on link "Download & Print" at bounding box center [190, 574] width 352 height 27
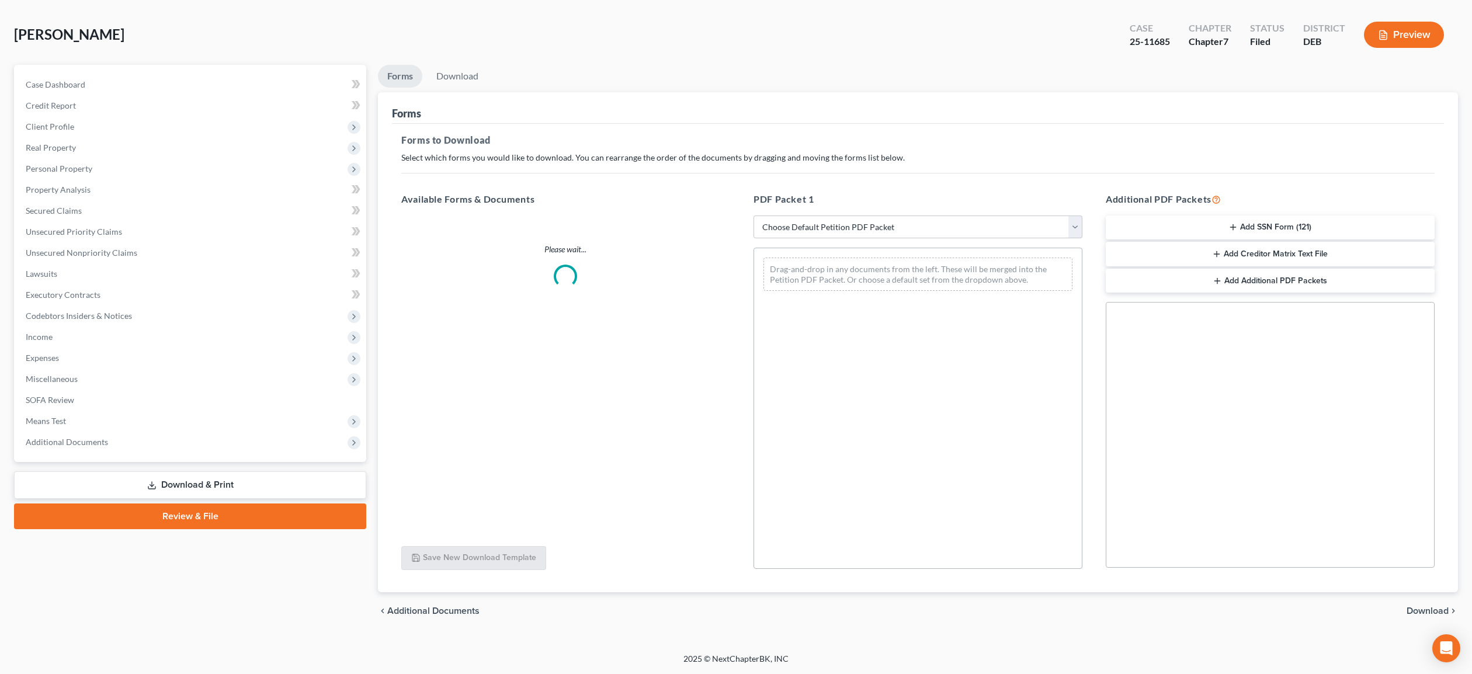
scroll to position [47, 0]
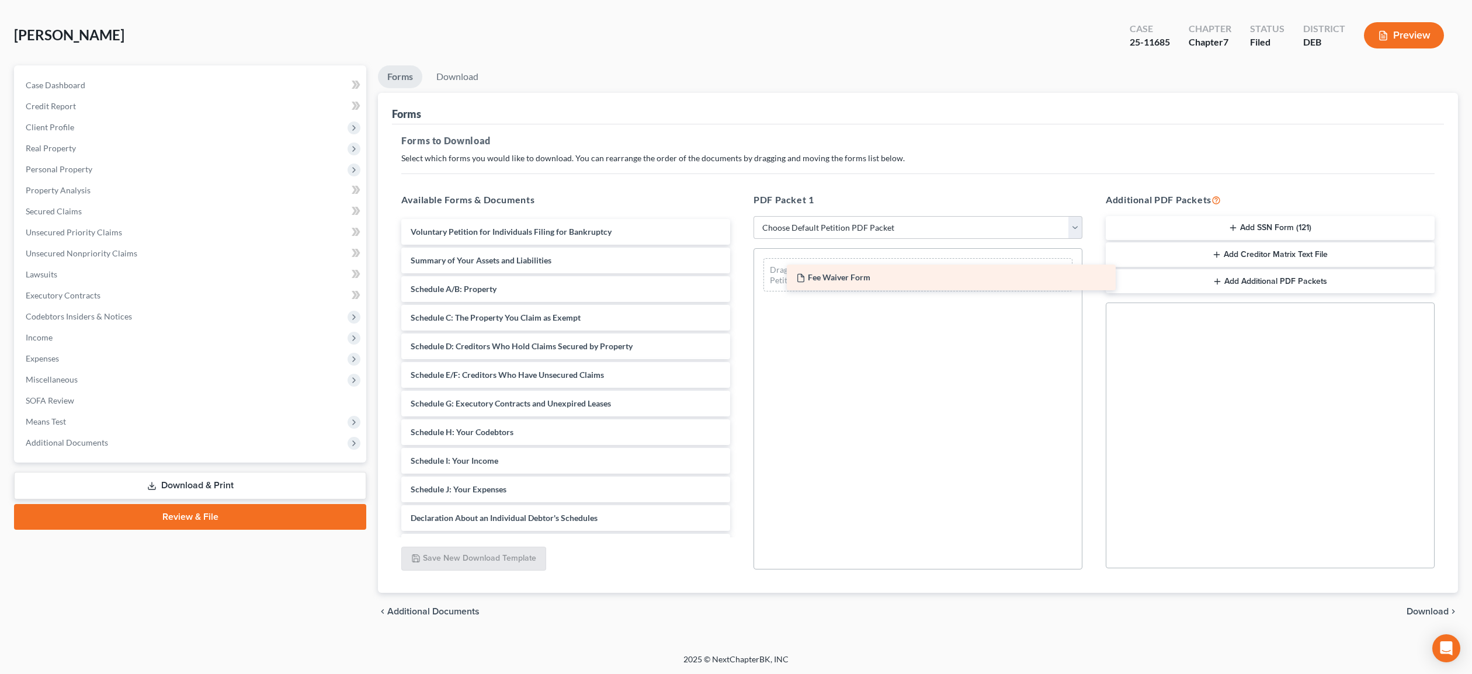
drag, startPoint x: 503, startPoint y: 227, endPoint x: 888, endPoint y: 273, distance: 388.2
click at [739, 273] on div "Fee Waiver Form Fee Waiver Form Voluntary Petition for Individuals Filing for B…" at bounding box center [565, 475] width 347 height 512
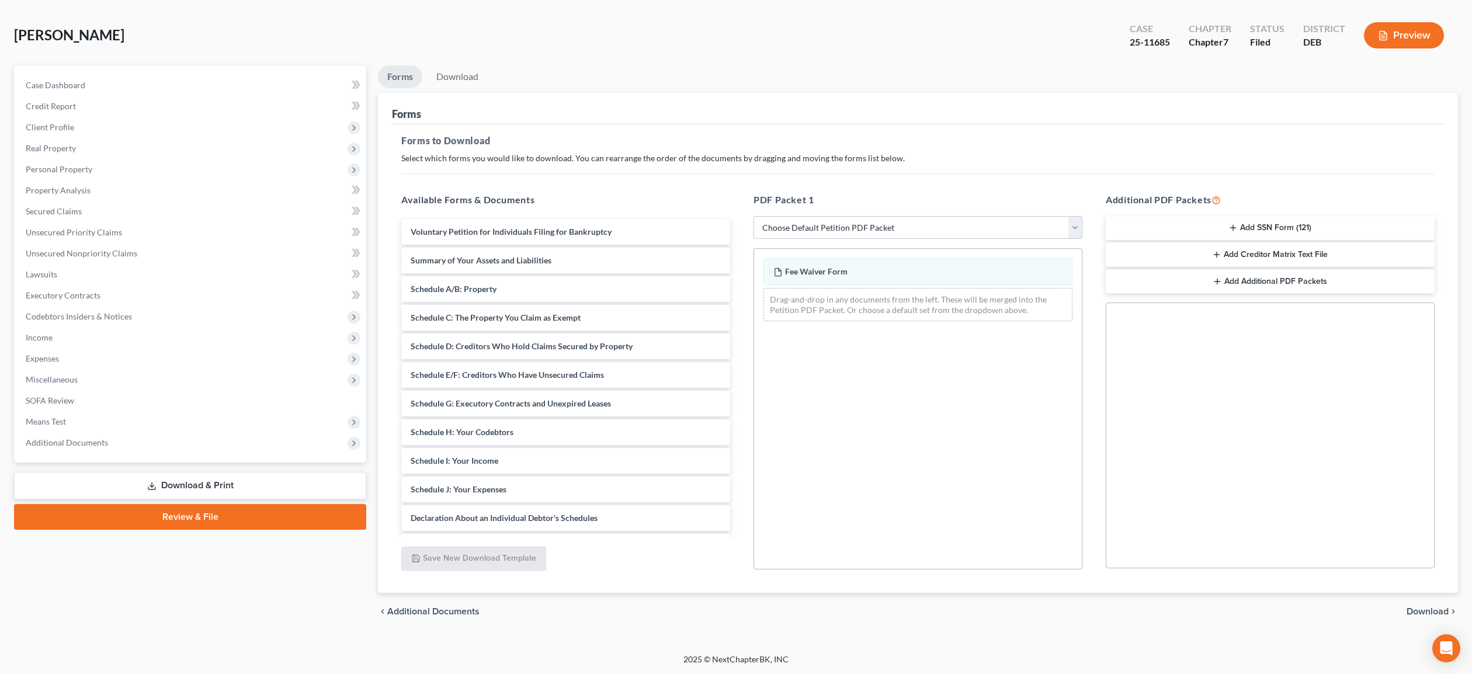
click at [1436, 611] on span "Download" at bounding box center [1427, 611] width 42 height 9
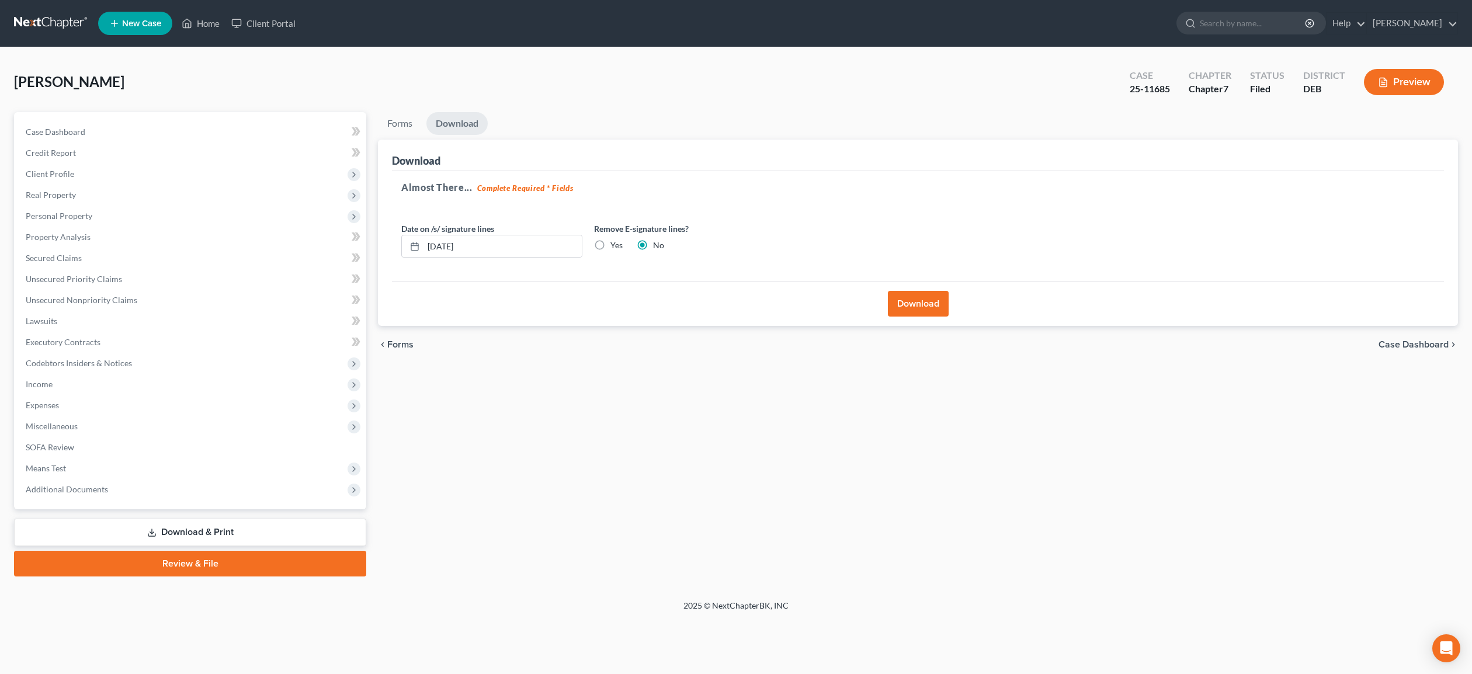
scroll to position [0, 0]
click at [450, 246] on input "[DATE]" at bounding box center [502, 246] width 158 height 22
type input "[DATE]"
click at [910, 307] on button "Download" at bounding box center [918, 304] width 61 height 26
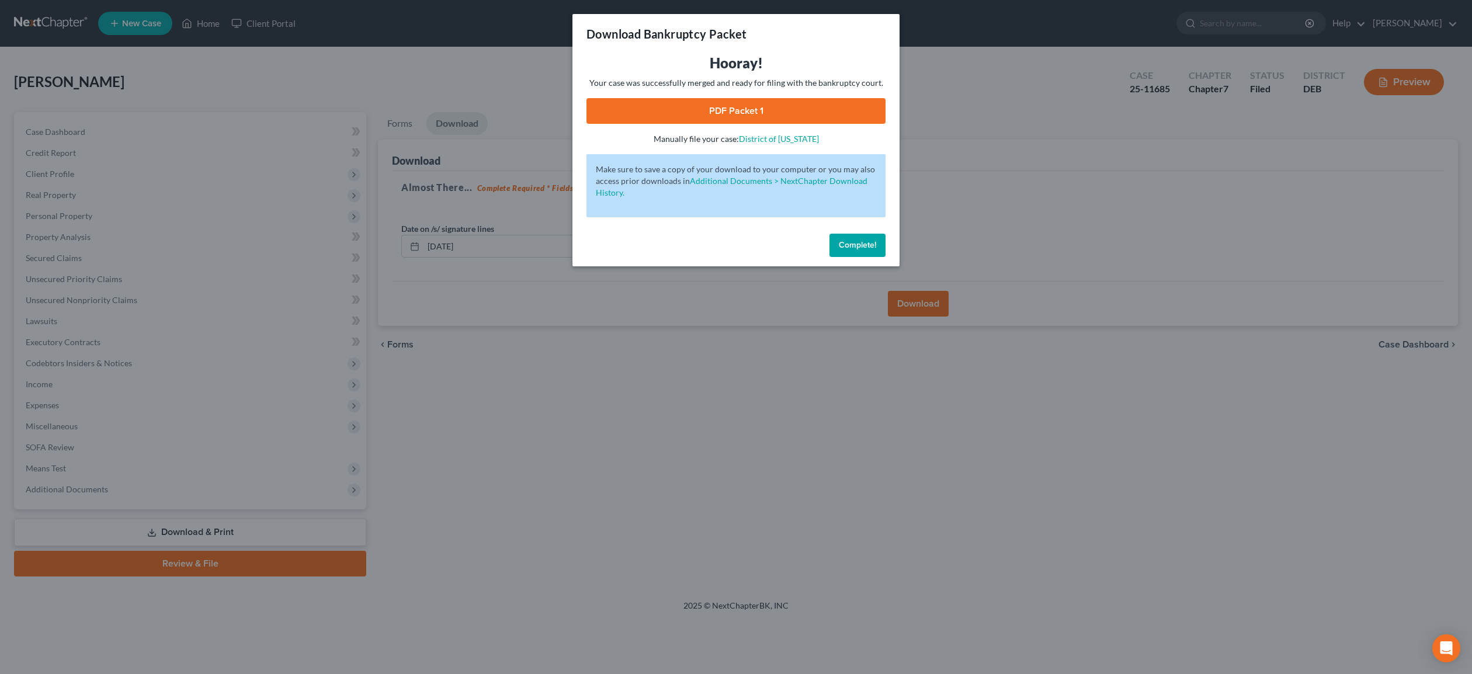
click at [788, 119] on link "PDF Packet 1" at bounding box center [735, 111] width 299 height 26
click at [874, 248] on span "Complete!" at bounding box center [857, 245] width 37 height 10
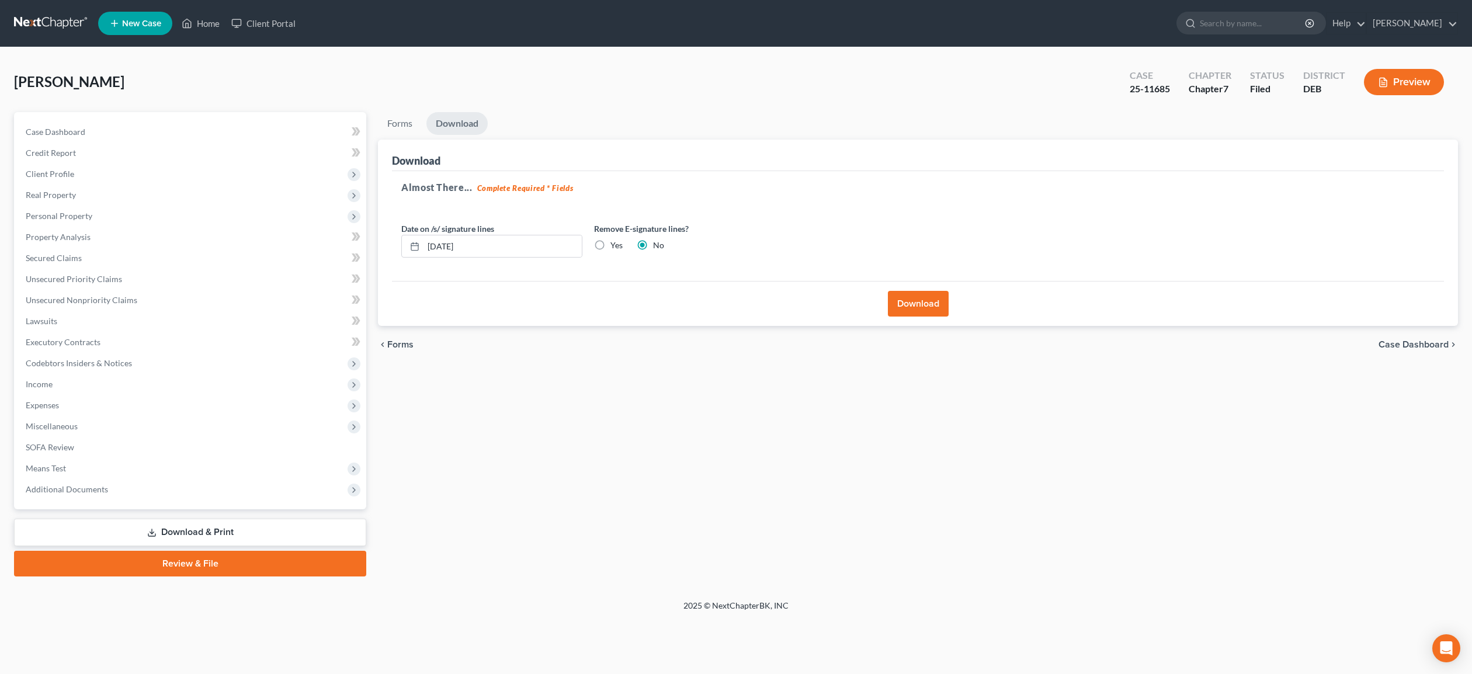
click at [201, 534] on link "Download & Print" at bounding box center [190, 532] width 352 height 27
click at [200, 531] on link "Download & Print" at bounding box center [190, 532] width 352 height 27
click at [396, 121] on link "Forms" at bounding box center [400, 123] width 44 height 23
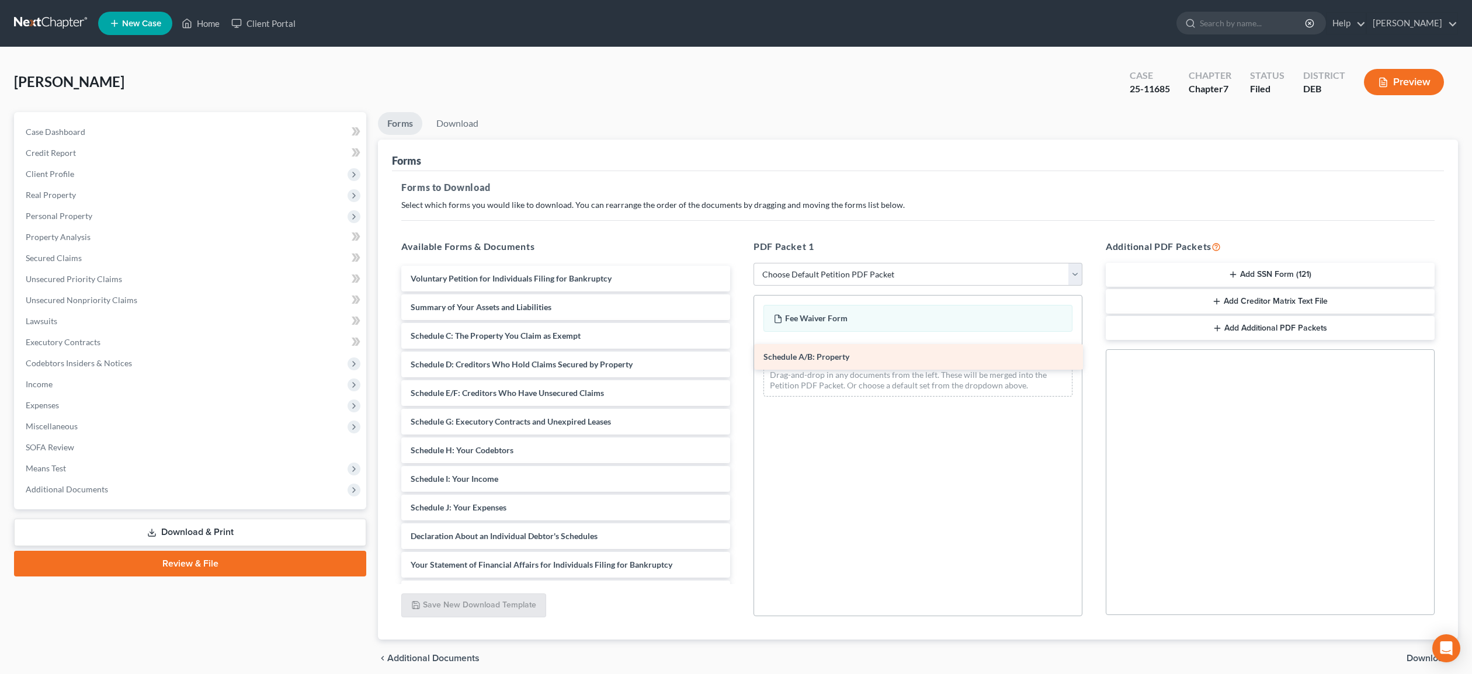
drag, startPoint x: 528, startPoint y: 331, endPoint x: 881, endPoint y: 353, distance: 353.4
click at [739, 353] on div "Schedule A/B: Property Voluntary Petition for Individuals Filing for Bankruptcy…" at bounding box center [565, 507] width 347 height 483
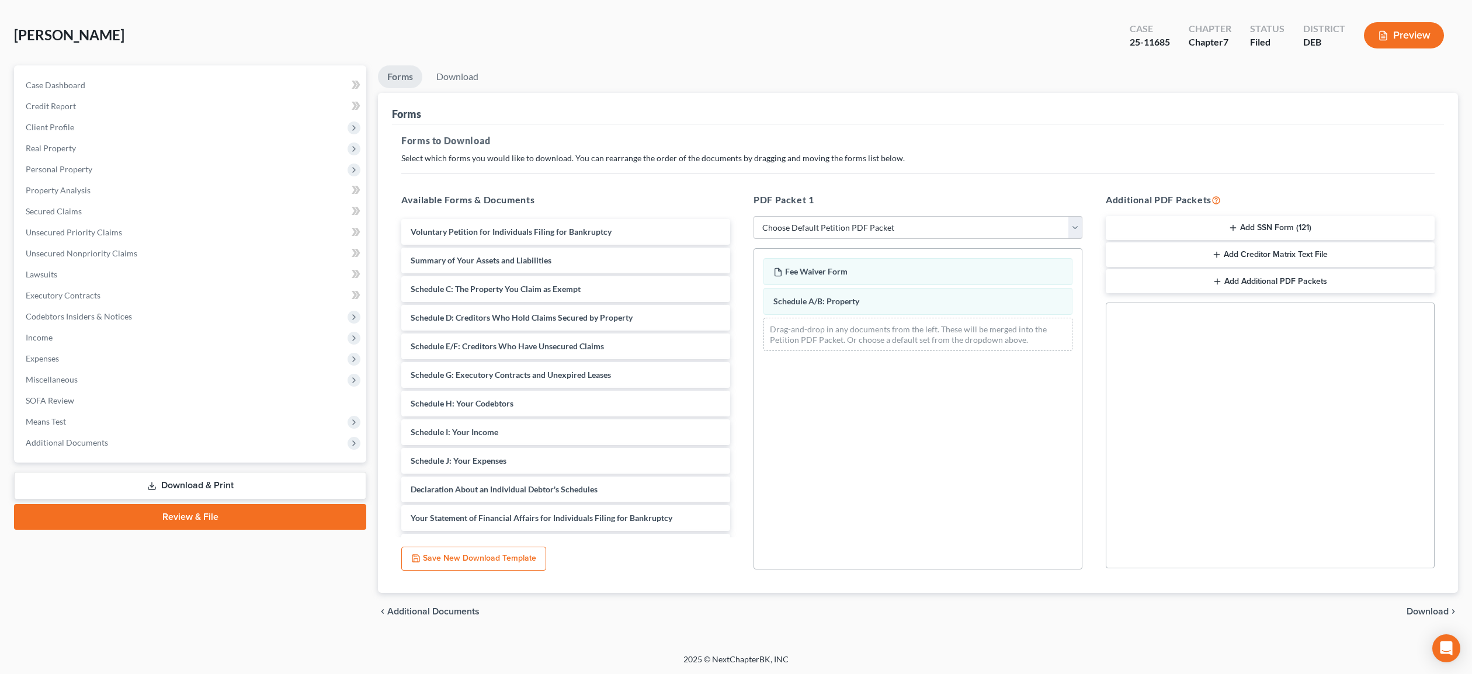
click at [1408, 608] on span "Download" at bounding box center [1427, 611] width 42 height 9
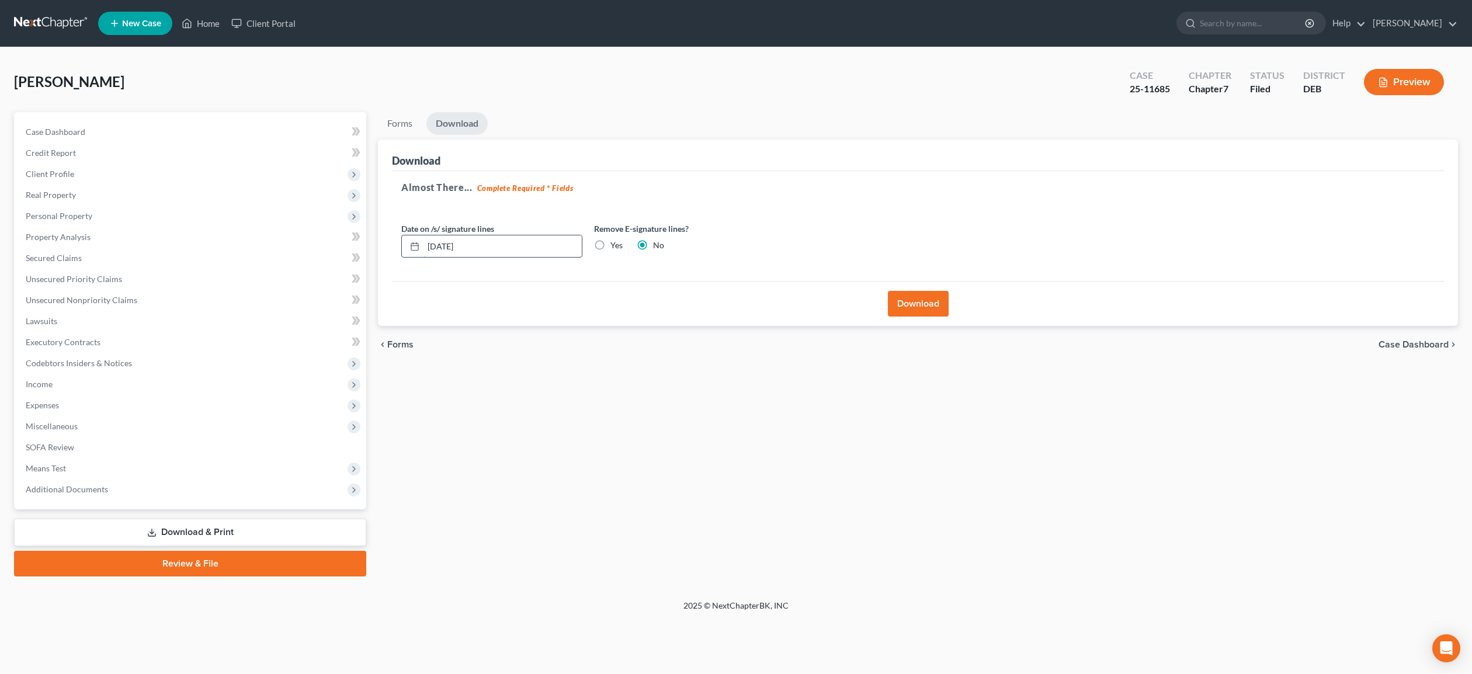
click at [448, 246] on input "[DATE]" at bounding box center [502, 246] width 158 height 22
click at [909, 307] on button "Download" at bounding box center [918, 304] width 61 height 26
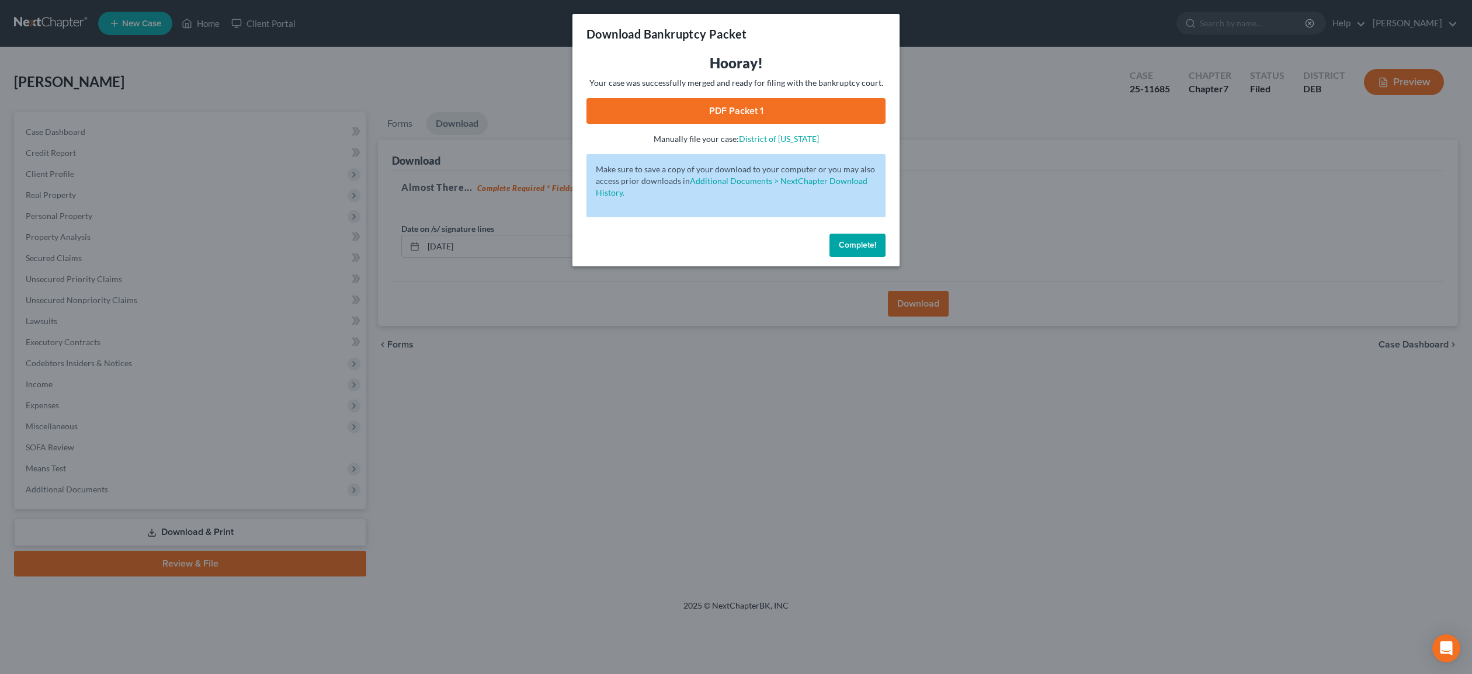
drag, startPoint x: 851, startPoint y: 253, endPoint x: 752, endPoint y: 126, distance: 161.3
click at [774, 173] on div "Download Bankruptcy Packet Hooray! Your case was successfully merged and ready …" at bounding box center [735, 140] width 327 height 252
click at [753, 115] on link "PDF Packet 1" at bounding box center [735, 111] width 299 height 26
click at [864, 248] on span "Complete!" at bounding box center [857, 245] width 37 height 10
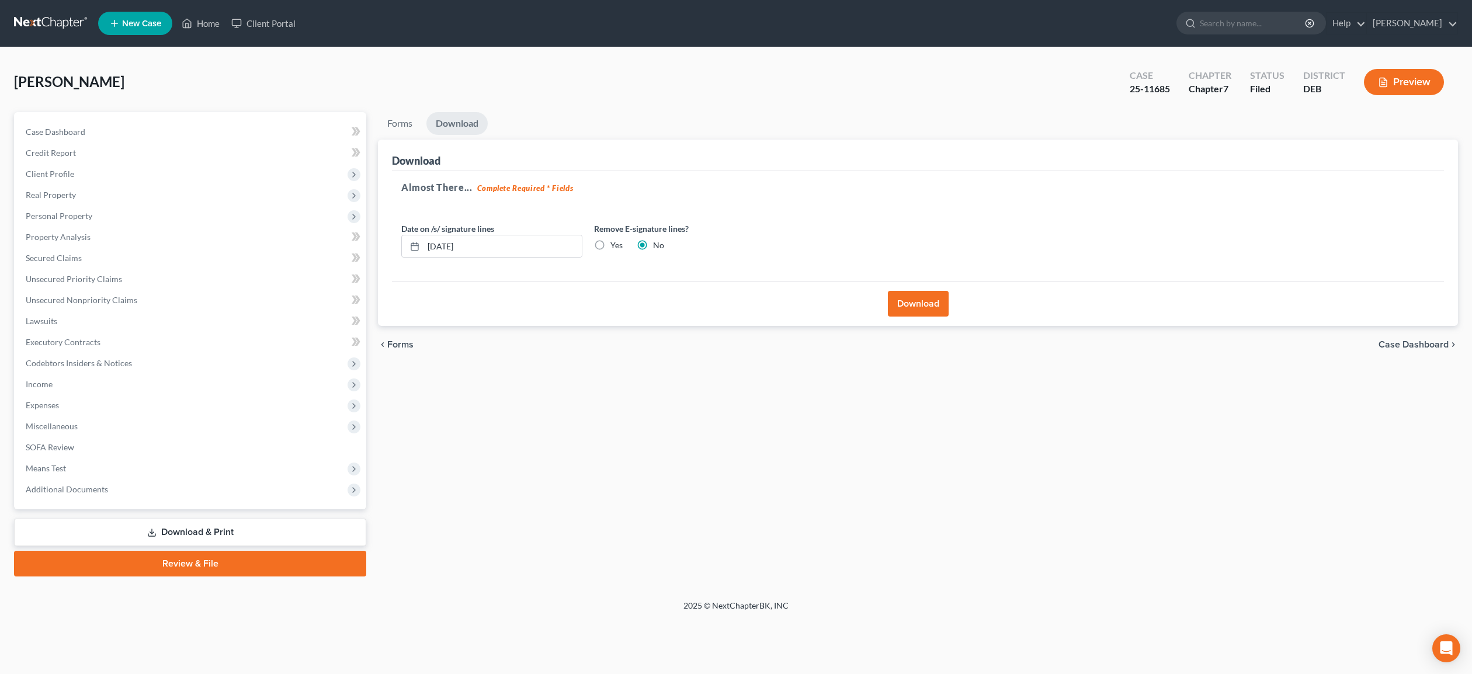
click at [233, 526] on link "Download & Print" at bounding box center [190, 532] width 352 height 27
click at [61, 175] on span "Client Profile" at bounding box center [50, 174] width 48 height 10
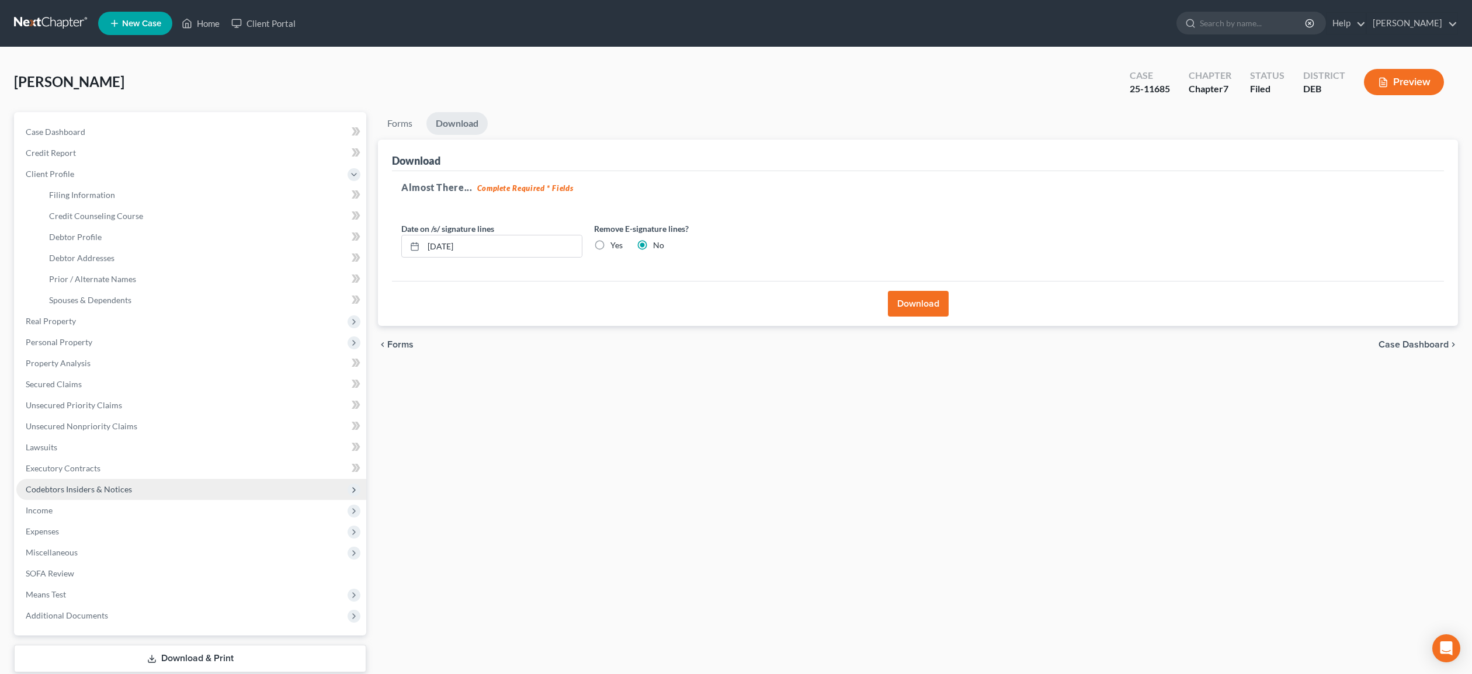
scroll to position [72, 0]
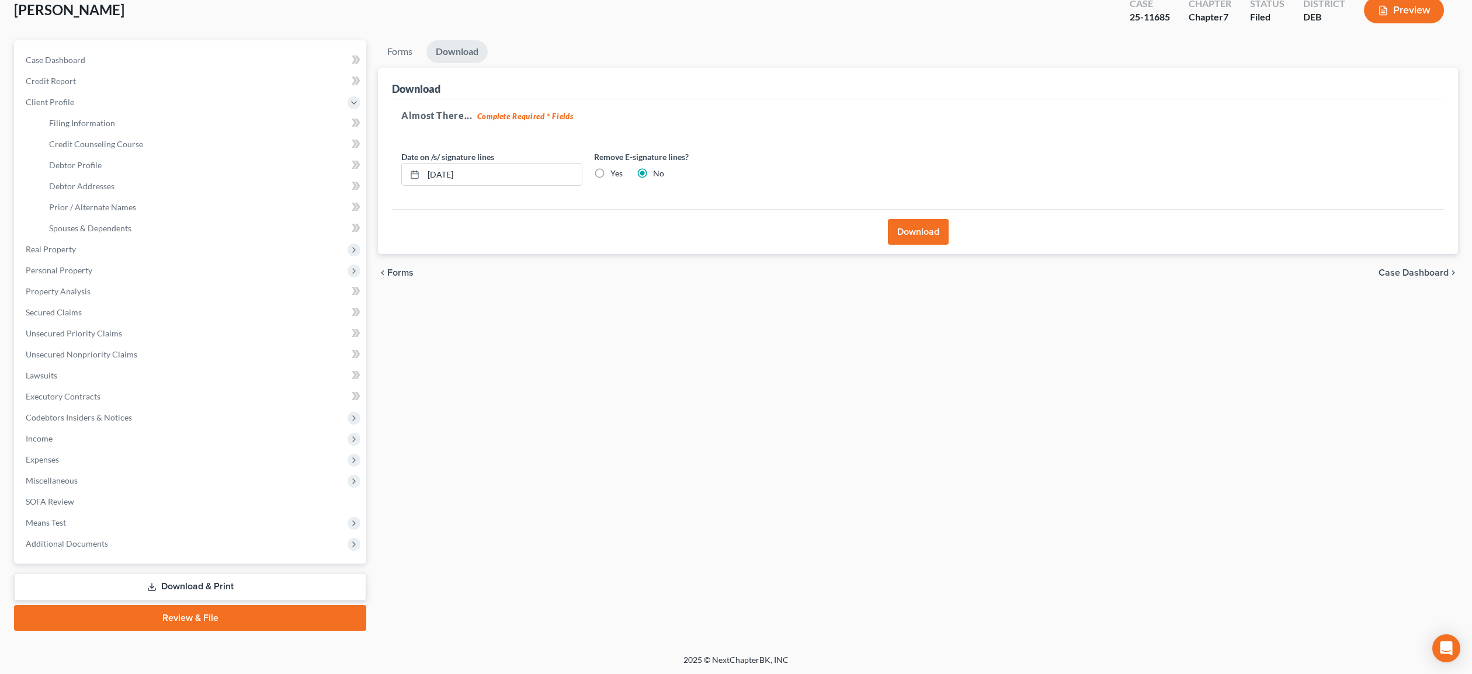
click at [173, 583] on link "Download & Print" at bounding box center [190, 586] width 352 height 27
click at [169, 583] on link "Download & Print" at bounding box center [190, 586] width 352 height 27
click at [201, 616] on link "Review & File" at bounding box center [190, 618] width 352 height 26
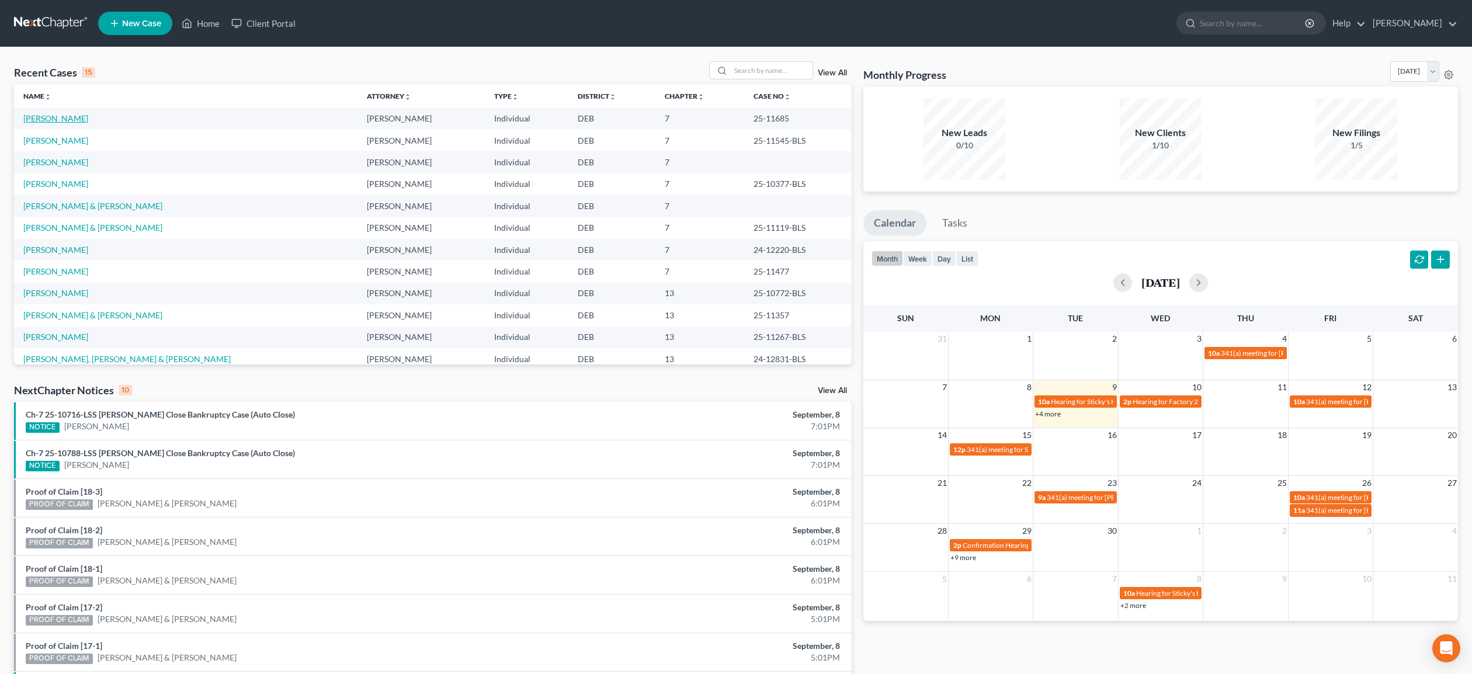
click at [61, 116] on link "[PERSON_NAME]" at bounding box center [55, 118] width 65 height 10
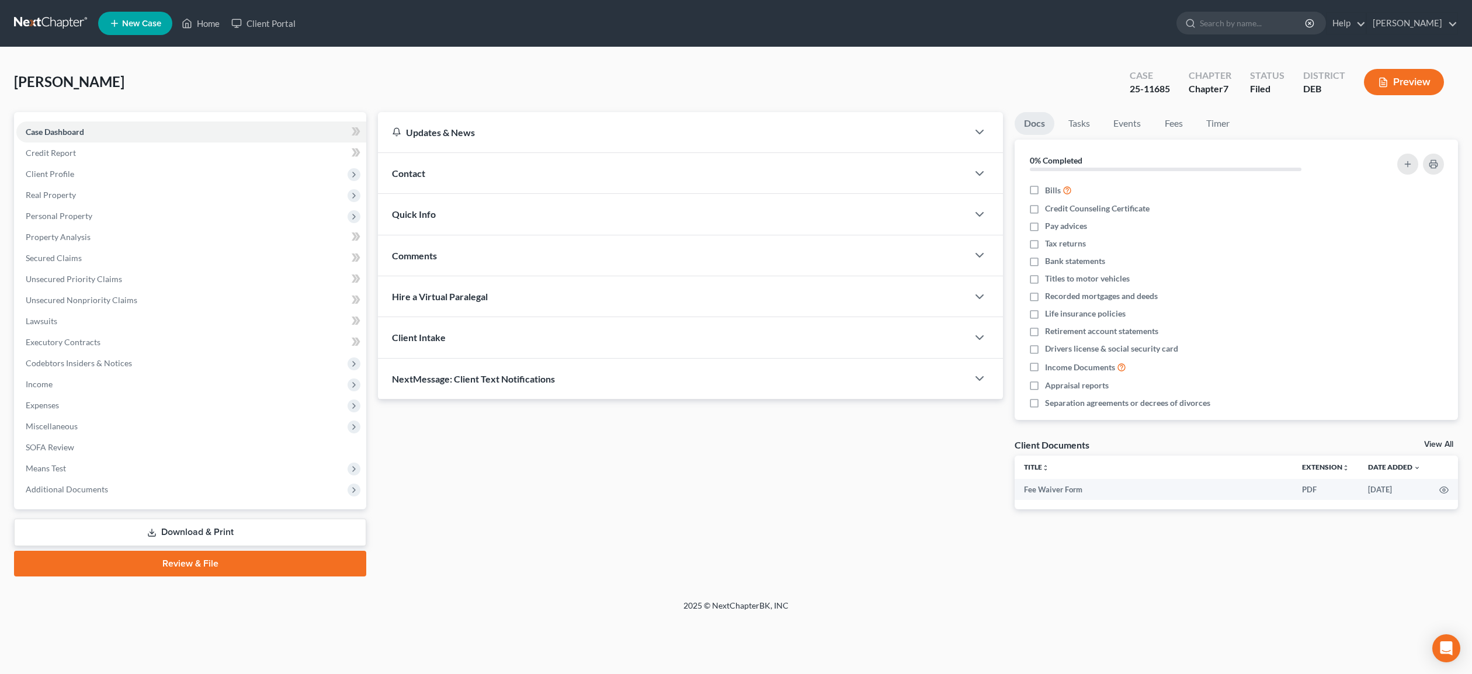
click at [215, 526] on link "Download & Print" at bounding box center [190, 532] width 352 height 27
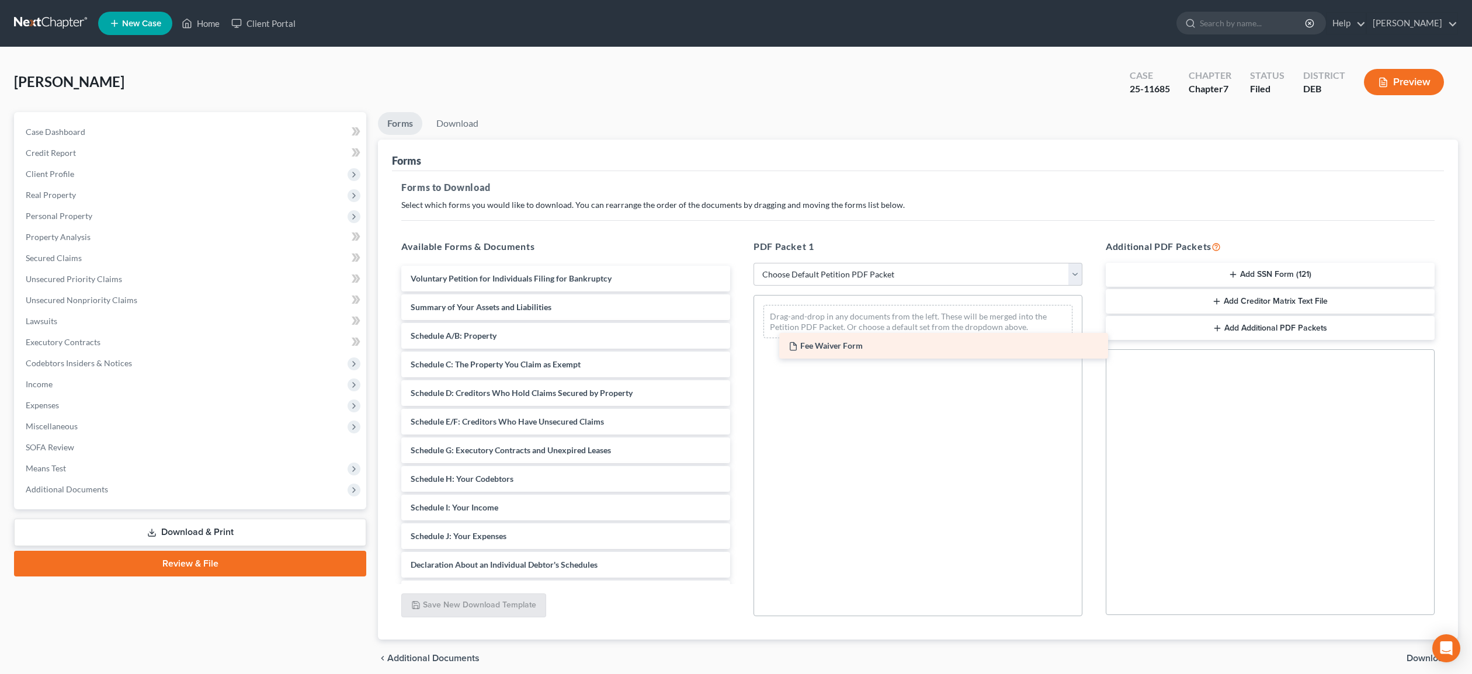
drag, startPoint x: 474, startPoint y: 279, endPoint x: 851, endPoint y: 347, distance: 383.9
click at [739, 347] on div "Fee Waiver Form Fee Waiver Form Voluntary Petition for Individuals Filing for B…" at bounding box center [565, 522] width 347 height 512
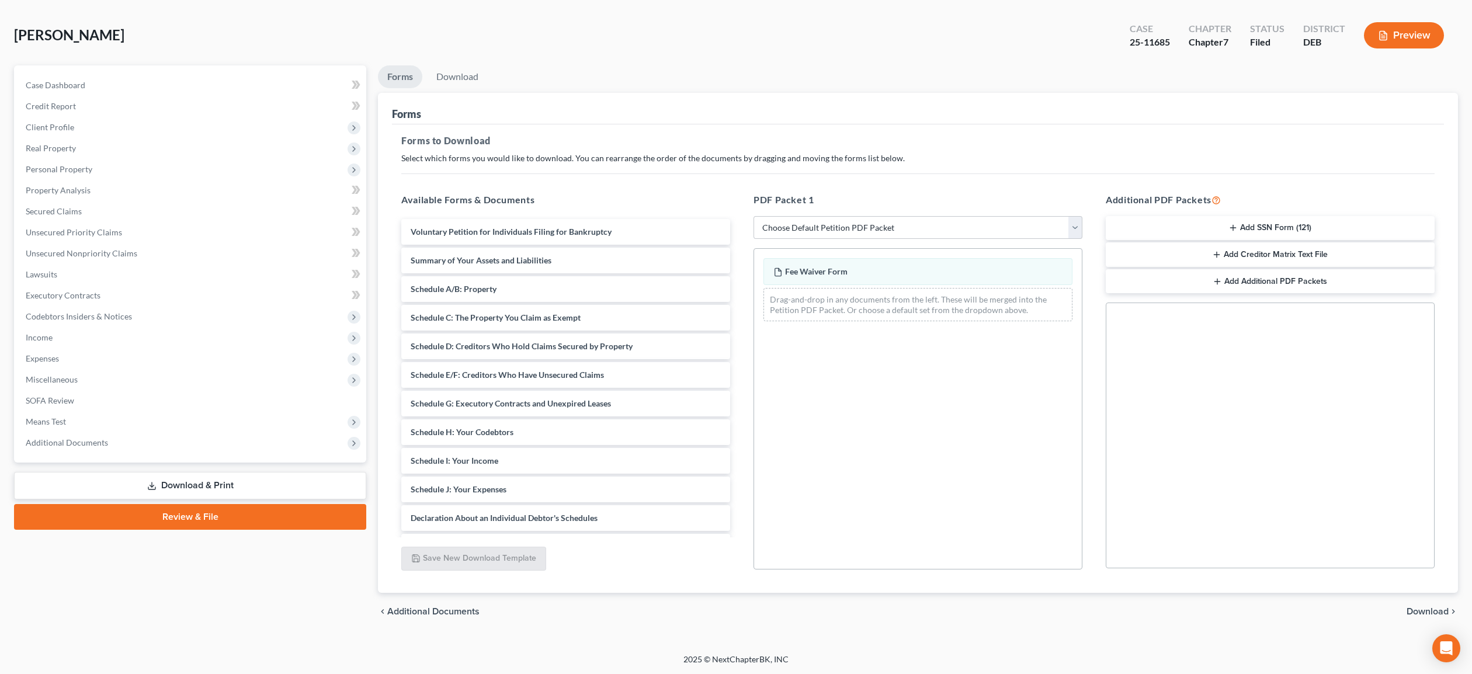
click at [1407, 613] on span "Download" at bounding box center [1427, 611] width 42 height 9
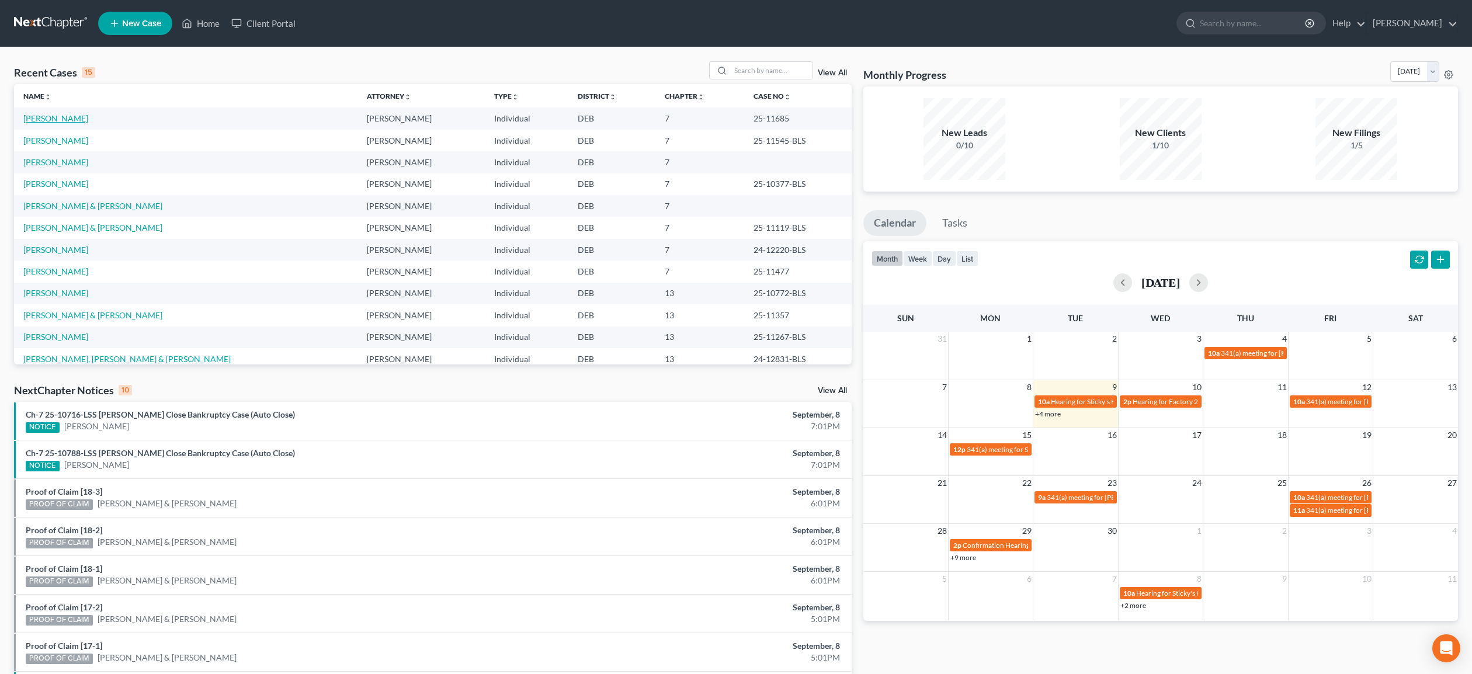
click at [58, 121] on link "[PERSON_NAME]" at bounding box center [55, 118] width 65 height 10
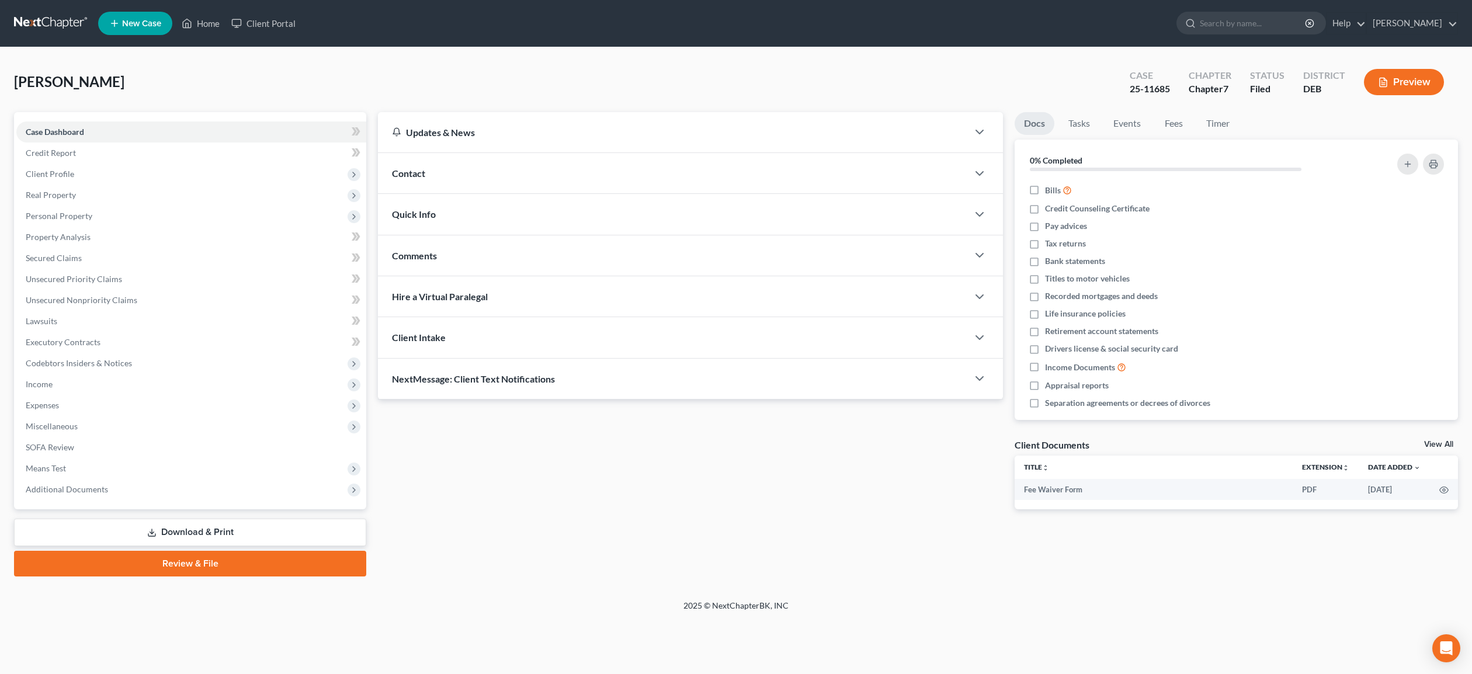
click at [243, 538] on link "Download & Print" at bounding box center [190, 532] width 352 height 27
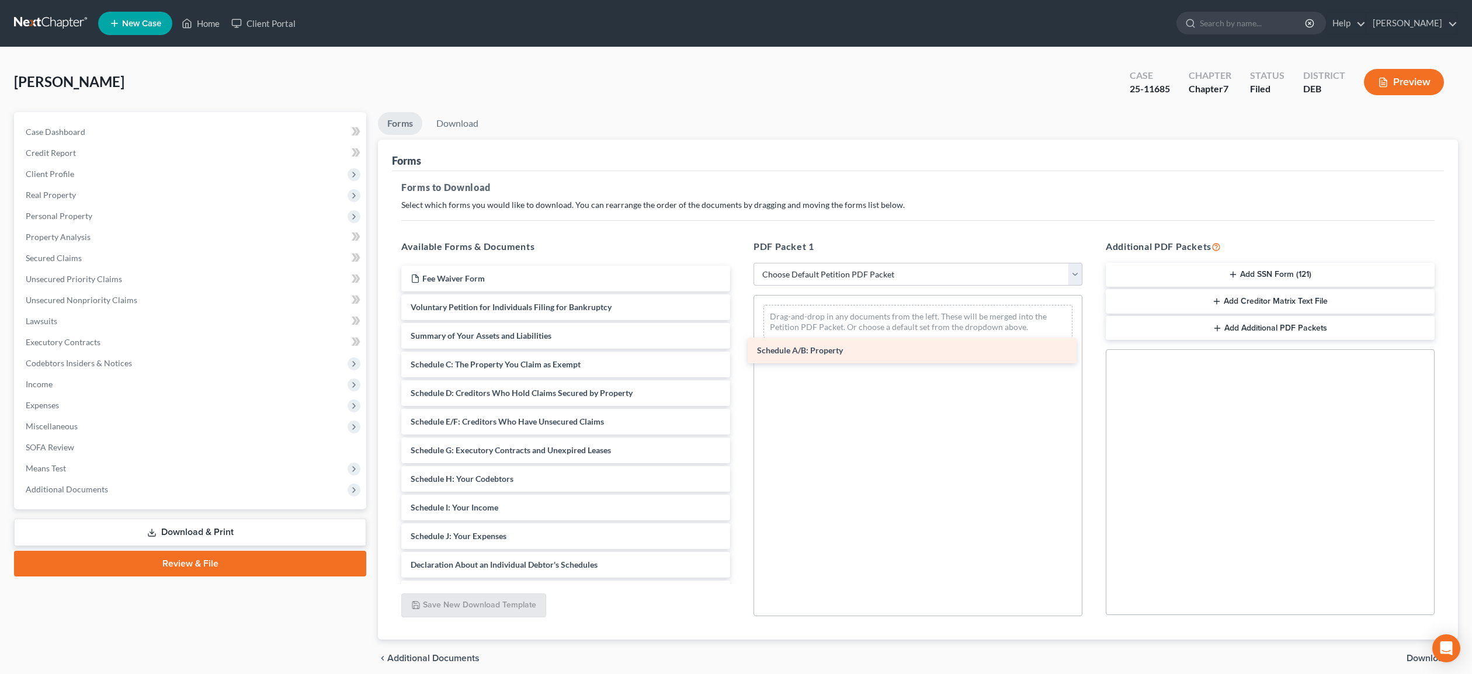
drag, startPoint x: 498, startPoint y: 367, endPoint x: 844, endPoint y: 354, distance: 346.5
click at [739, 354] on div "Schedule A/B: Property Fee Waiver Form Voluntary Petition for Individuals Filin…" at bounding box center [565, 522] width 347 height 512
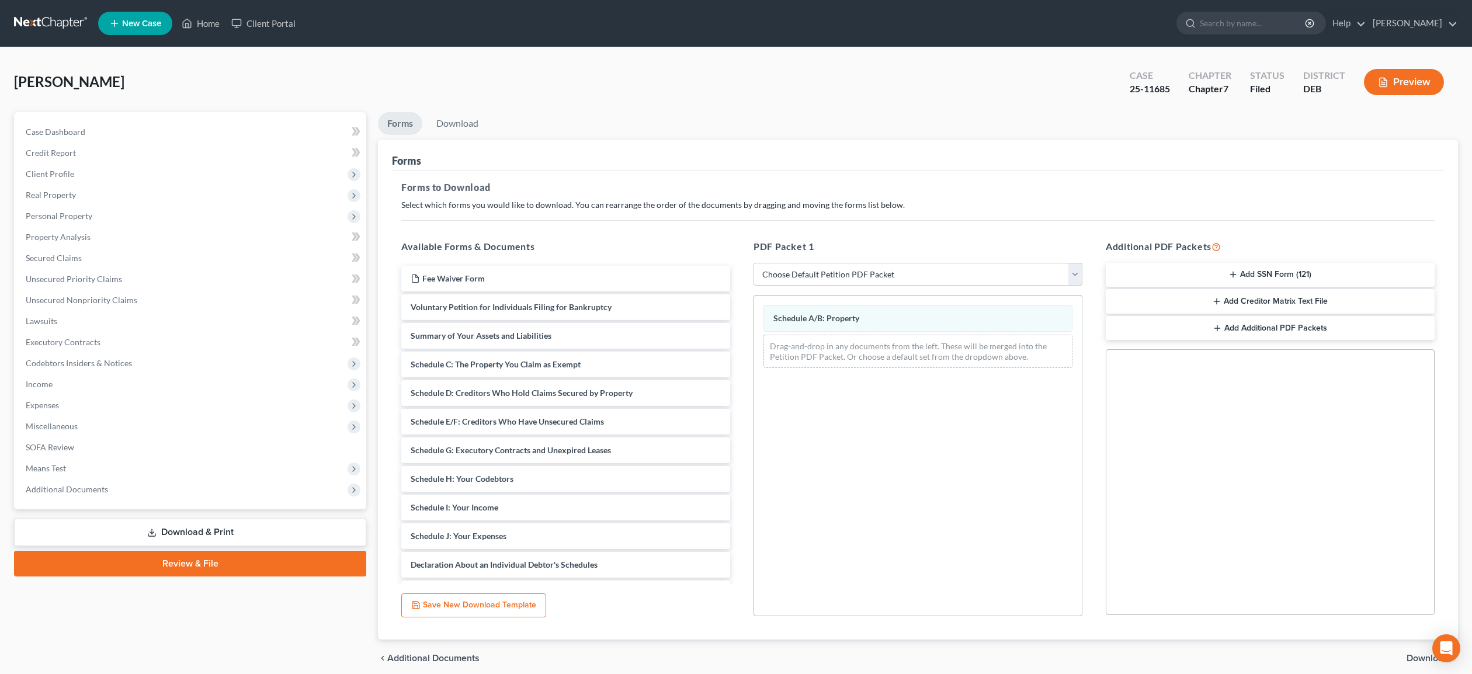
click at [1420, 660] on span "Download" at bounding box center [1427, 657] width 42 height 9
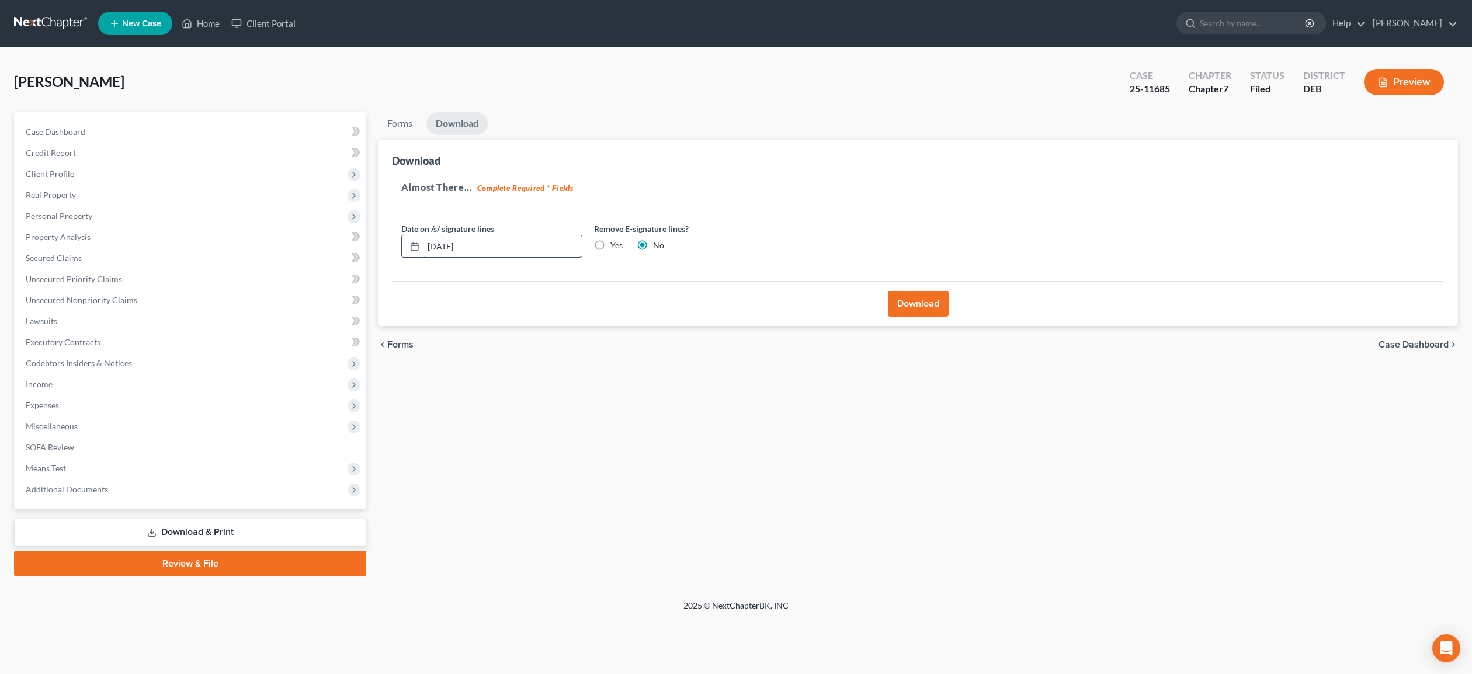
drag, startPoint x: 450, startPoint y: 244, endPoint x: 498, endPoint y: 242, distance: 48.5
click at [451, 244] on input "[DATE]" at bounding box center [502, 246] width 158 height 22
type input "[DATE]"
drag, startPoint x: 924, startPoint y: 309, endPoint x: 914, endPoint y: 308, distance: 10.1
click at [924, 309] on button "Download" at bounding box center [918, 304] width 61 height 26
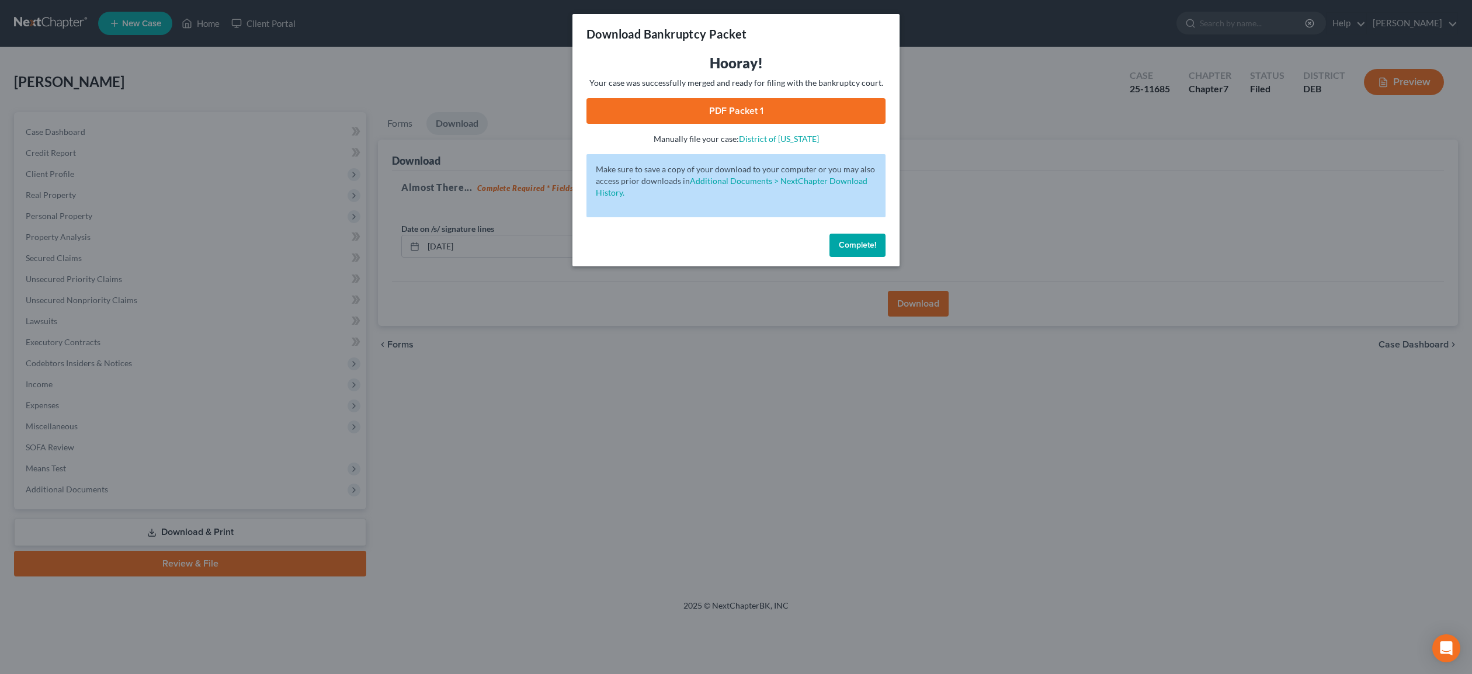
click at [726, 104] on link "PDF Packet 1" at bounding box center [735, 111] width 299 height 26
drag, startPoint x: 846, startPoint y: 246, endPoint x: 835, endPoint y: 259, distance: 17.4
click at [846, 246] on span "Complete!" at bounding box center [857, 245] width 37 height 10
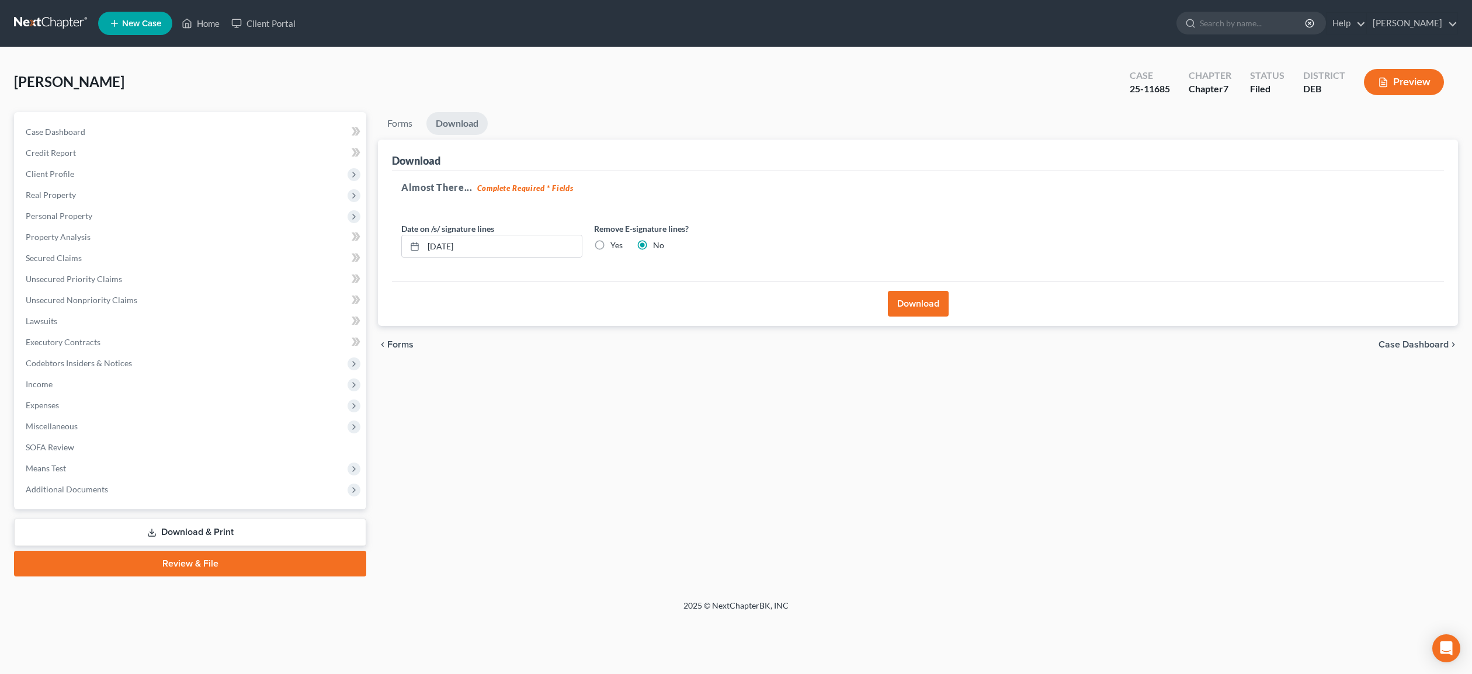
click at [193, 531] on link "Download & Print" at bounding box center [190, 532] width 352 height 27
click at [78, 131] on span "Case Dashboard" at bounding box center [56, 132] width 60 height 10
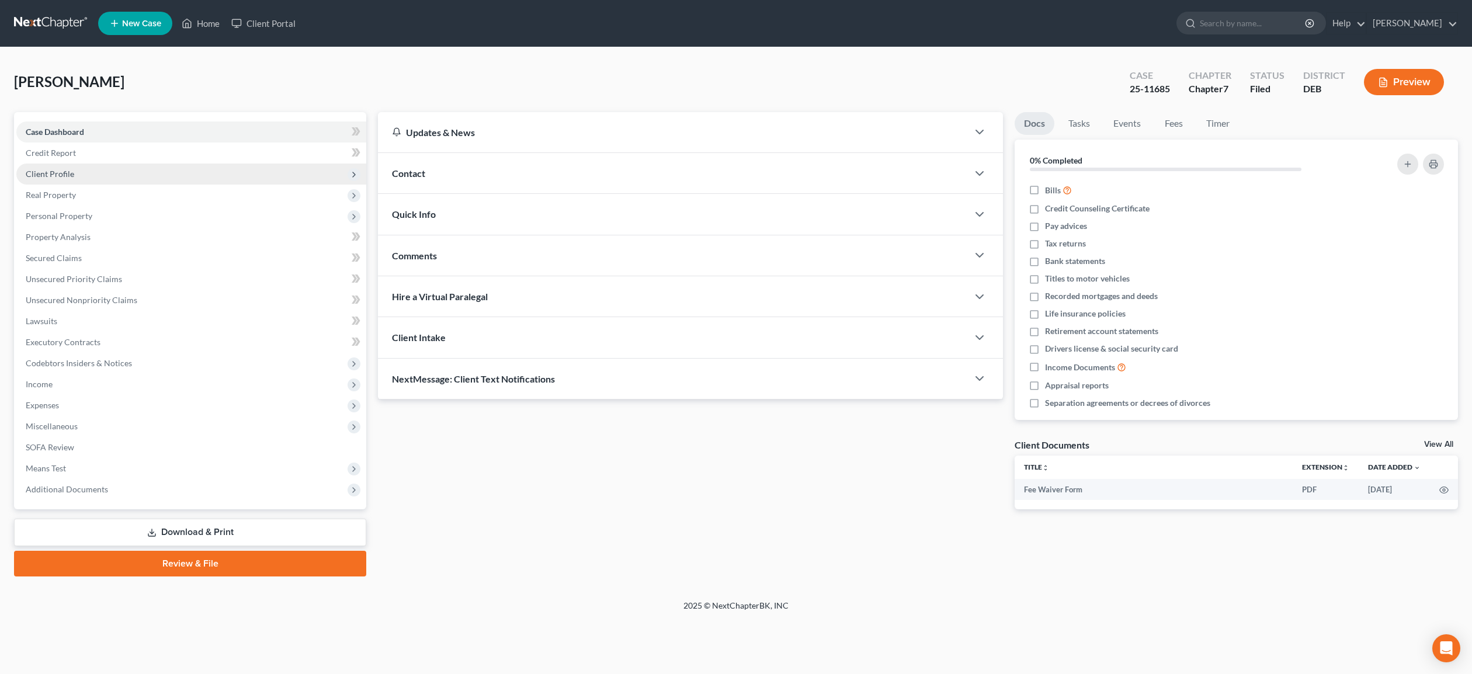
click at [55, 176] on span "Client Profile" at bounding box center [50, 174] width 48 height 10
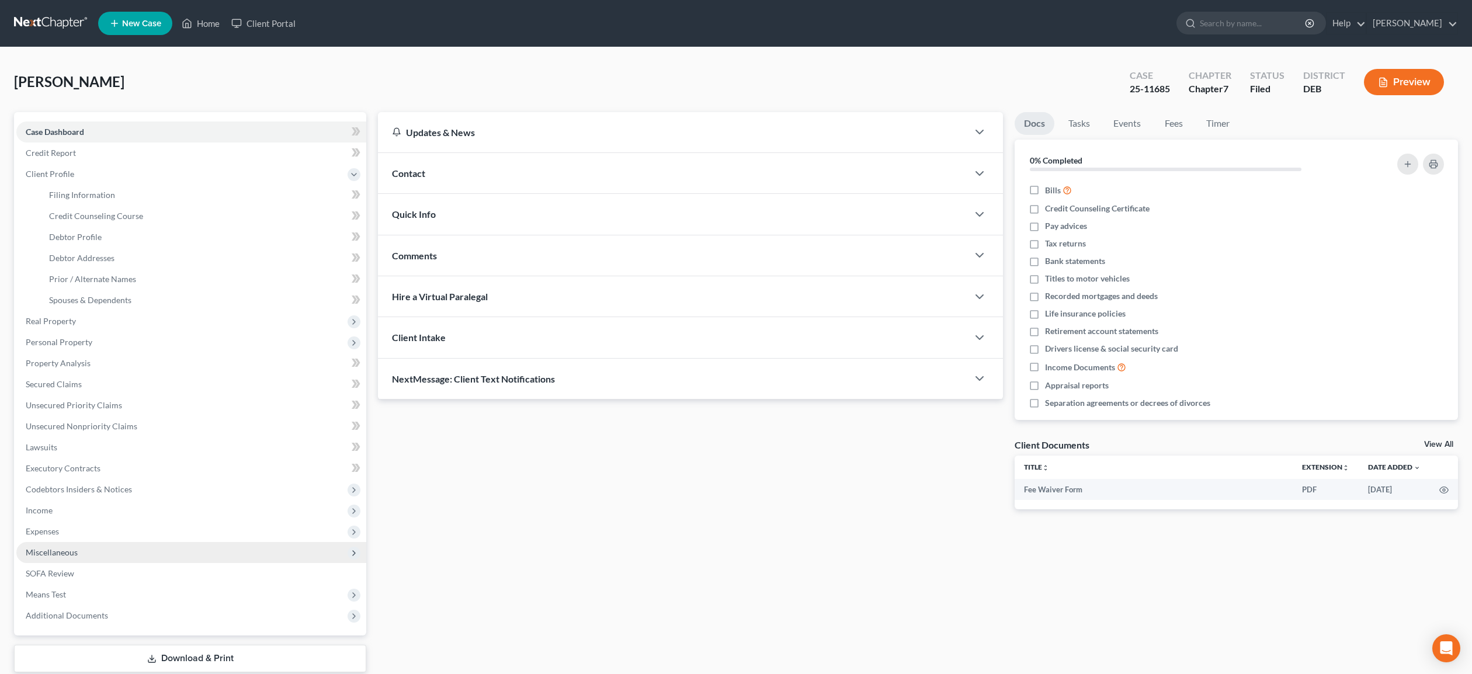
scroll to position [72, 0]
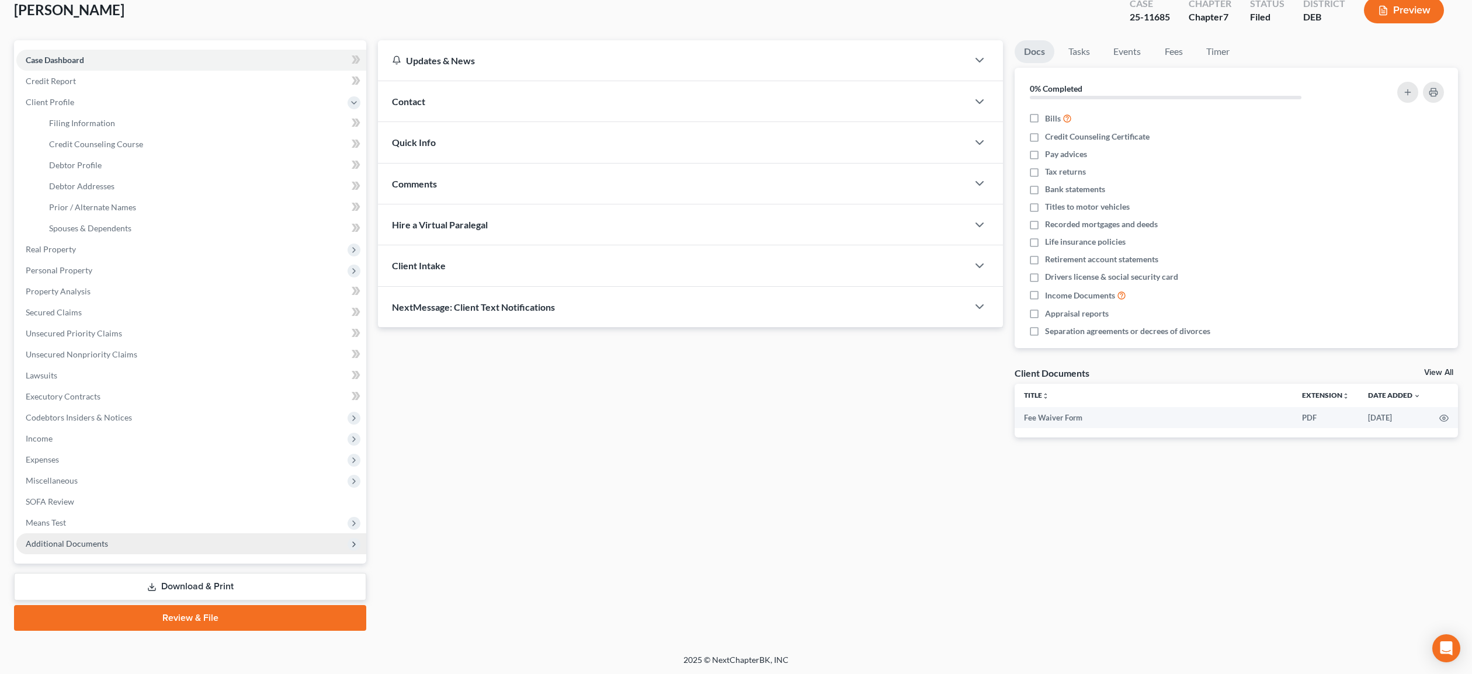
click at [105, 546] on span "Additional Documents" at bounding box center [67, 543] width 82 height 10
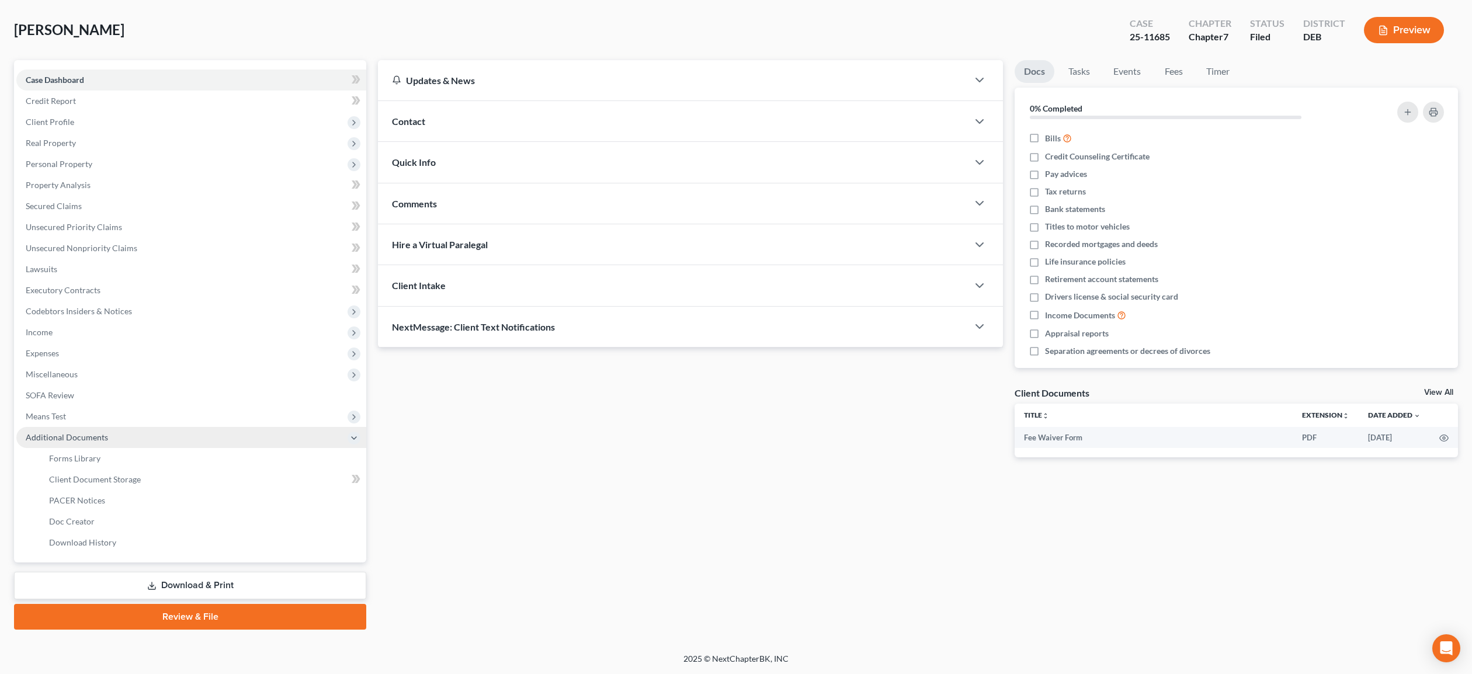
scroll to position [51, 0]
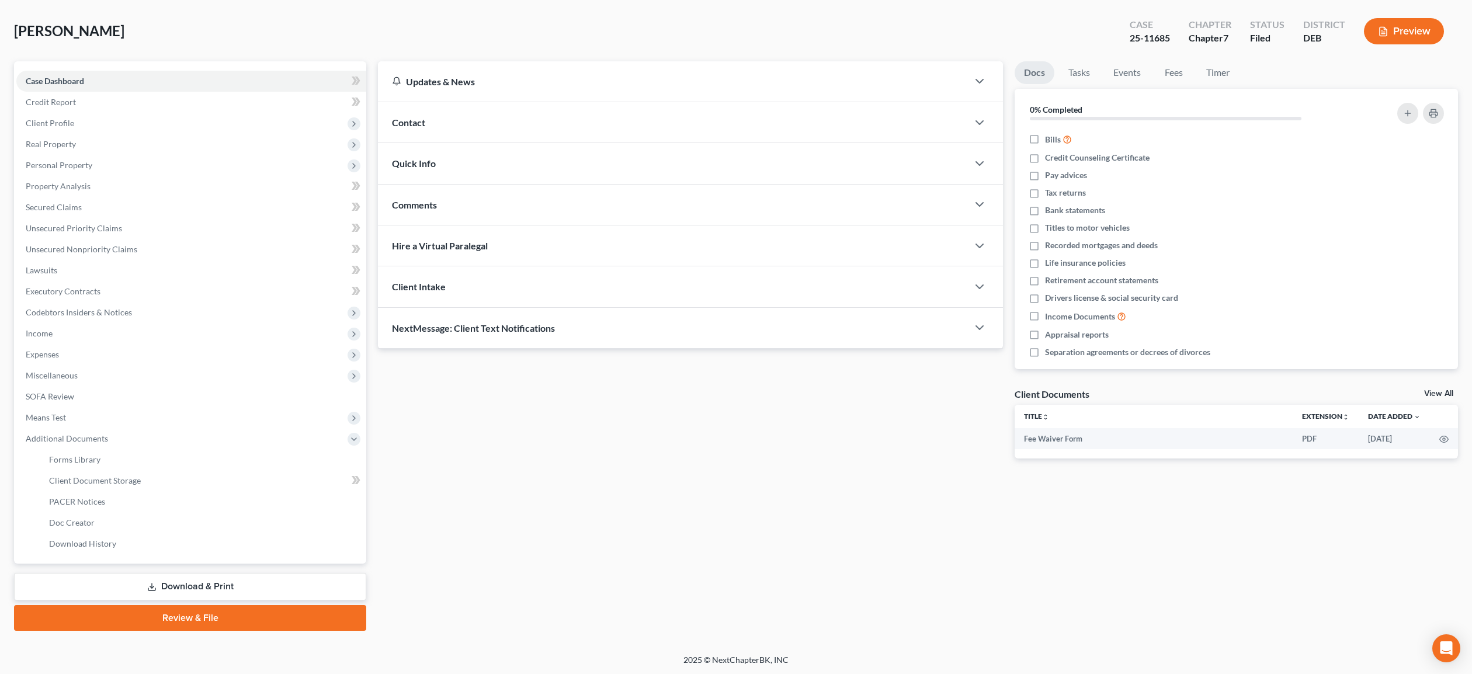
click at [152, 585] on icon at bounding box center [151, 586] width 9 height 9
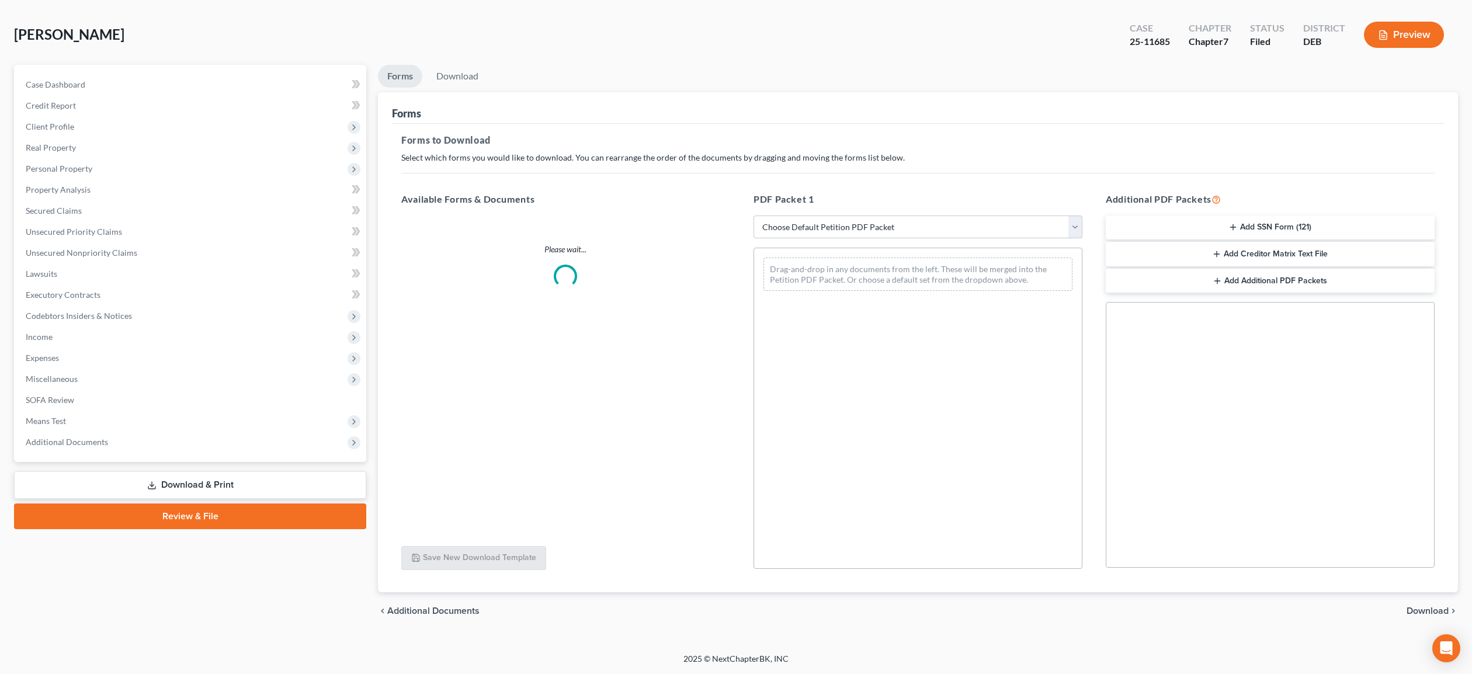
scroll to position [28, 0]
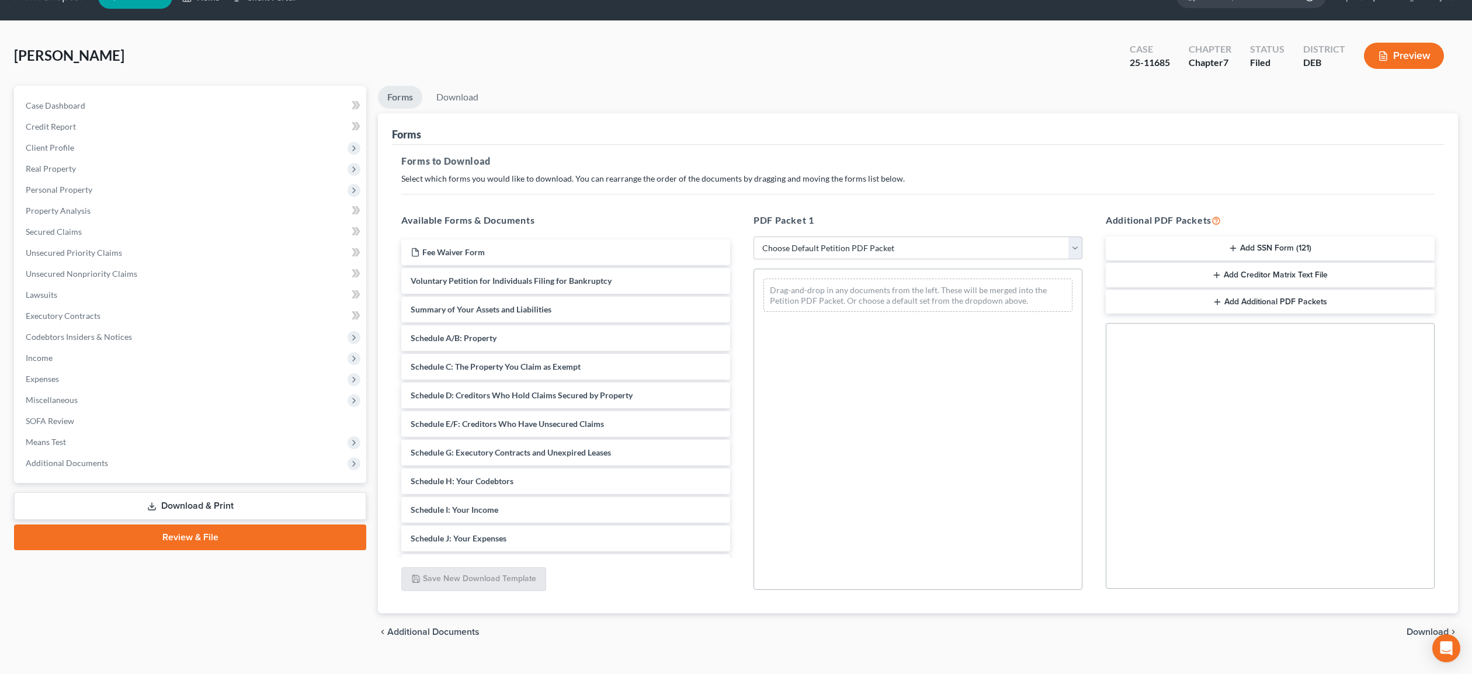
click at [1285, 244] on button "Add SSN Form (121)" at bounding box center [1269, 248] width 329 height 25
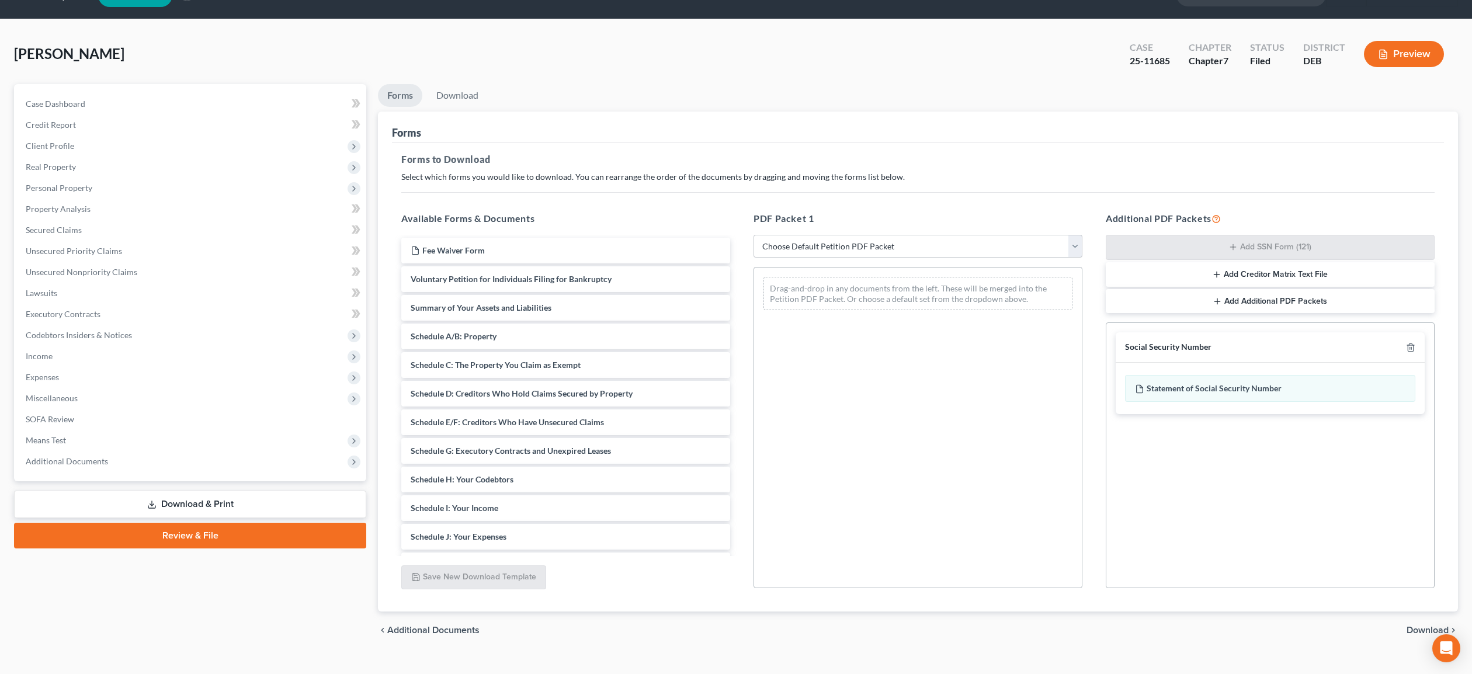
click at [1422, 627] on span "Download" at bounding box center [1427, 629] width 42 height 9
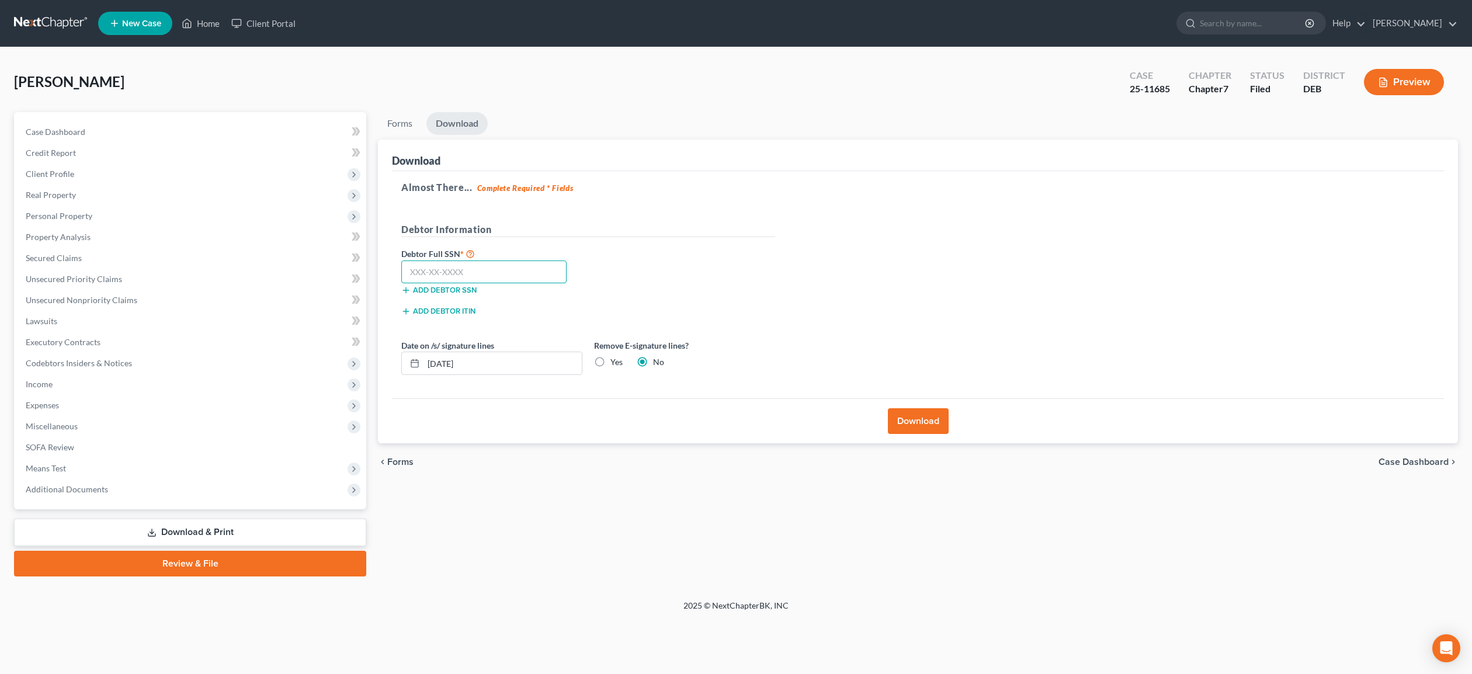
click at [433, 276] on input "text" at bounding box center [483, 271] width 165 height 23
type input "580-21-7352"
click at [448, 361] on input "[DATE]" at bounding box center [502, 363] width 158 height 22
type input "[DATE]"
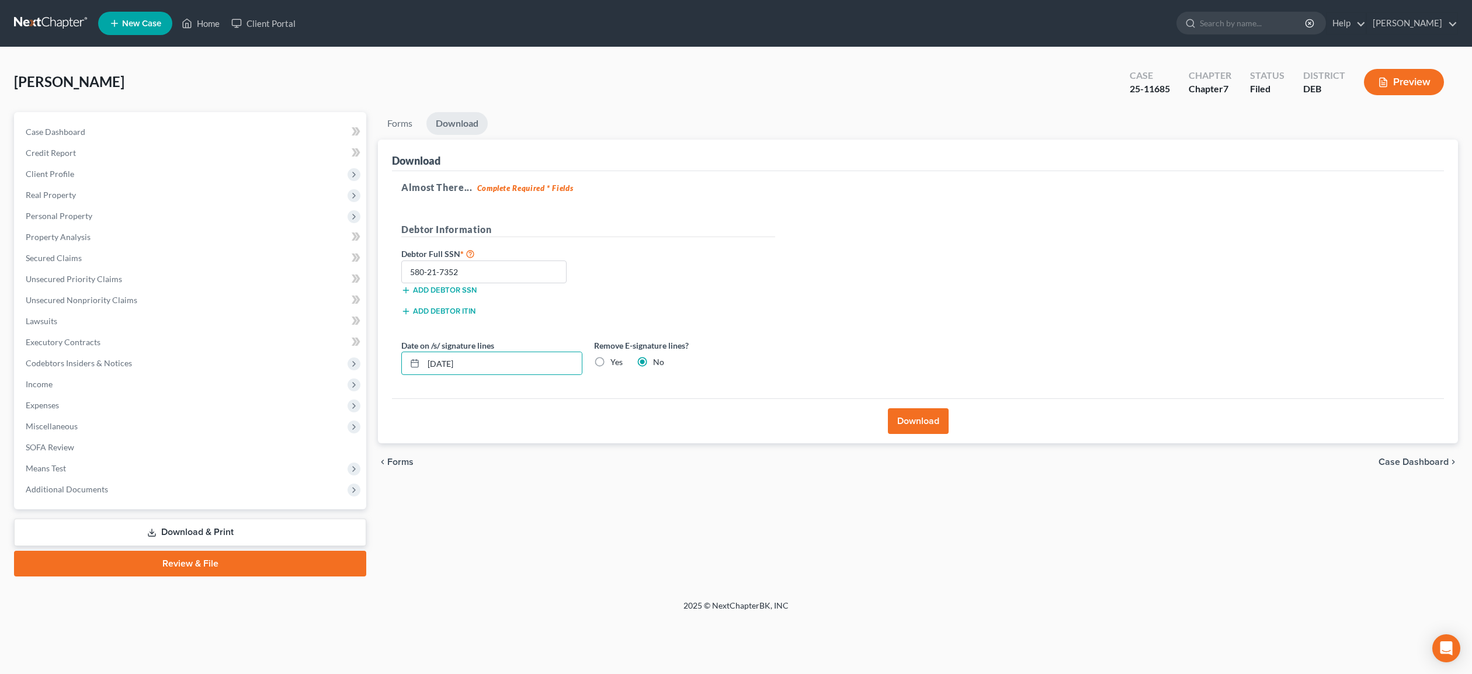
click at [922, 421] on button "Download" at bounding box center [918, 421] width 61 height 26
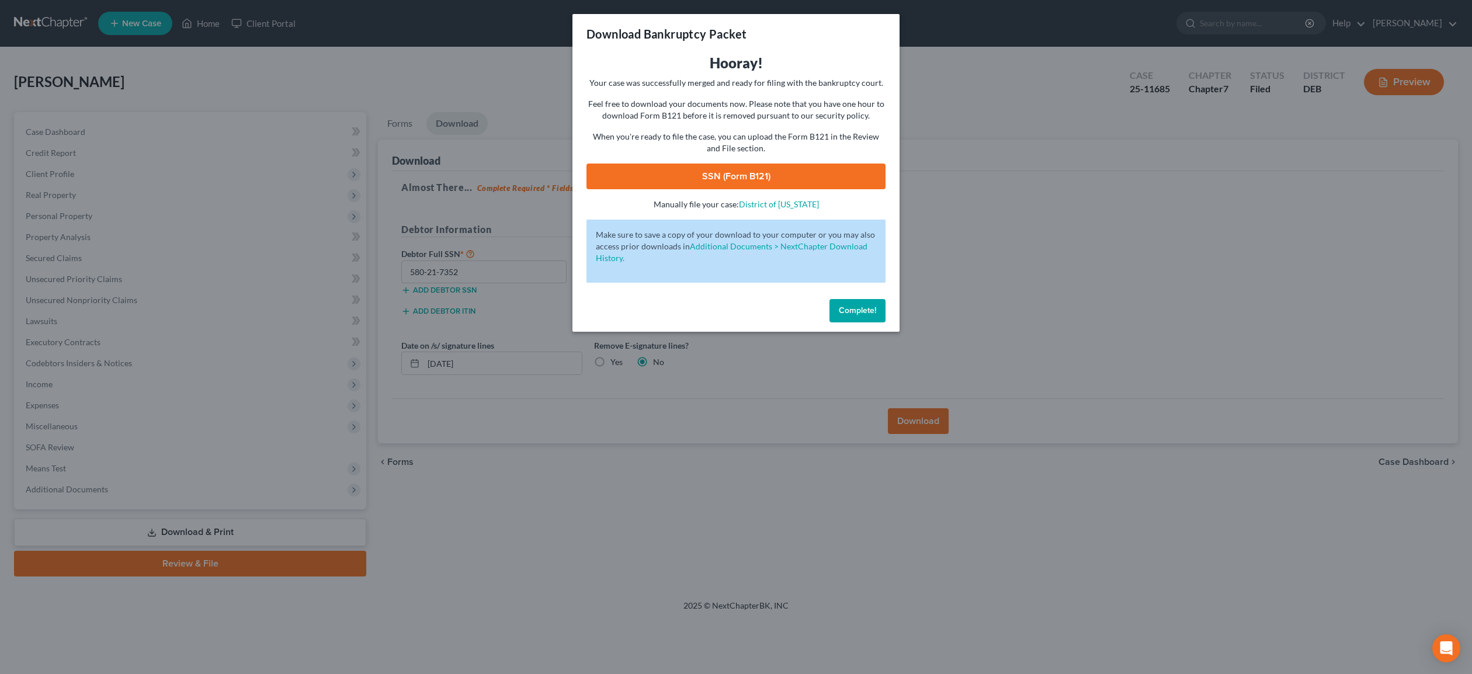
click at [781, 173] on link "SSN (Form B121)" at bounding box center [735, 177] width 299 height 26
